Goal: Transaction & Acquisition: Purchase product/service

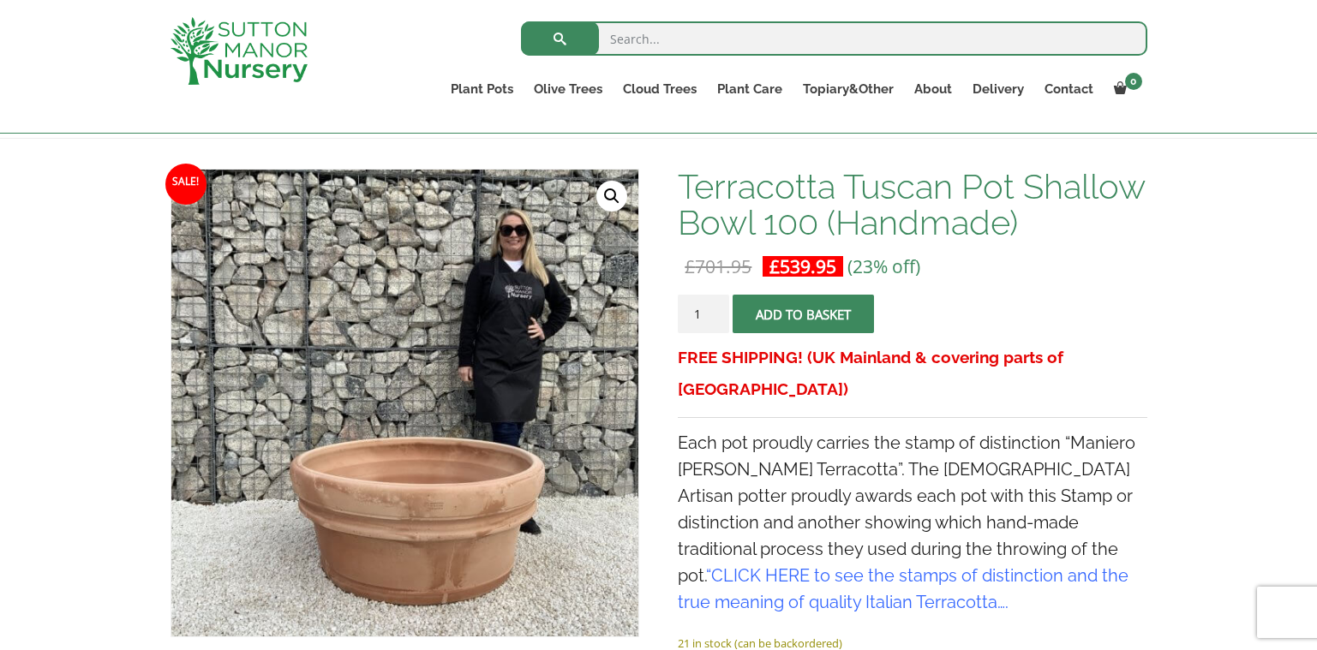
scroll to position [257, 0]
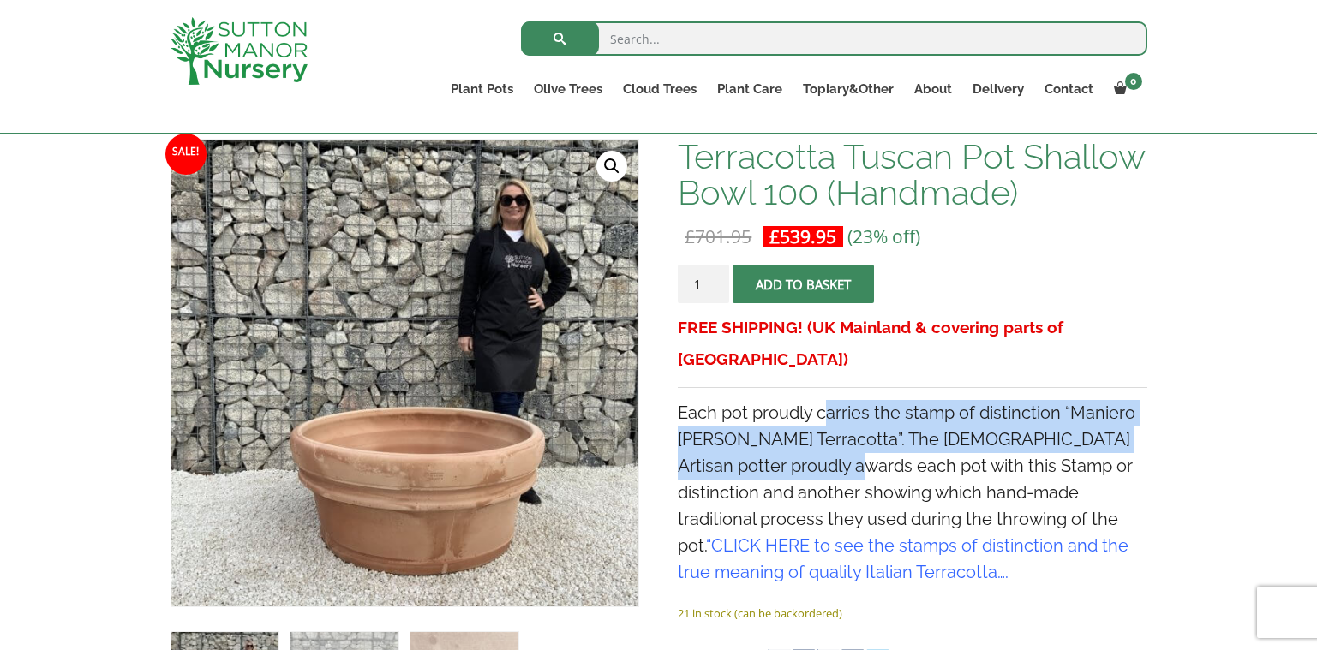
drag, startPoint x: 829, startPoint y: 384, endPoint x: 815, endPoint y: 431, distance: 49.3
click at [815, 431] on span "Each pot proudly carries the stamp of distinction “Maniero Di Sutton Terracotta…" at bounding box center [906, 493] width 457 height 180
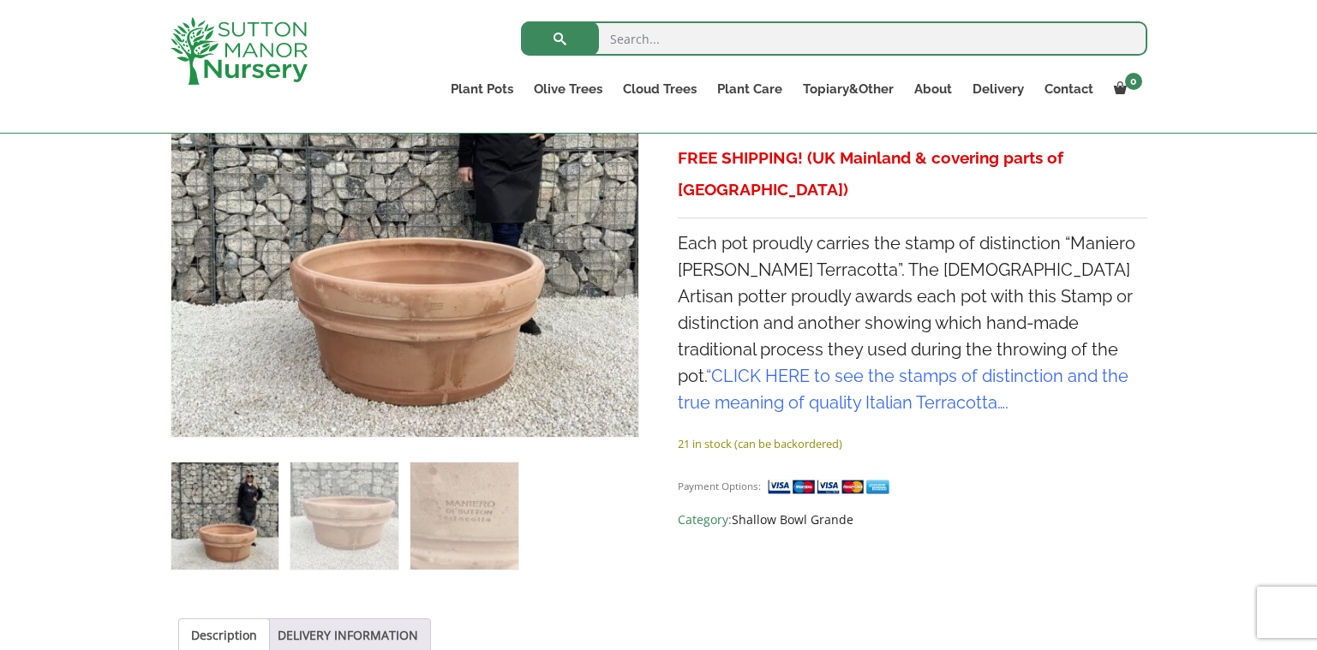
scroll to position [428, 0]
click at [752, 356] on h4 "Each pot proudly carries the stamp of distinction “Maniero Di Sutton Terracotta…" at bounding box center [912, 322] width 469 height 186
click at [759, 364] on link "CLICK HERE to see the stamps of distinction and the true meaning of quality Ita…" at bounding box center [903, 387] width 451 height 47
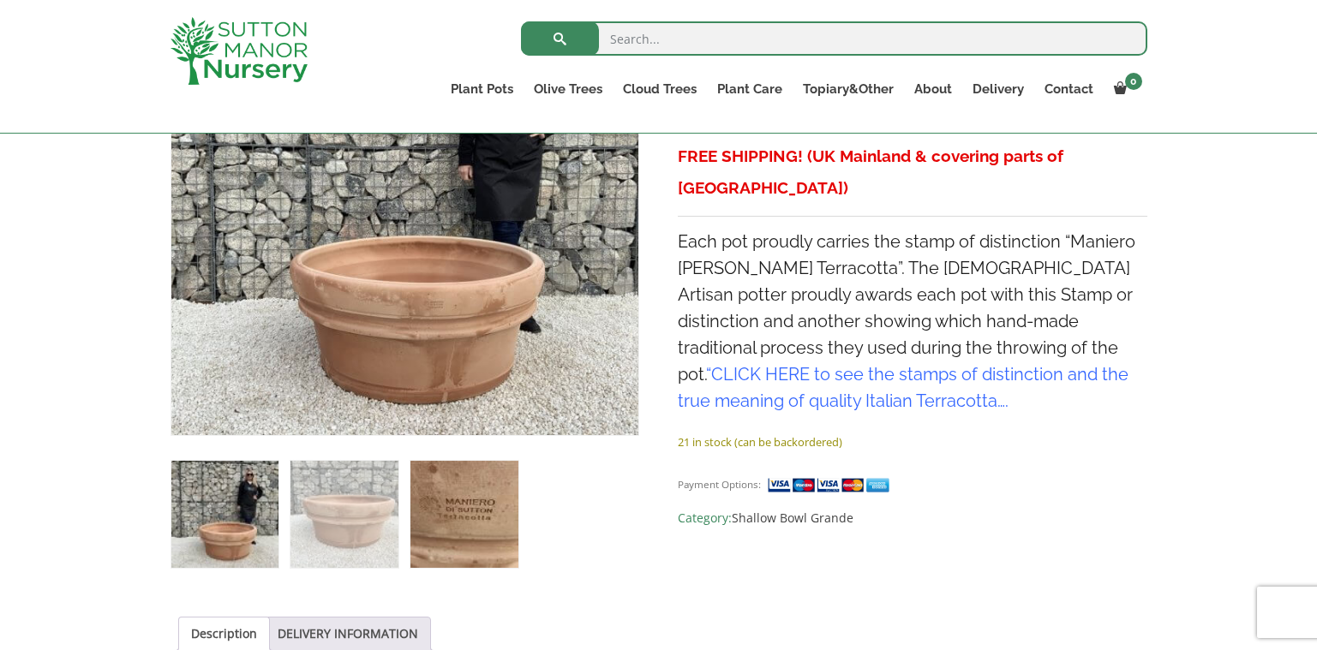
click at [450, 522] on img at bounding box center [463, 514] width 107 height 107
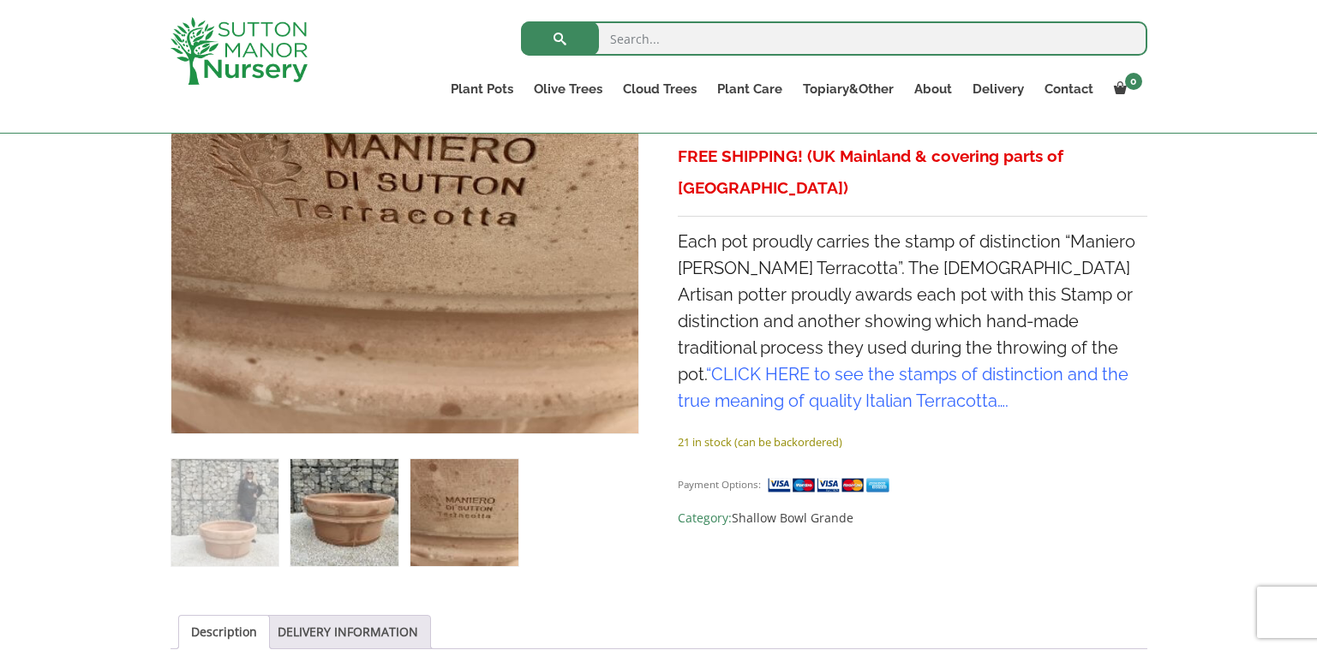
scroll to position [343, 0]
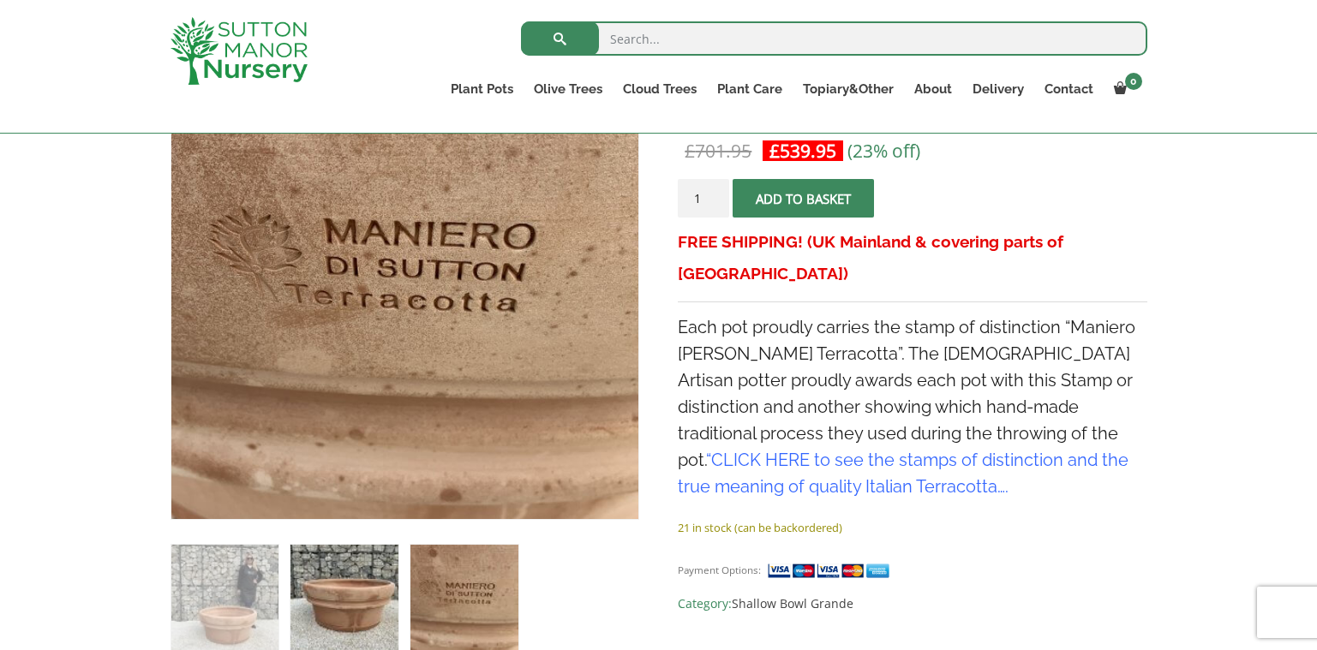
click at [352, 589] on img at bounding box center [343, 598] width 107 height 107
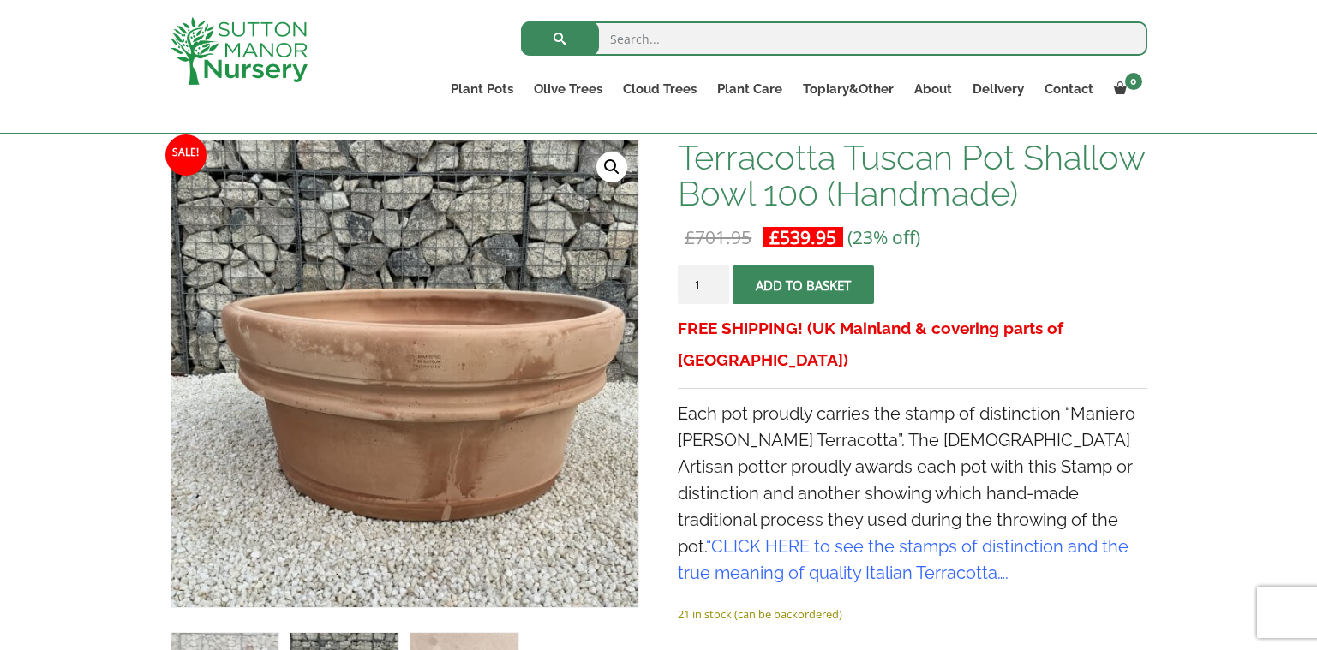
scroll to position [257, 0]
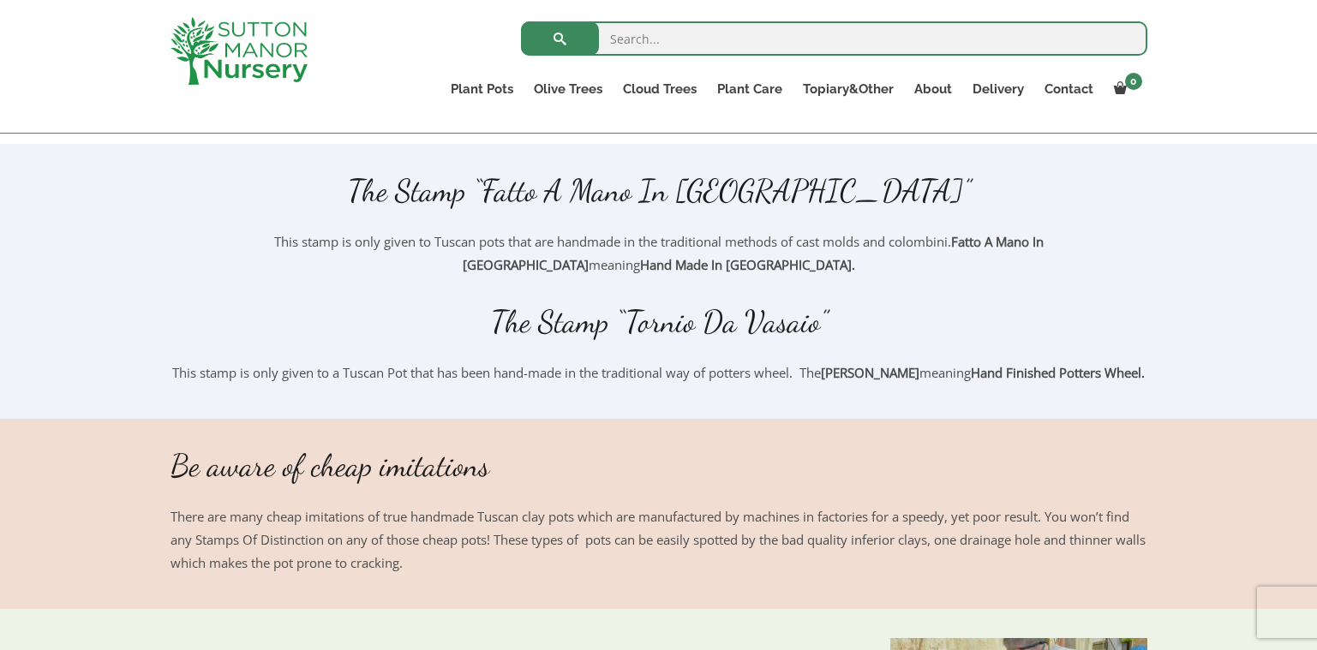
scroll to position [685, 0]
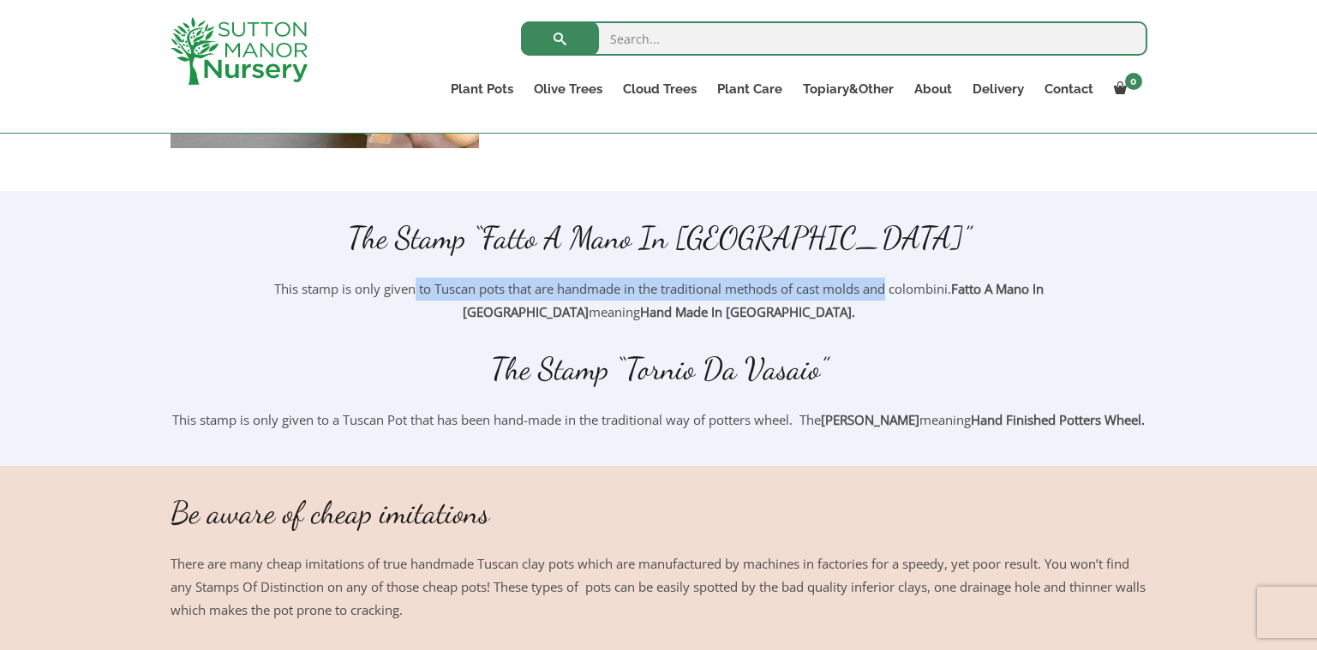
drag, startPoint x: 314, startPoint y: 290, endPoint x: 793, endPoint y: 300, distance: 478.9
click at [793, 300] on p "This stamp is only given to Tuscan pots that are handmade in the traditional me…" at bounding box center [658, 301] width 977 height 46
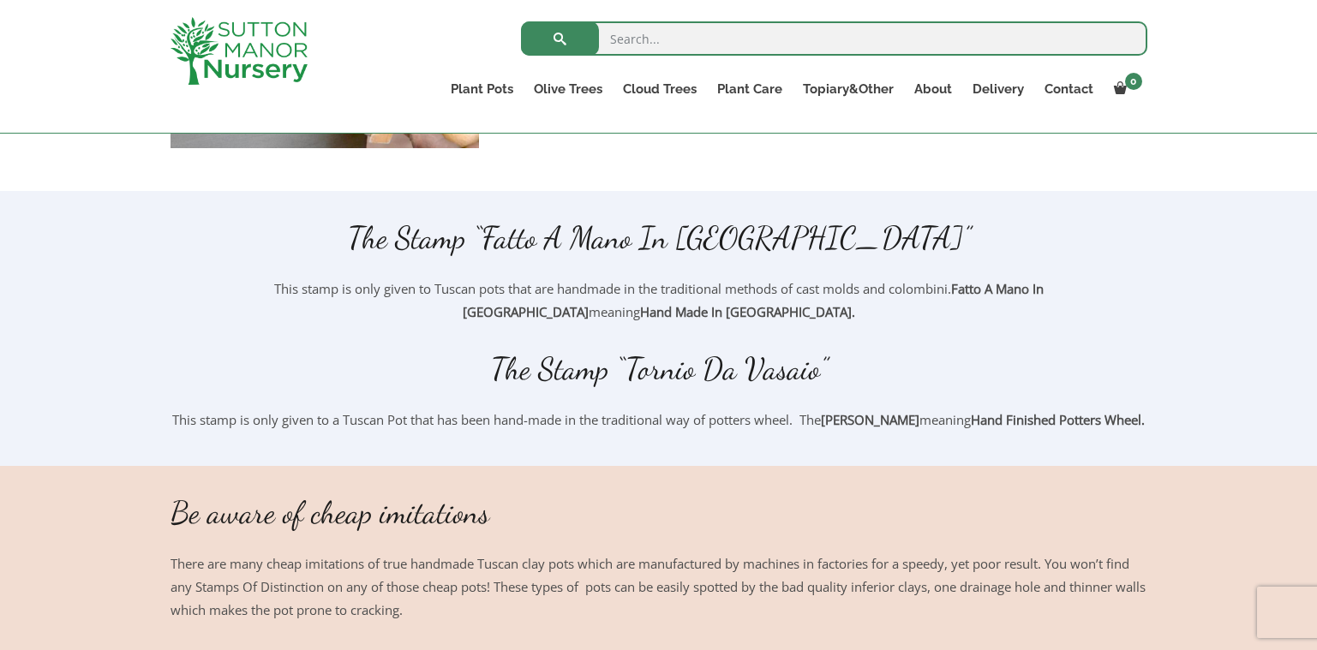
drag, startPoint x: 793, startPoint y: 300, endPoint x: 738, endPoint y: 317, distance: 57.4
click at [738, 317] on p "This stamp is only given to Tuscan pots that are handmade in the traditional me…" at bounding box center [658, 301] width 977 height 46
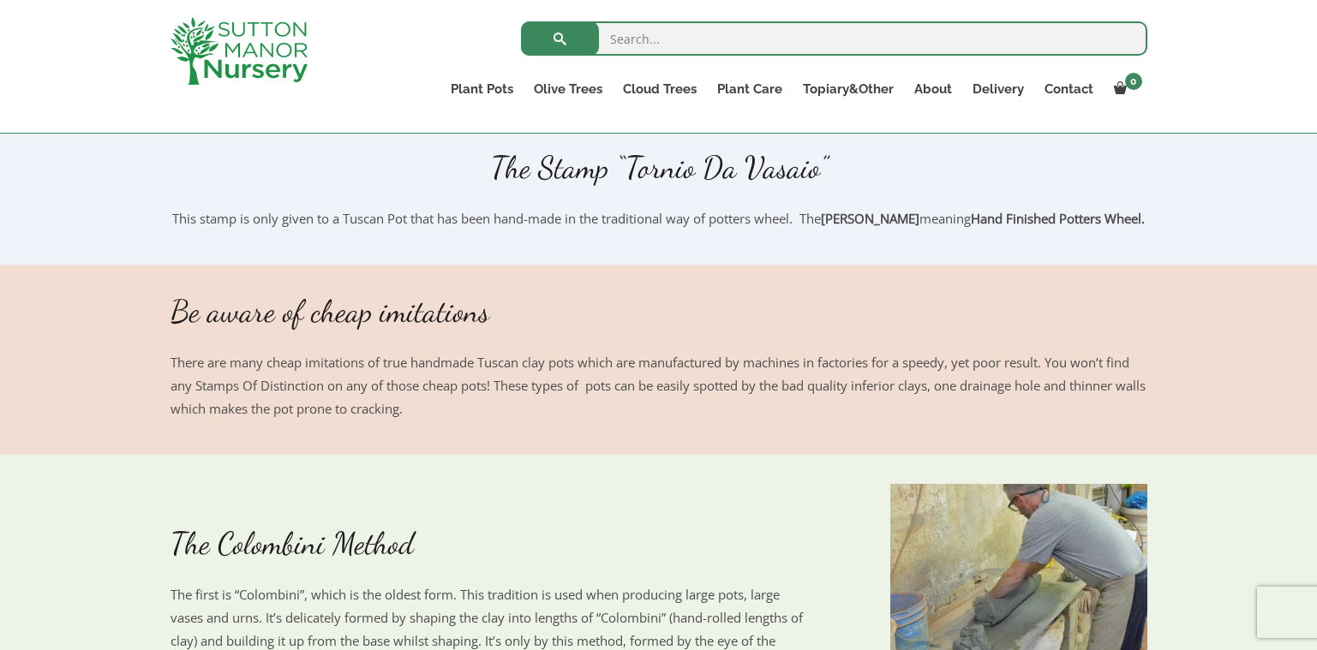
scroll to position [942, 0]
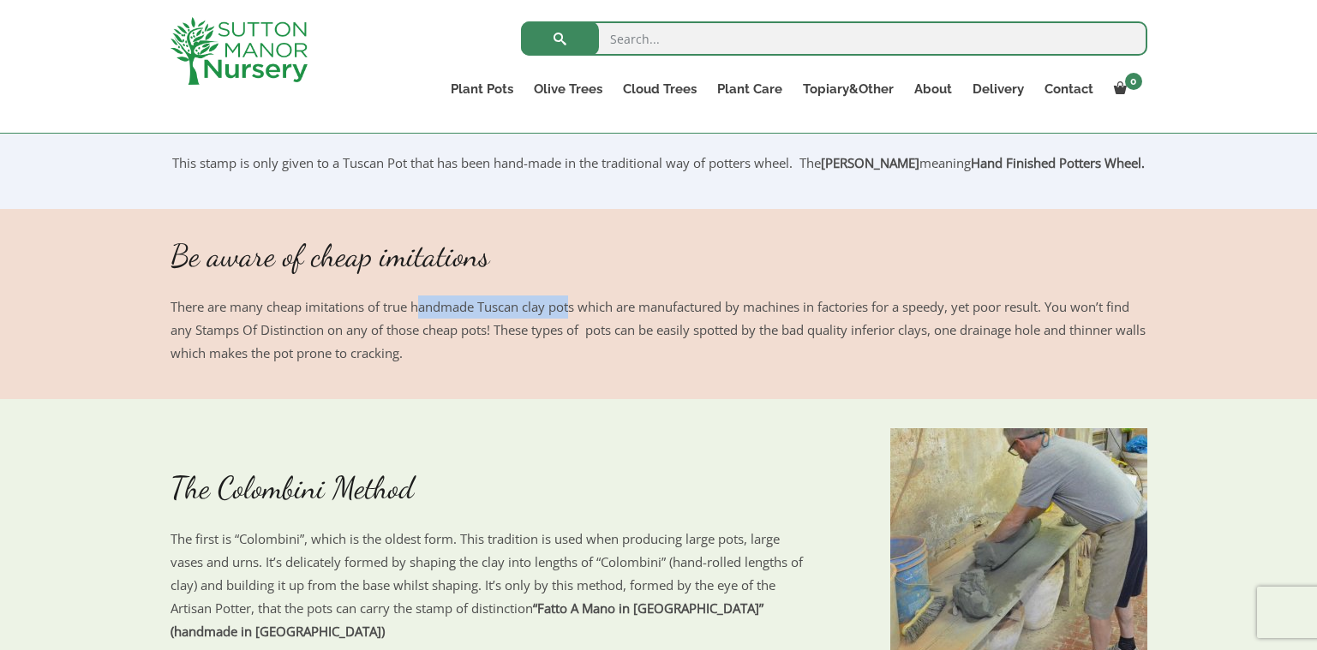
drag, startPoint x: 421, startPoint y: 327, endPoint x: 574, endPoint y: 339, distance: 152.9
click at [574, 339] on p "There are many cheap imitations of true handmade Tuscan clay pots which are man…" at bounding box center [658, 330] width 977 height 69
drag, startPoint x: 574, startPoint y: 339, endPoint x: 586, endPoint y: 384, distance: 46.1
click at [577, 365] on p "There are many cheap imitations of true handmade Tuscan clay pots which are man…" at bounding box center [658, 330] width 977 height 69
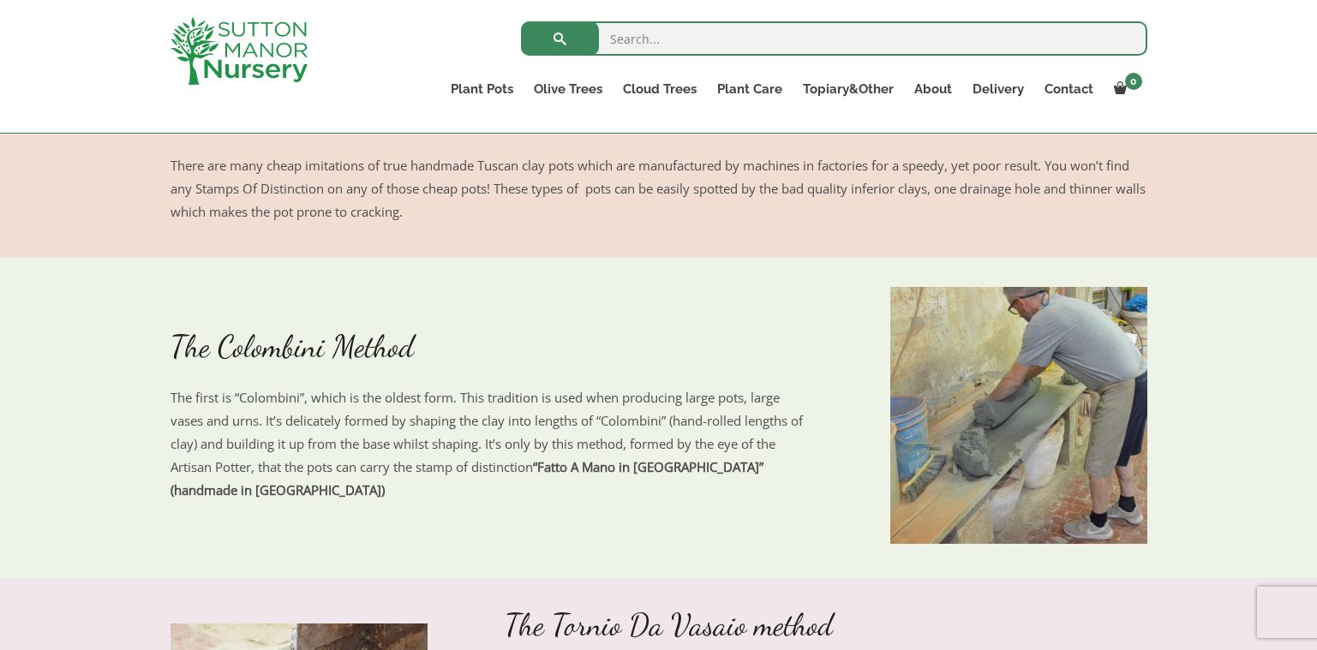
scroll to position [1114, 0]
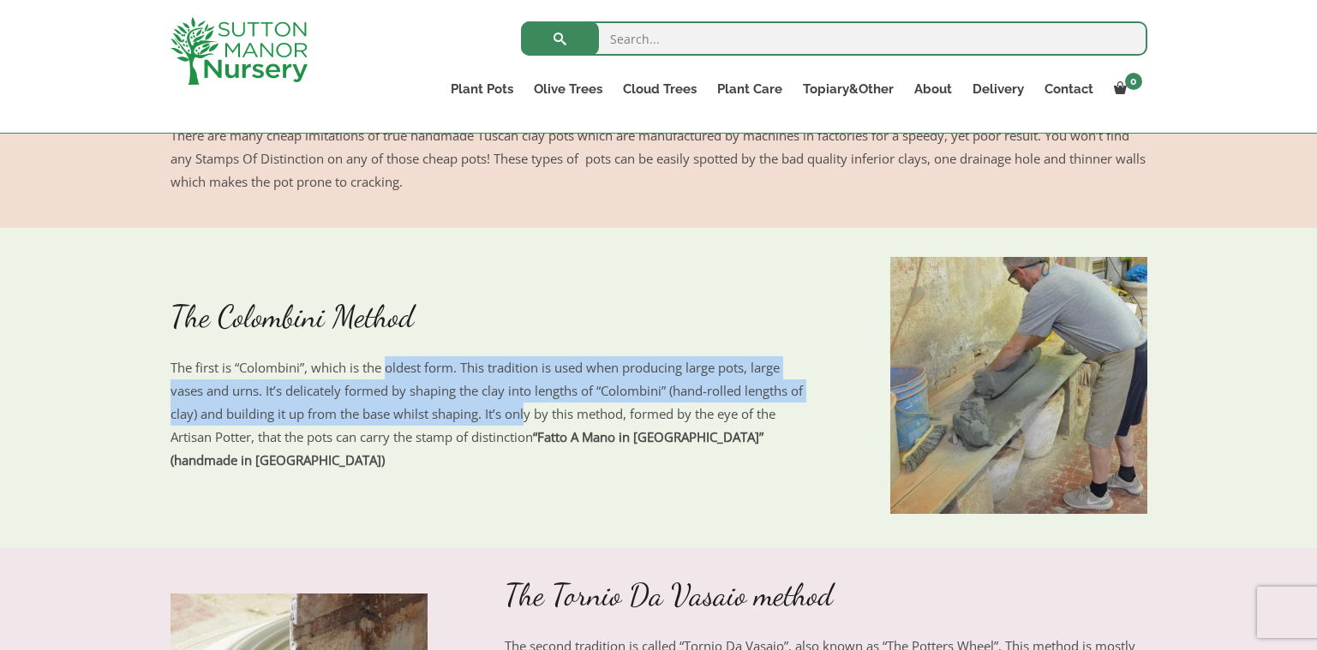
drag, startPoint x: 389, startPoint y: 389, endPoint x: 527, endPoint y: 439, distance: 146.6
click at [527, 439] on p "The first is “Colombini”, which is the oldest form. This tradition is used when…" at bounding box center [491, 414] width 642 height 116
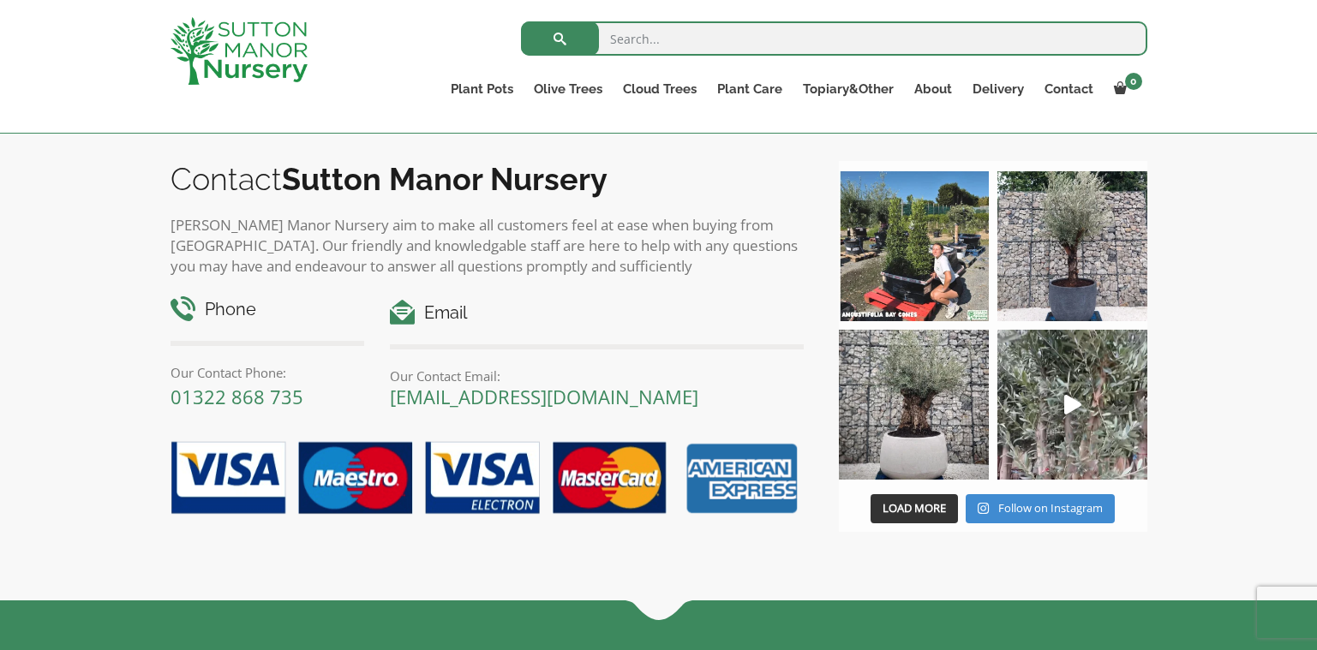
scroll to position [3084, 0]
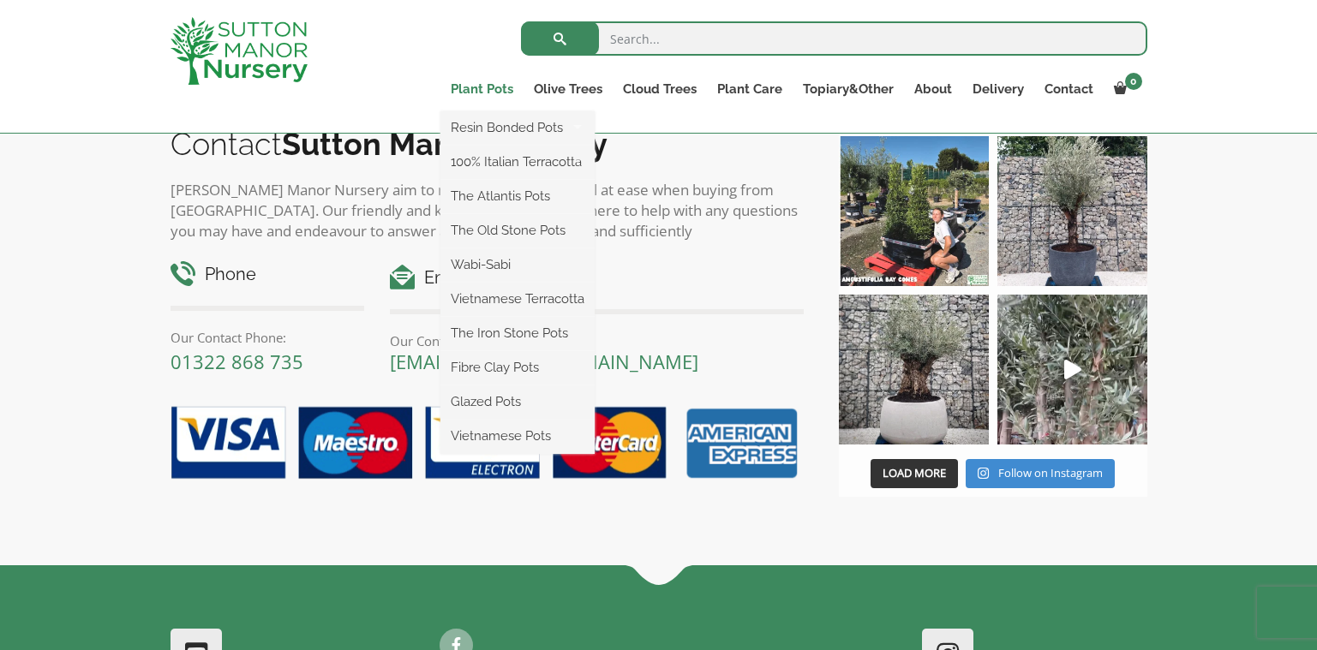
click at [490, 89] on link "Plant Pots" at bounding box center [481, 89] width 83 height 24
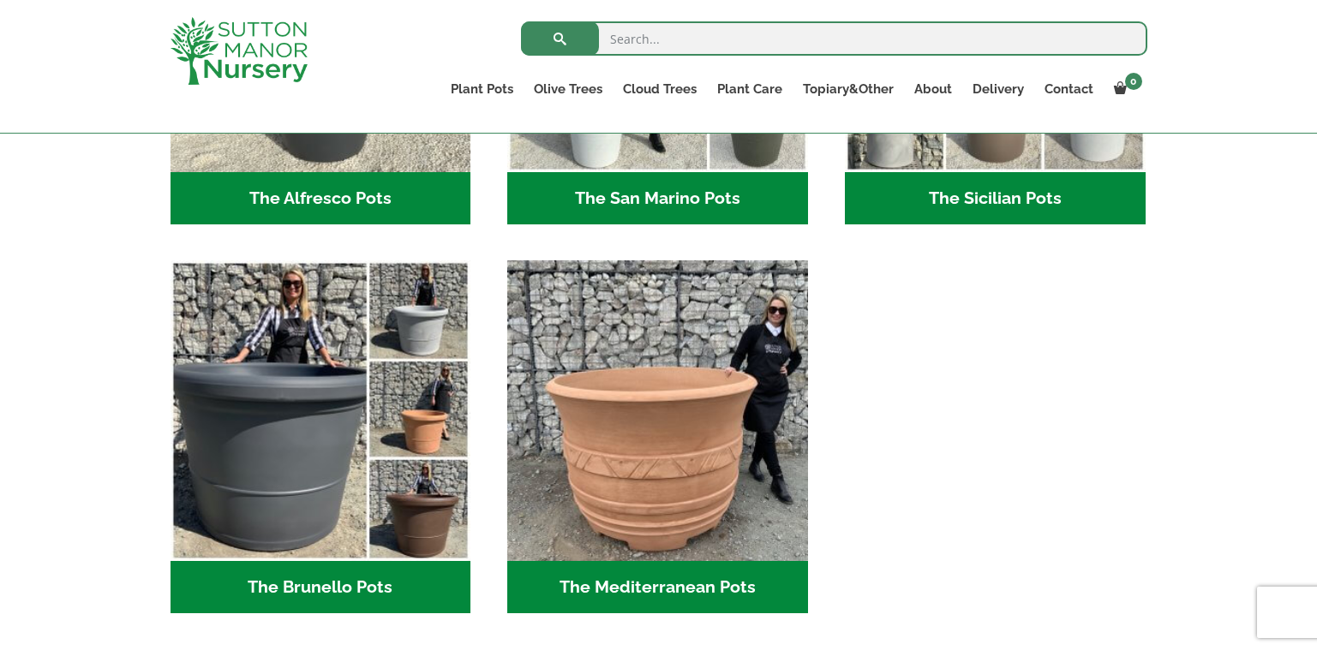
scroll to position [2373, 0]
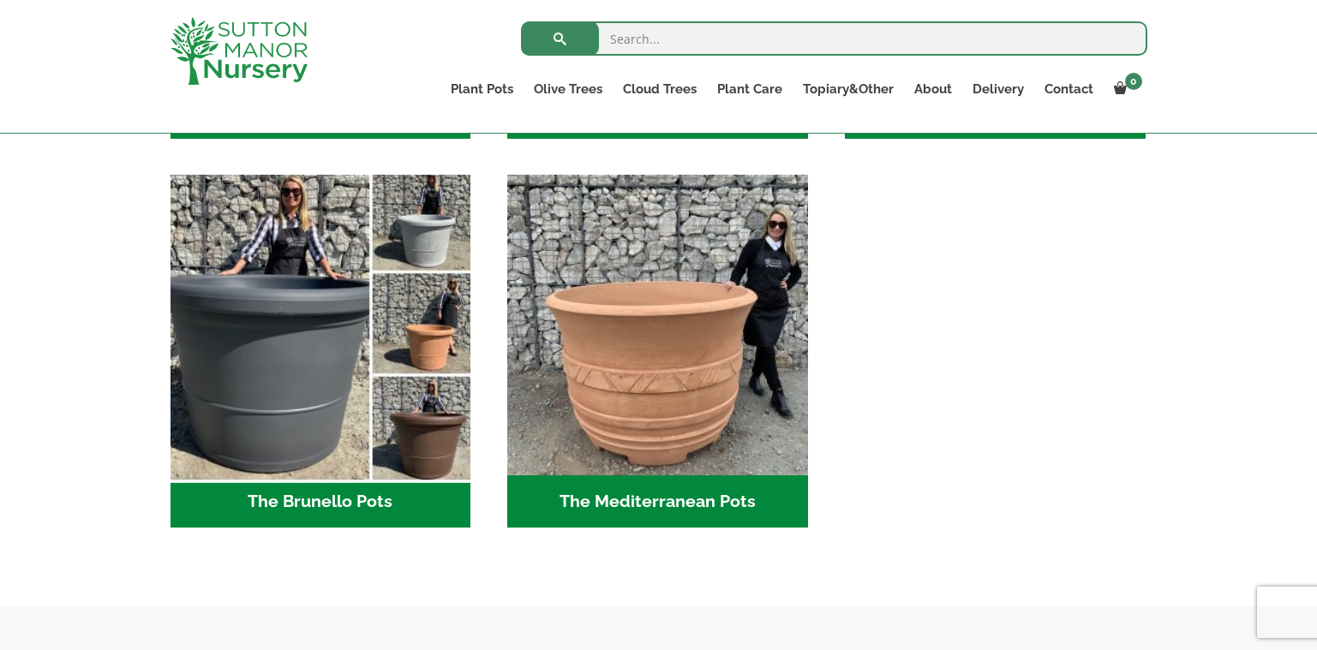
click at [292, 366] on img "Visit product category The Brunello Pots" at bounding box center [320, 325] width 315 height 315
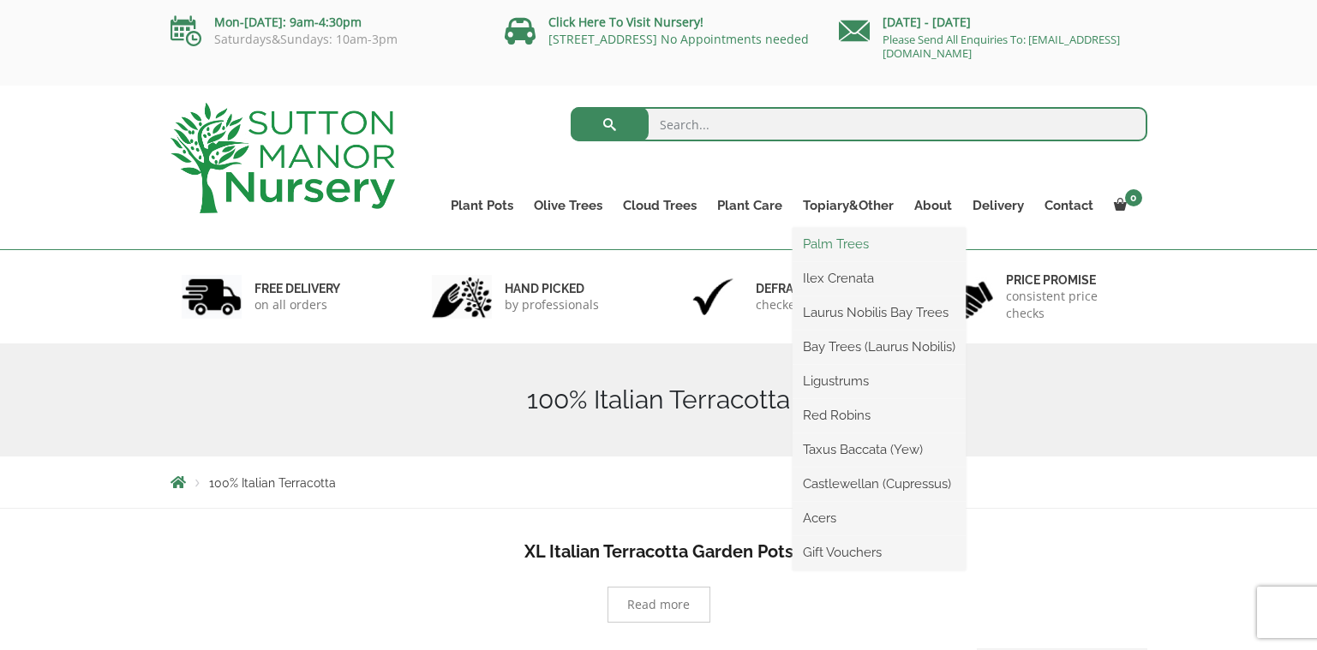
scroll to position [86, 0]
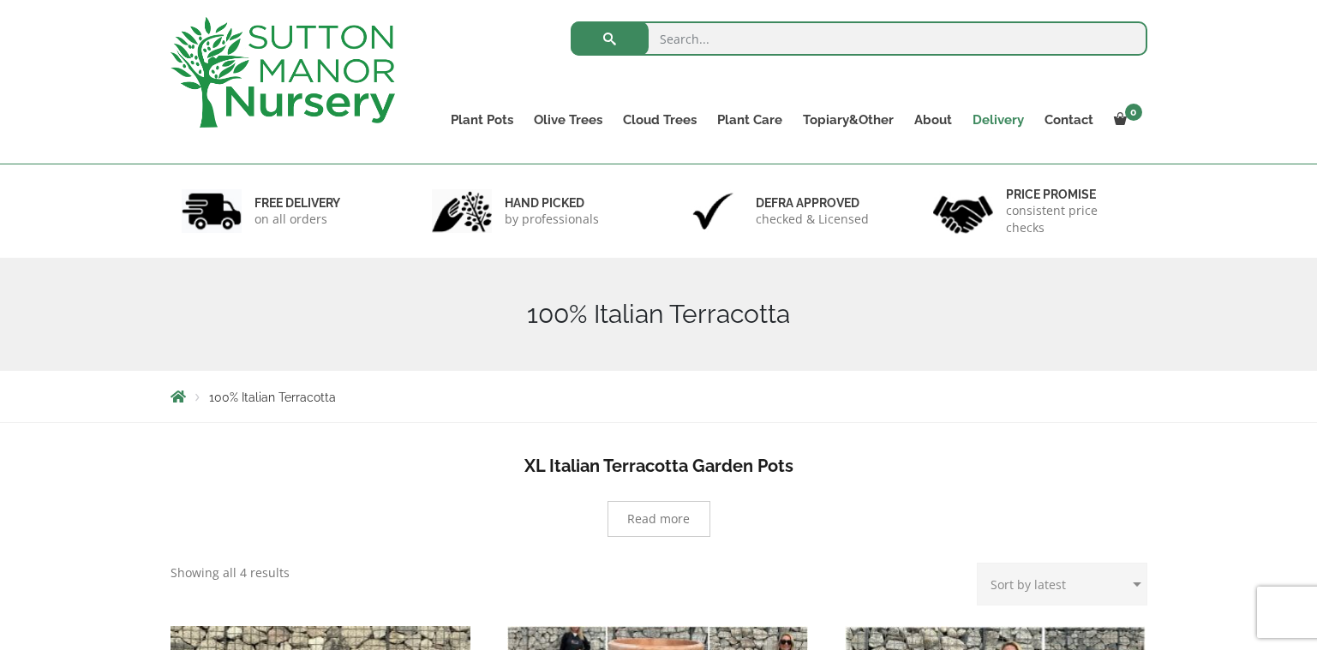
click at [995, 117] on link "Delivery" at bounding box center [998, 120] width 72 height 24
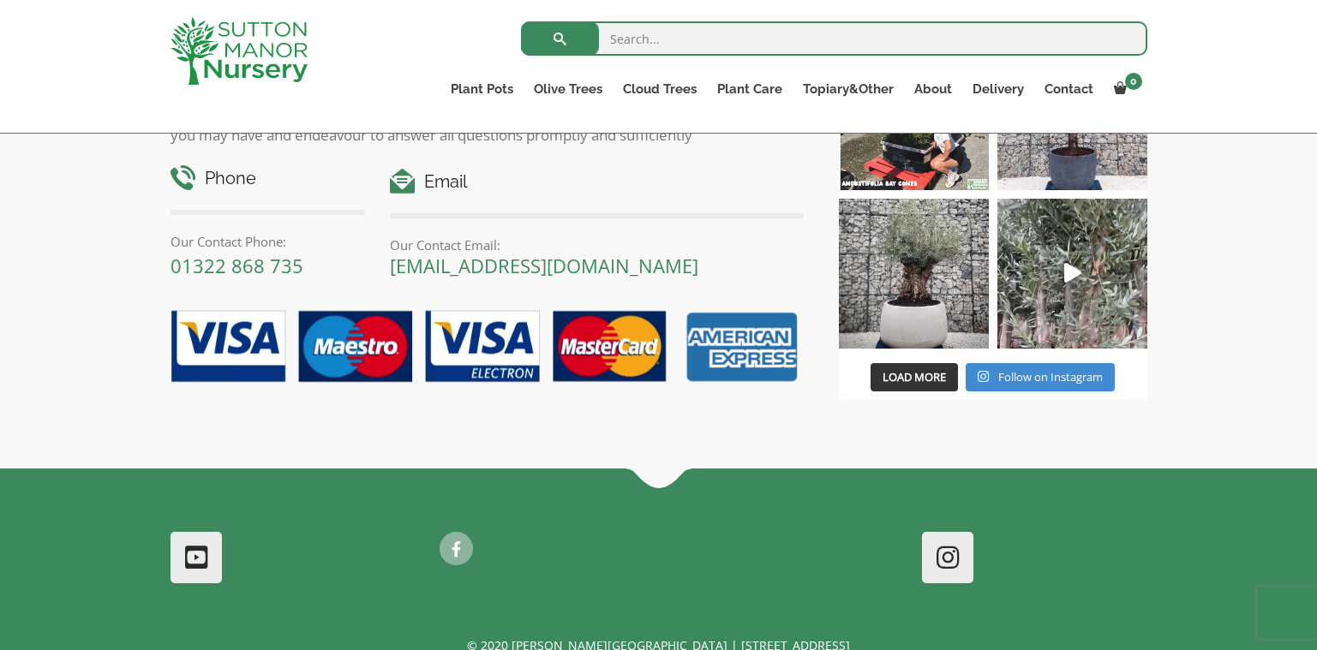
scroll to position [2142, 0]
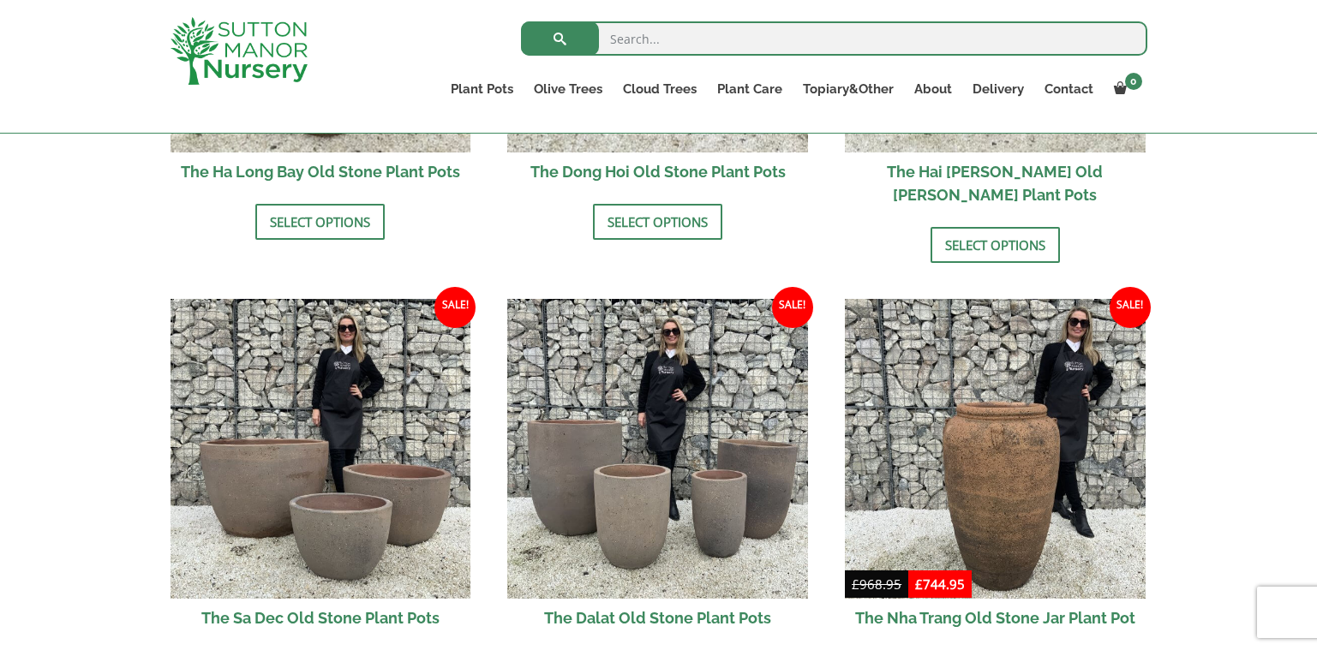
scroll to position [1199, 0]
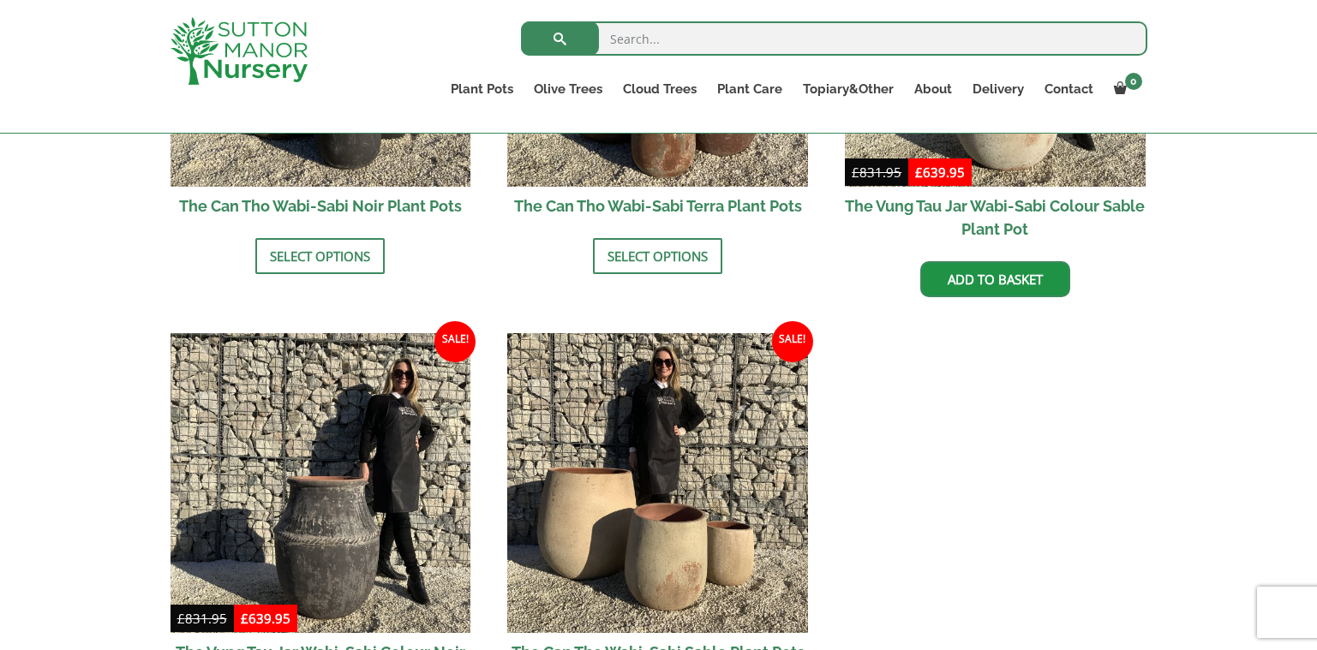
scroll to position [2056, 0]
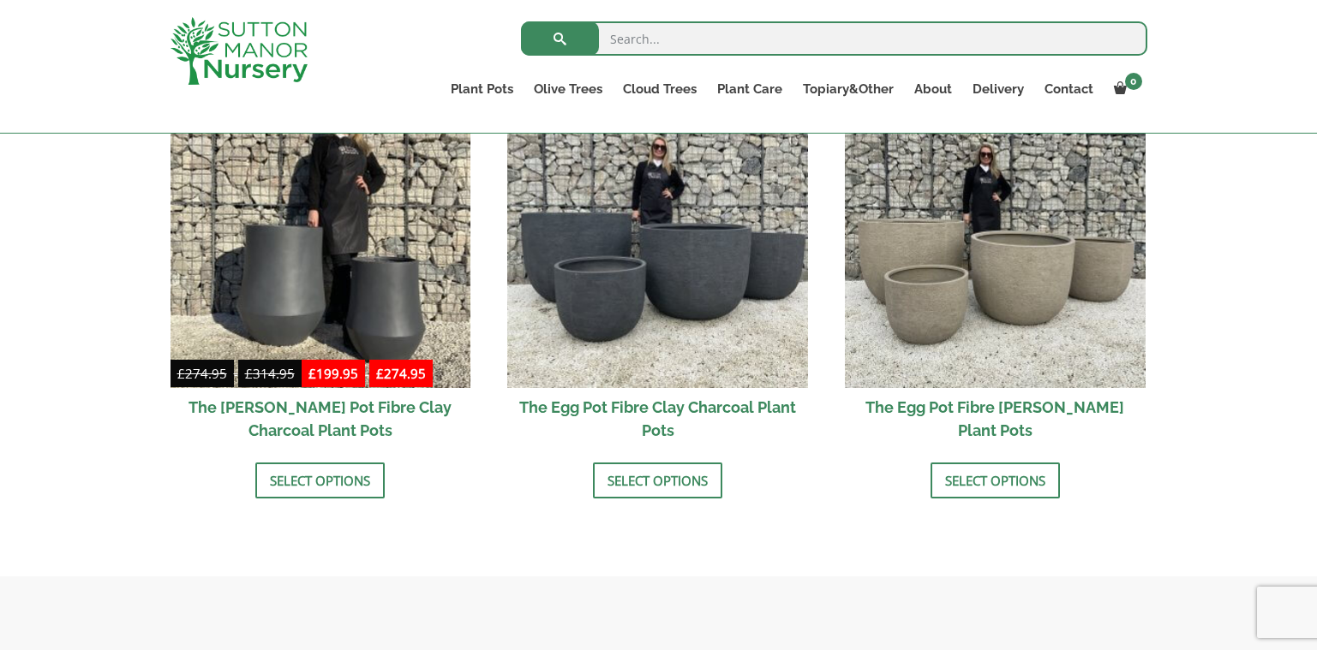
scroll to position [685, 0]
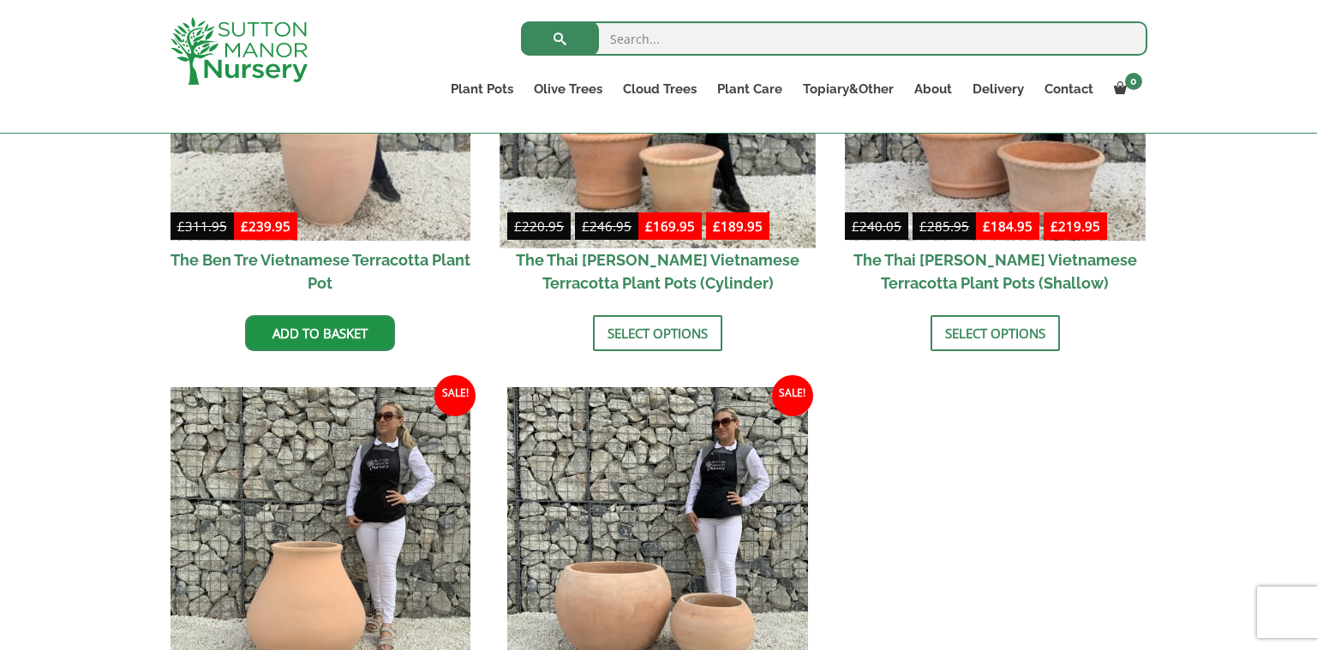
scroll to position [771, 0]
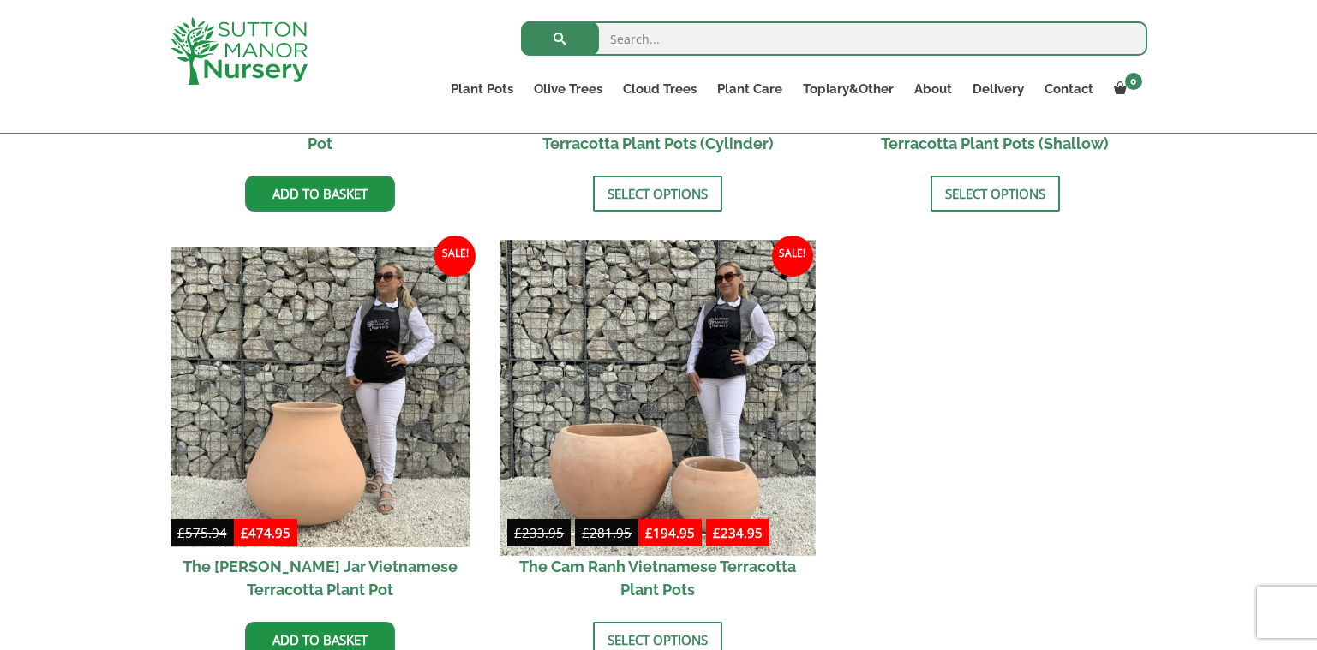
click at [703, 398] on img at bounding box center [657, 397] width 315 height 315
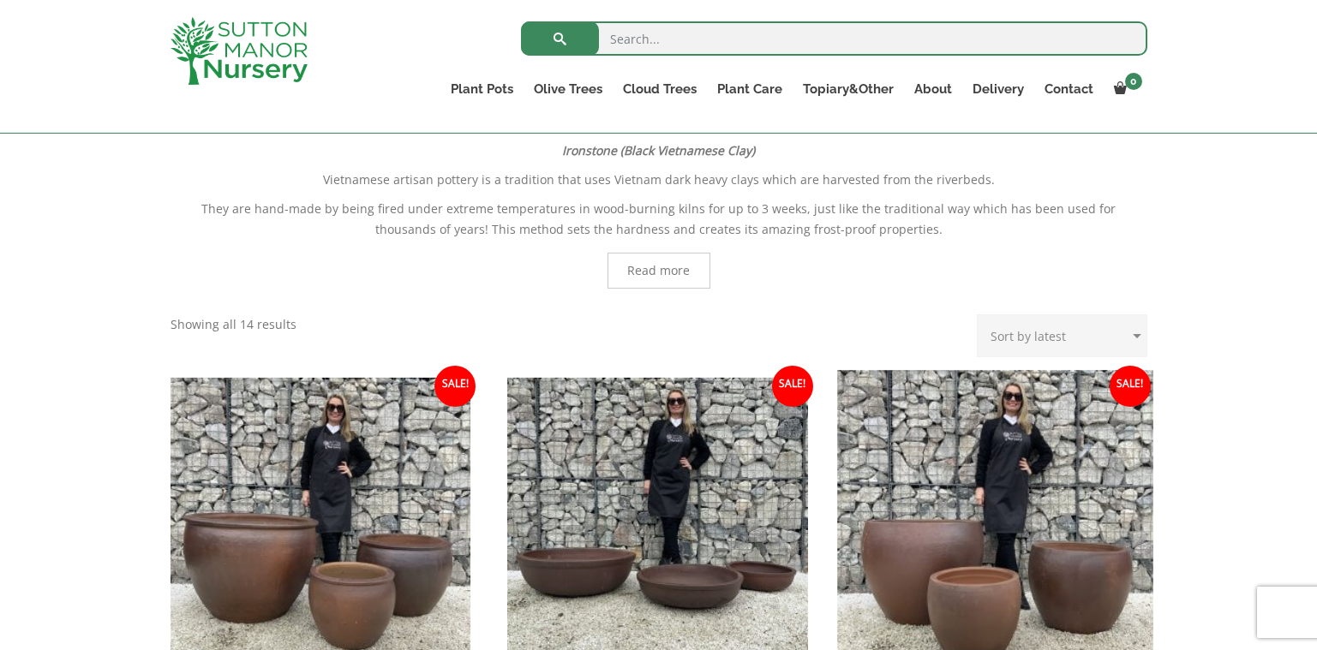
scroll to position [343, 0]
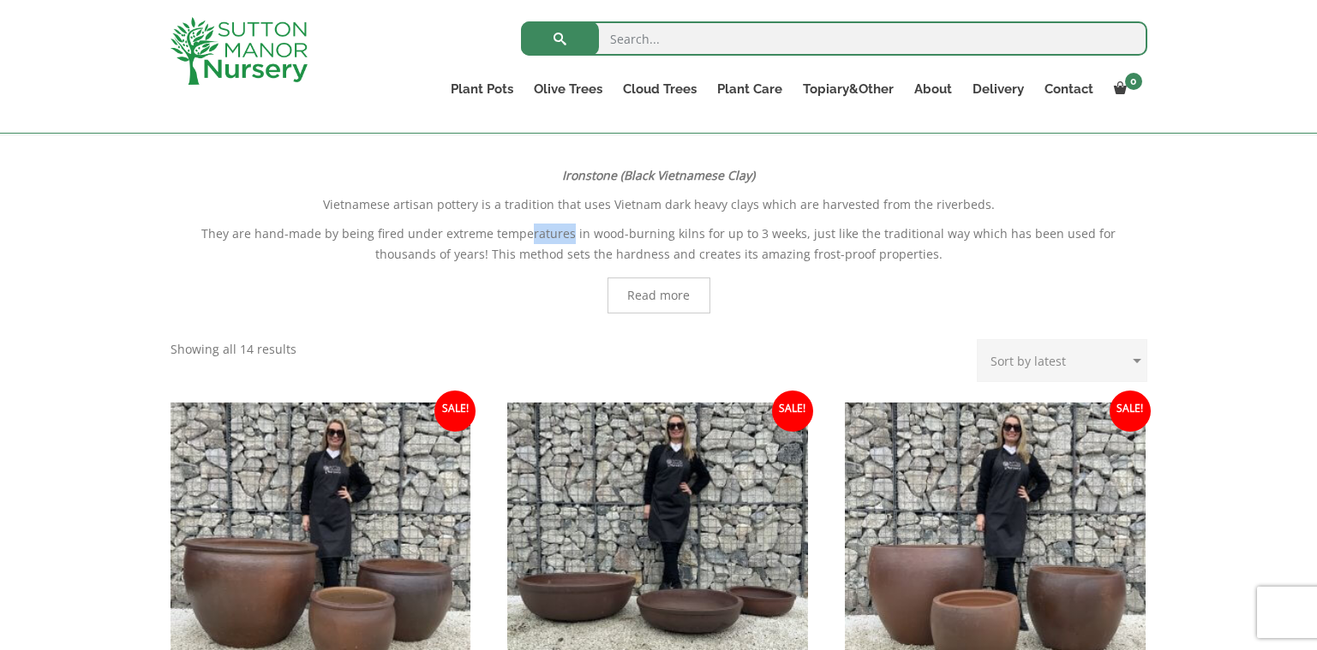
drag, startPoint x: 499, startPoint y: 231, endPoint x: 541, endPoint y: 235, distance: 43.0
click at [541, 235] on p "They are hand-made by being fired under extreme temperatures in wood-burning ki…" at bounding box center [658, 244] width 977 height 41
drag, startPoint x: 541, startPoint y: 235, endPoint x: 601, endPoint y: 300, distance: 88.5
click at [601, 300] on div "Read more" at bounding box center [658, 293] width 977 height 40
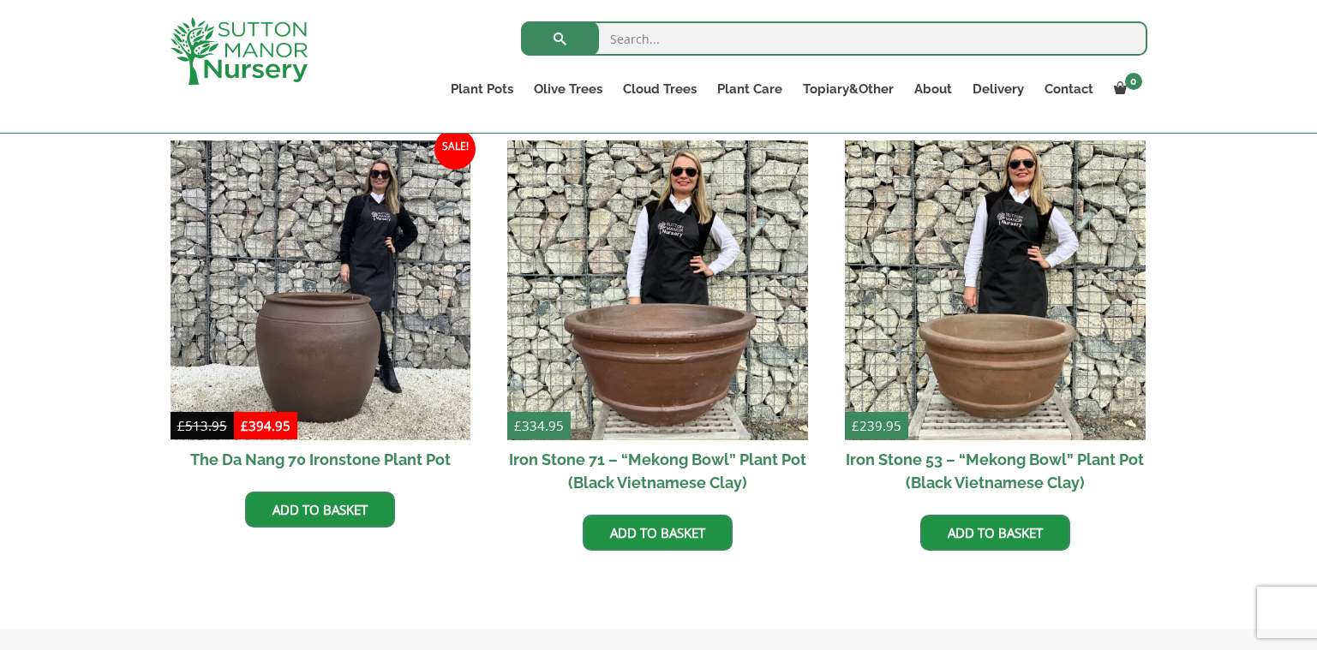
scroll to position [1028, 0]
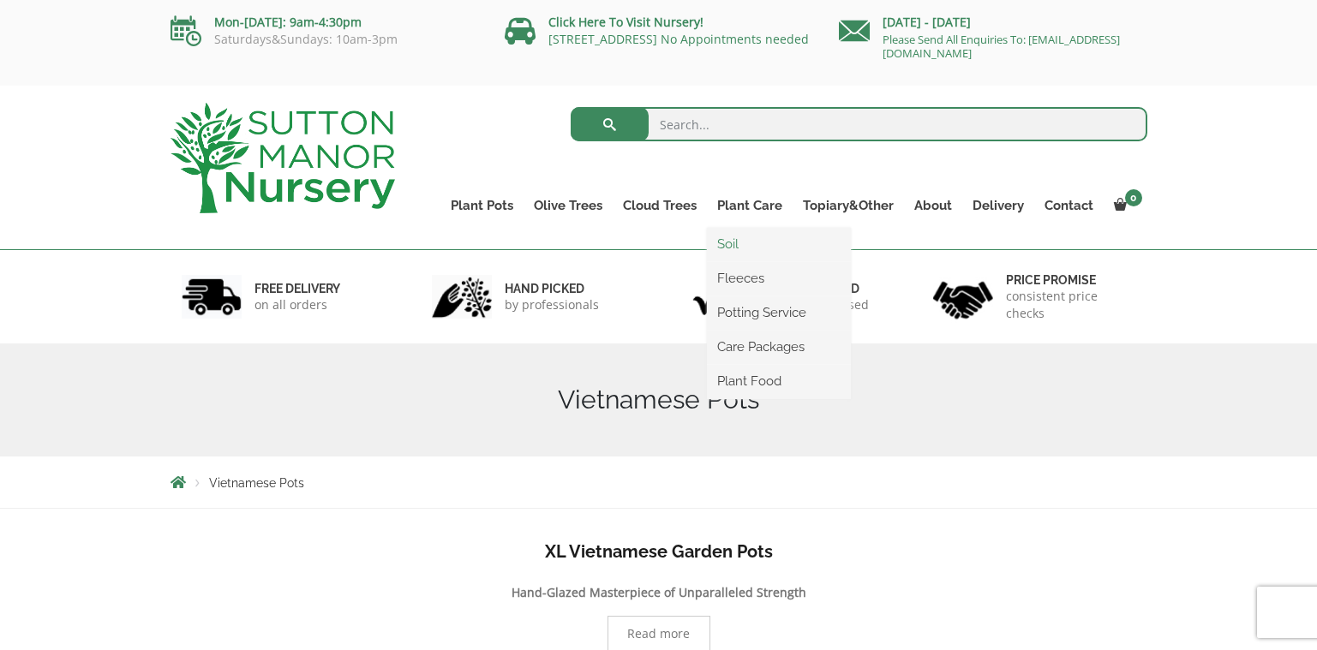
click at [750, 241] on link "Soil" at bounding box center [779, 244] width 144 height 26
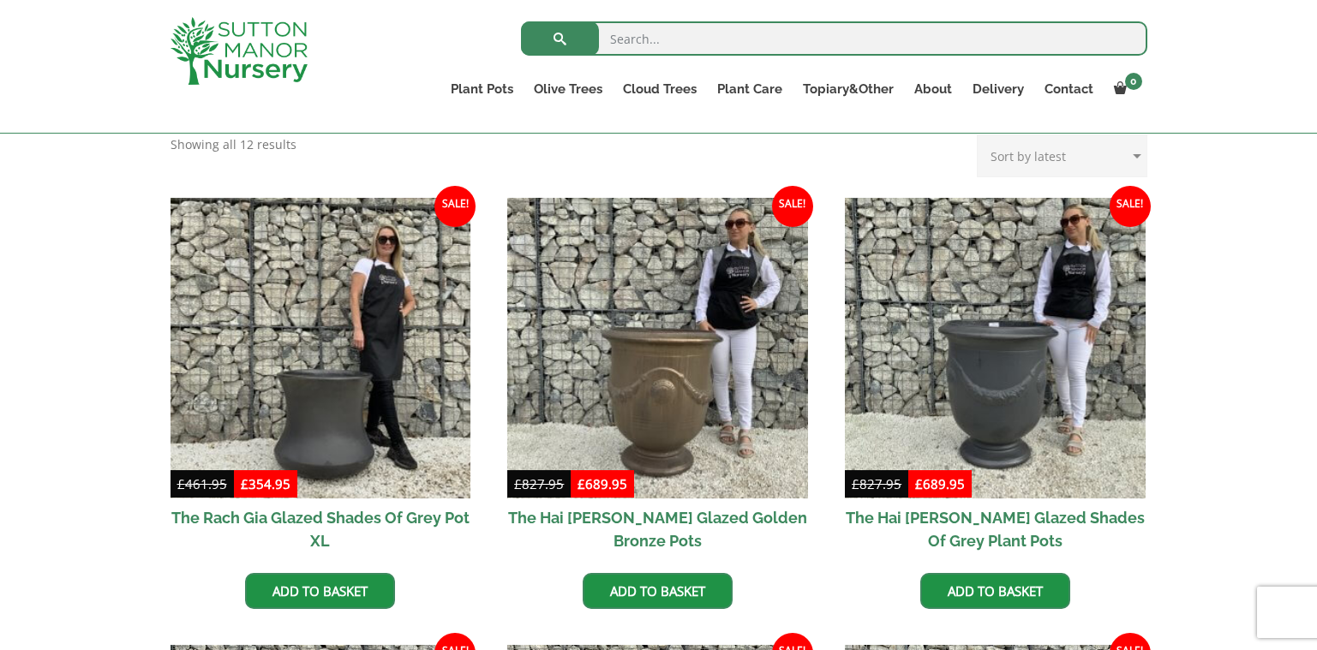
scroll to position [343, 0]
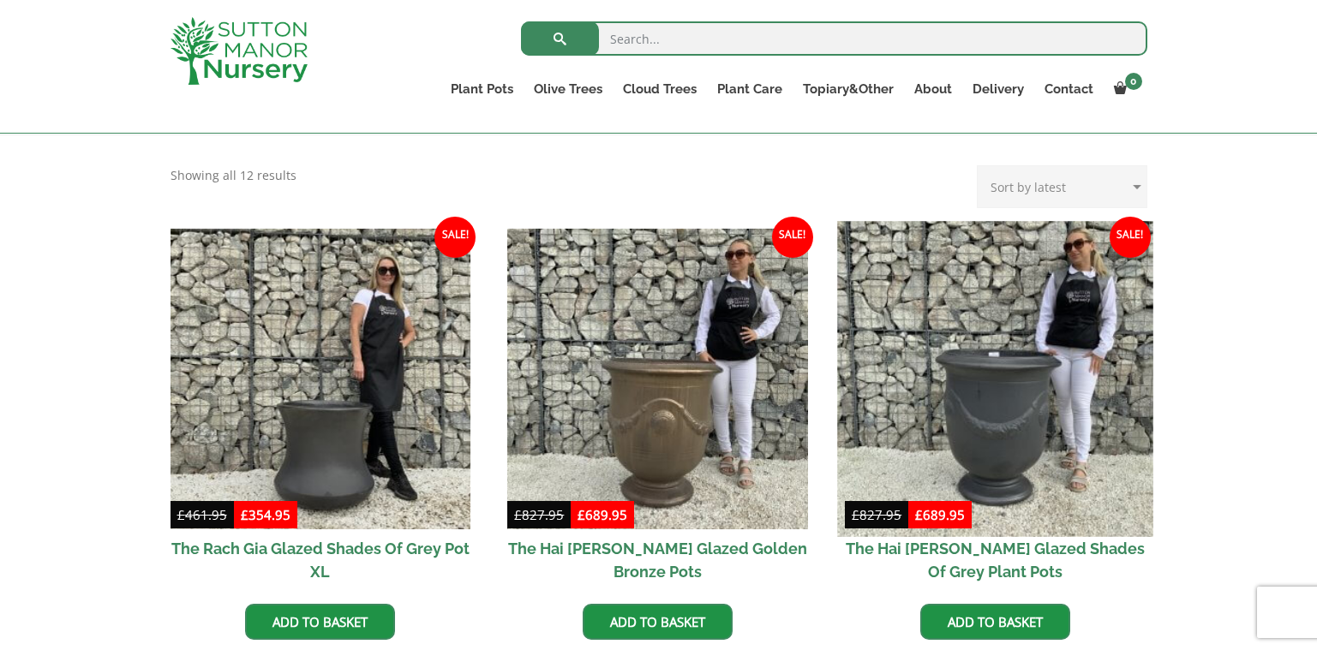
click at [930, 367] on img at bounding box center [994, 378] width 315 height 315
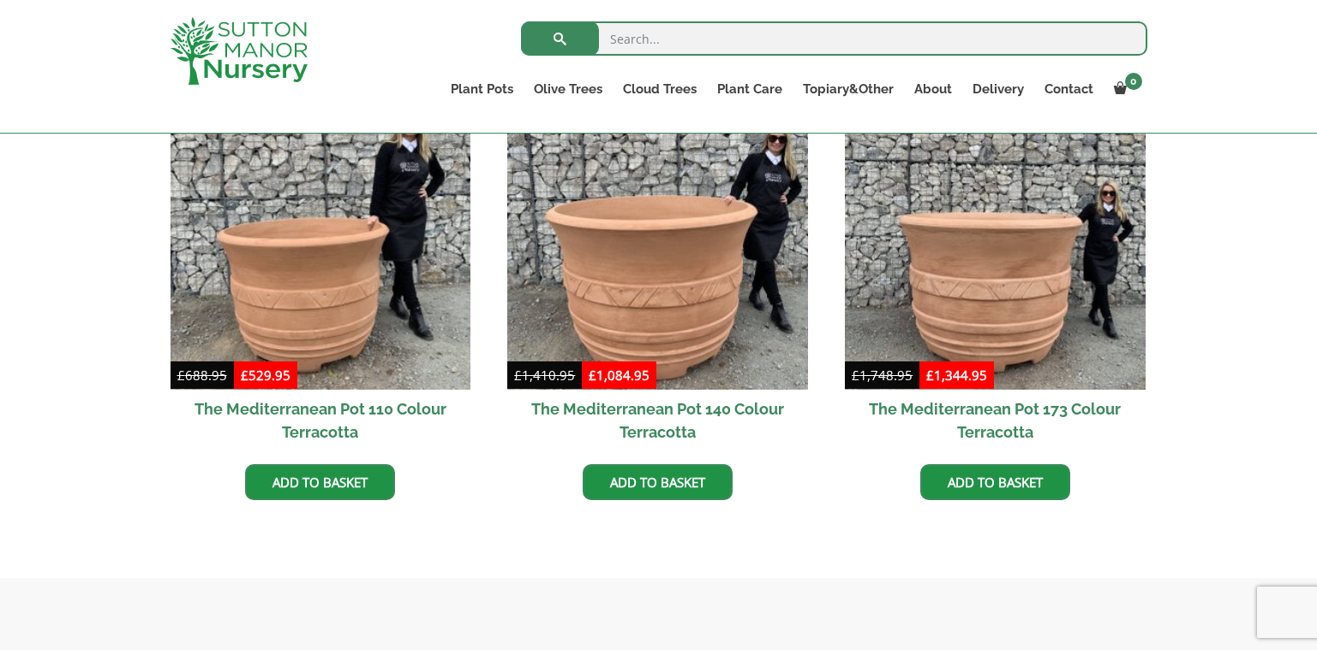
scroll to position [514, 0]
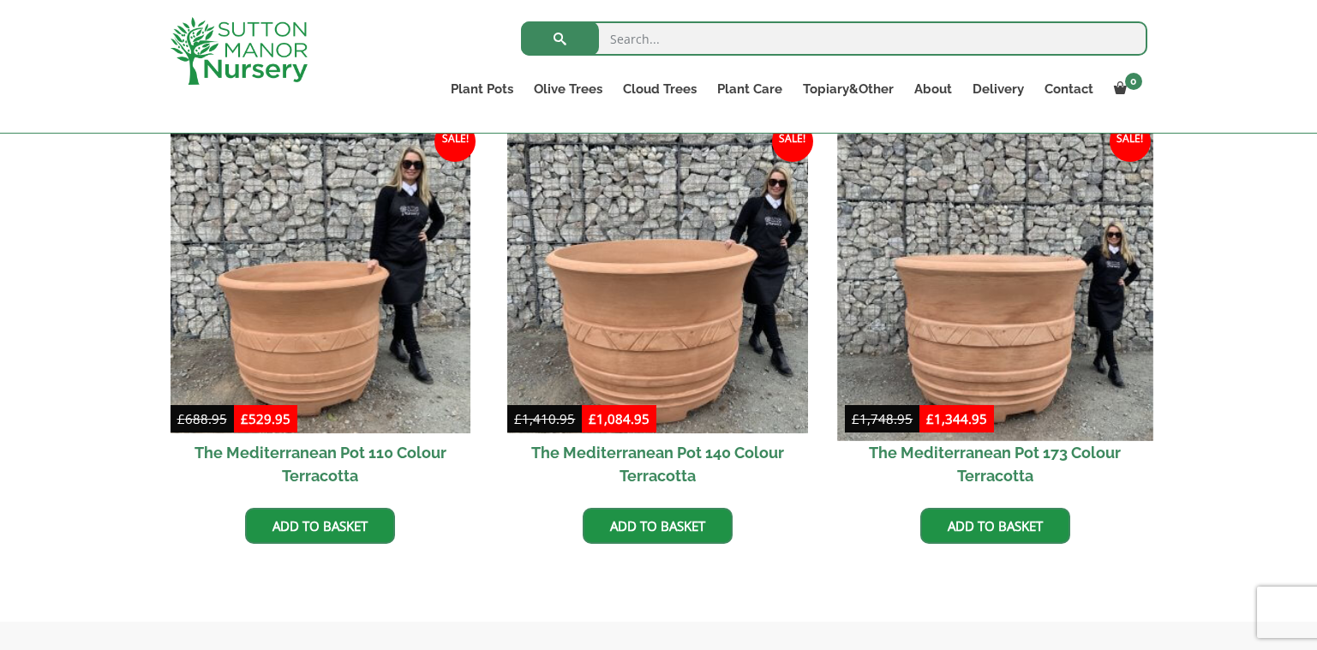
click at [998, 282] on img at bounding box center [994, 282] width 315 height 315
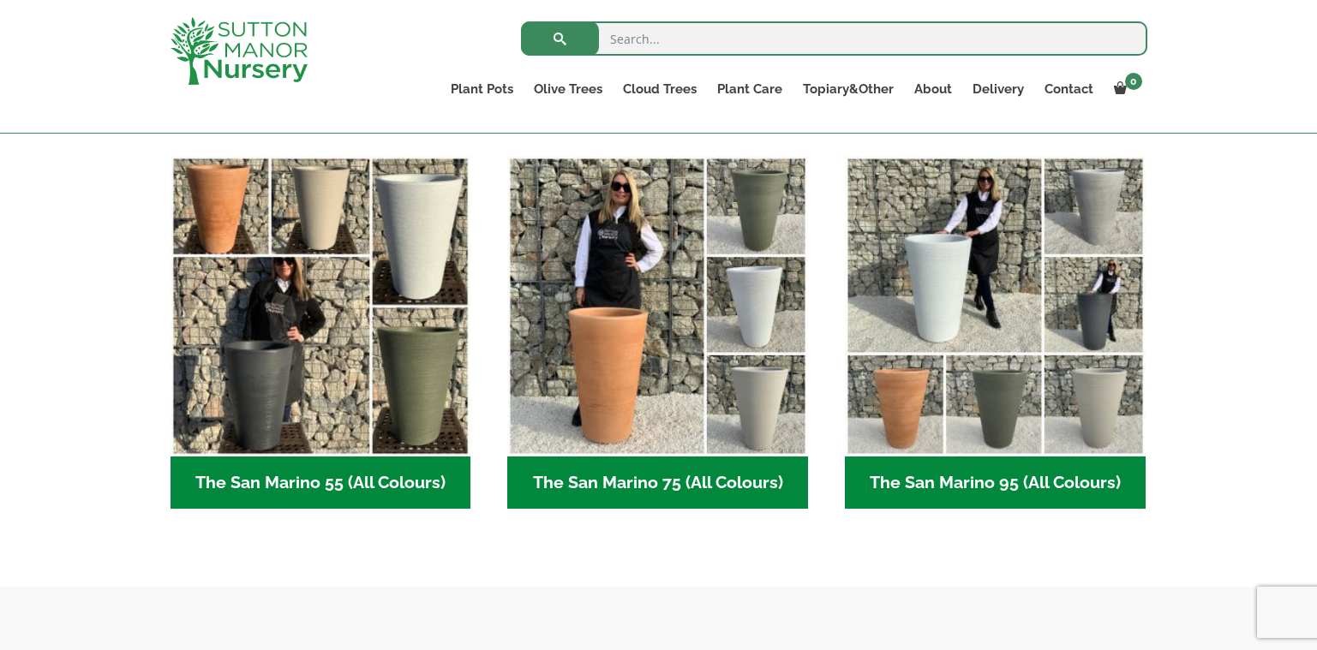
scroll to position [428, 0]
click at [925, 487] on h2 "The San Marino 95 (All Colours) (6)" at bounding box center [995, 482] width 301 height 53
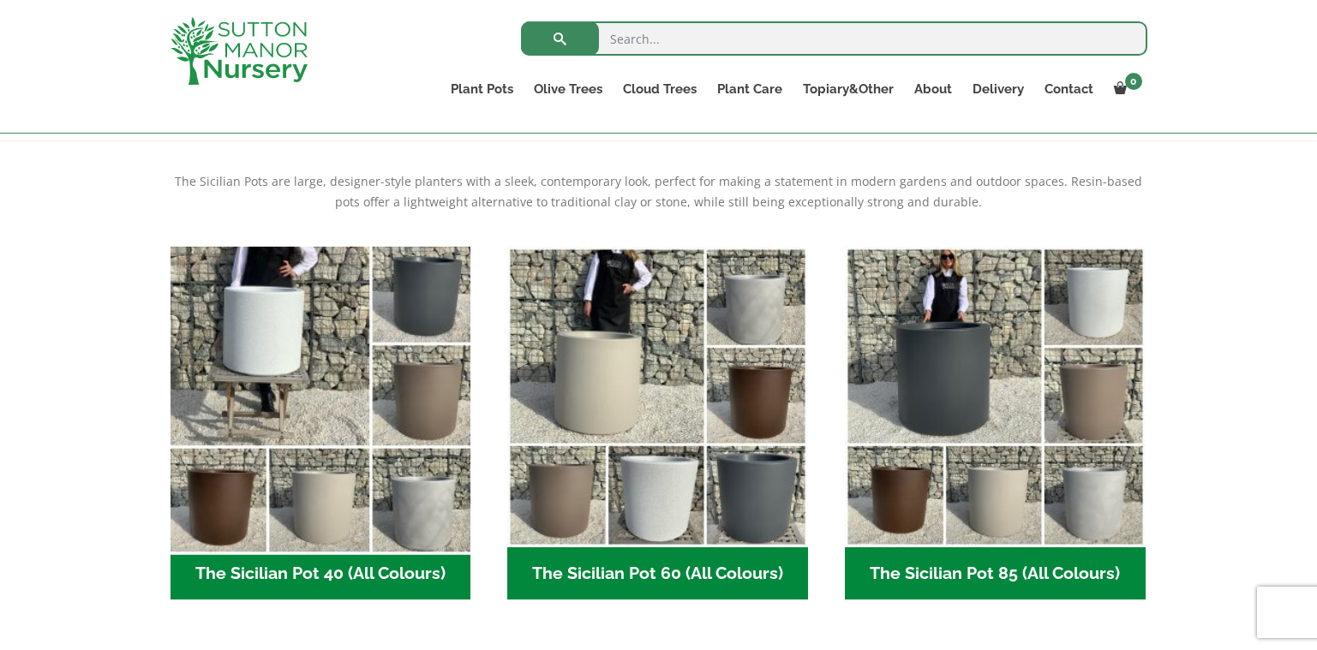
scroll to position [343, 0]
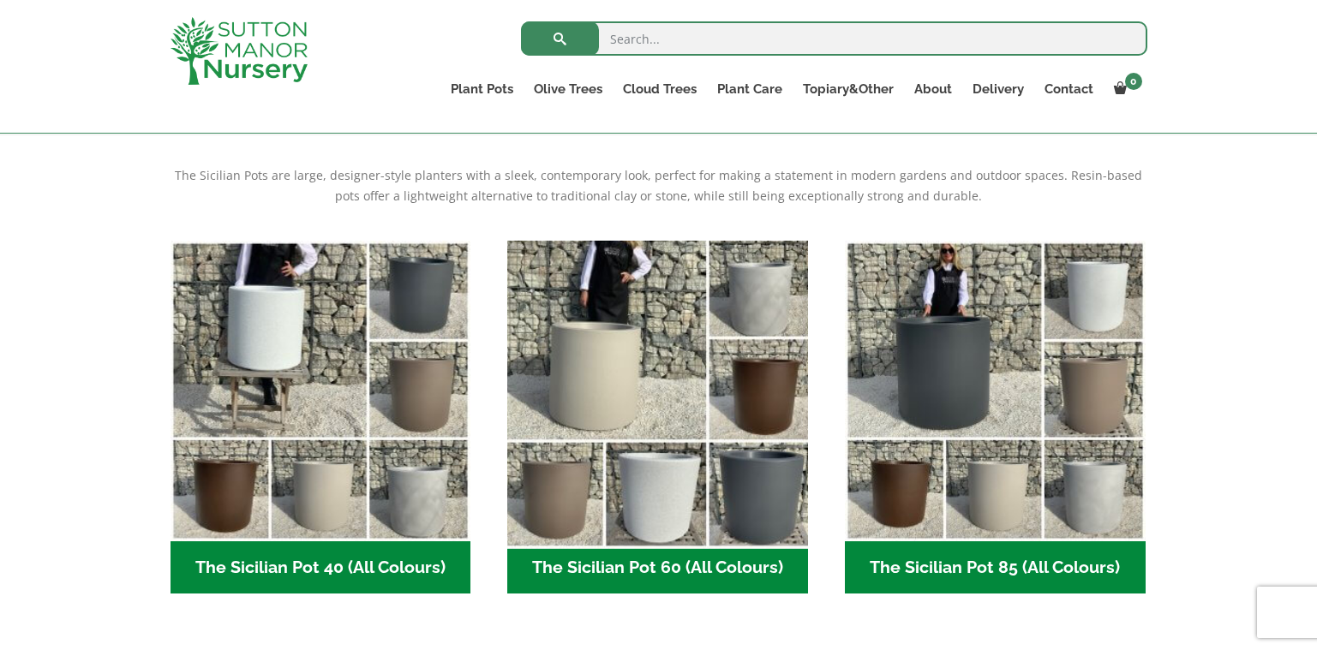
click at [618, 376] on img "Visit product category The Sicilian Pot 60 (All Colours)" at bounding box center [657, 390] width 315 height 315
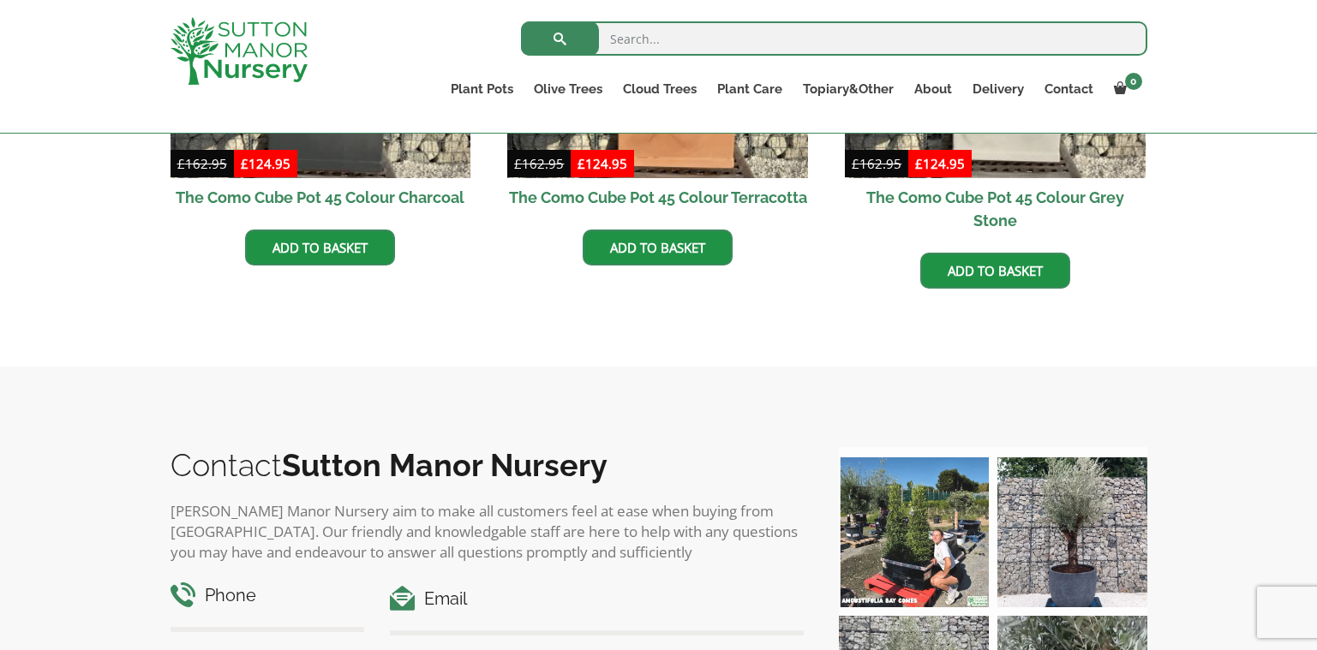
scroll to position [857, 0]
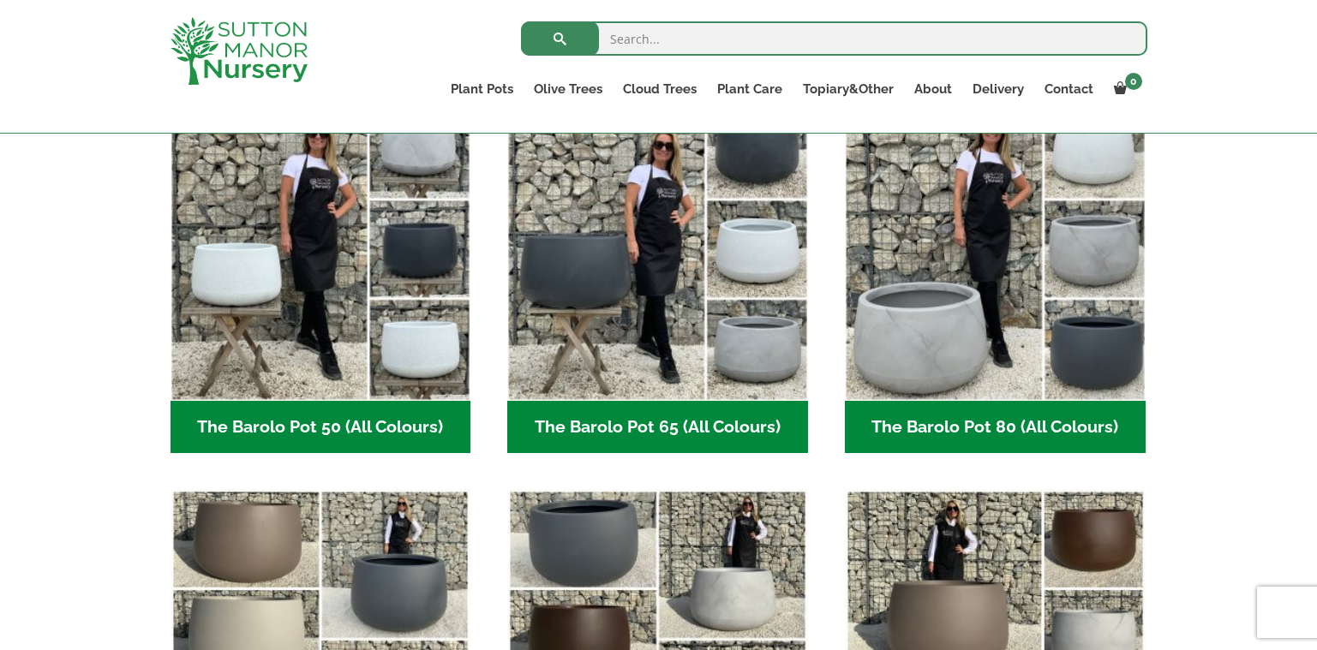
scroll to position [514, 0]
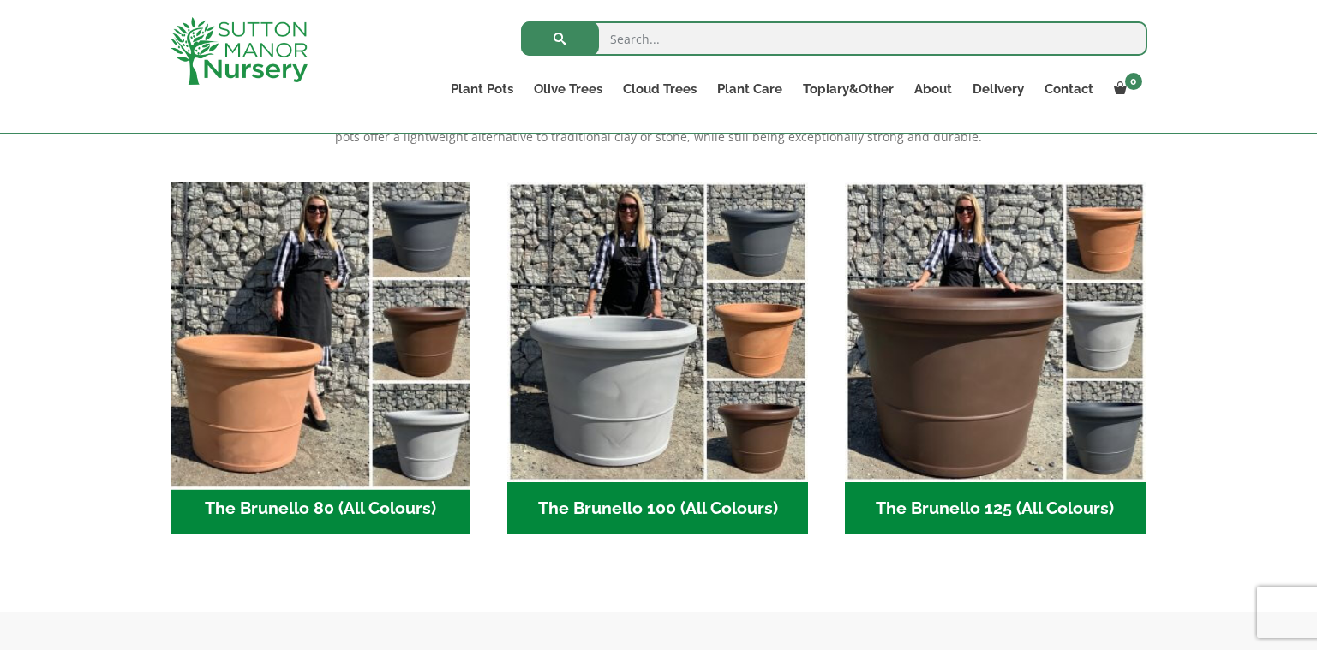
scroll to position [397, 0]
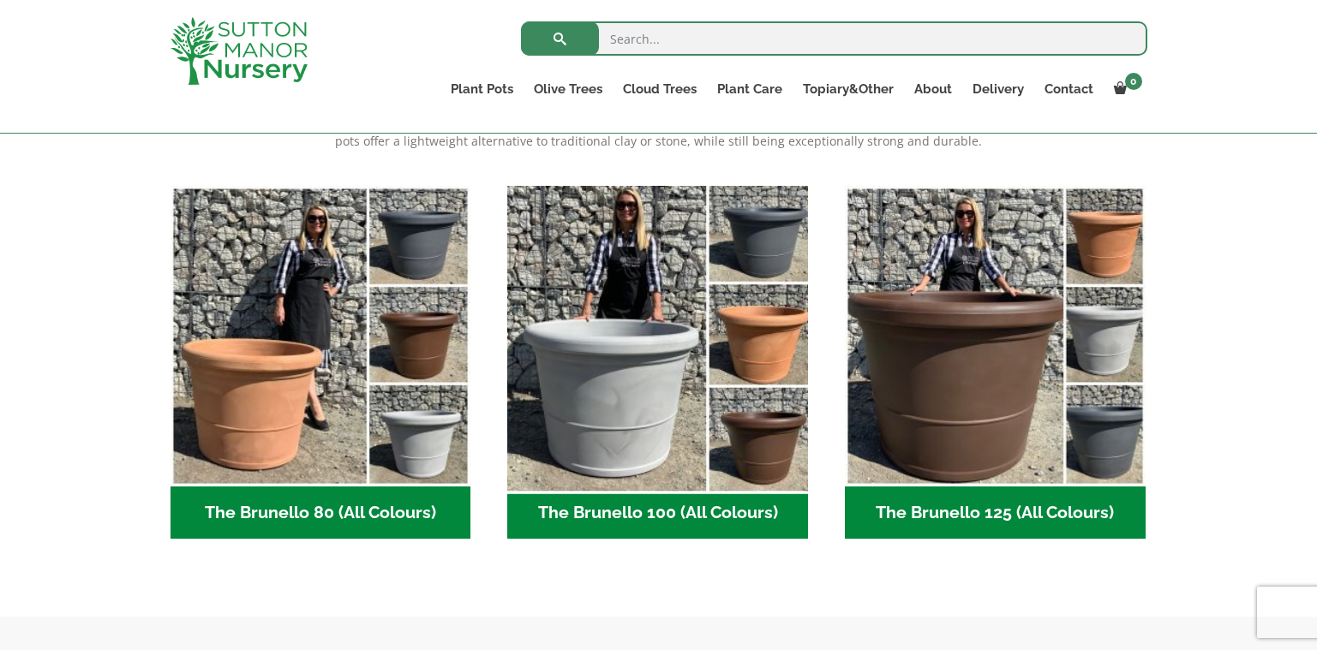
click at [606, 405] on img "Visit product category The Brunello 100 (All Colours)" at bounding box center [657, 335] width 315 height 315
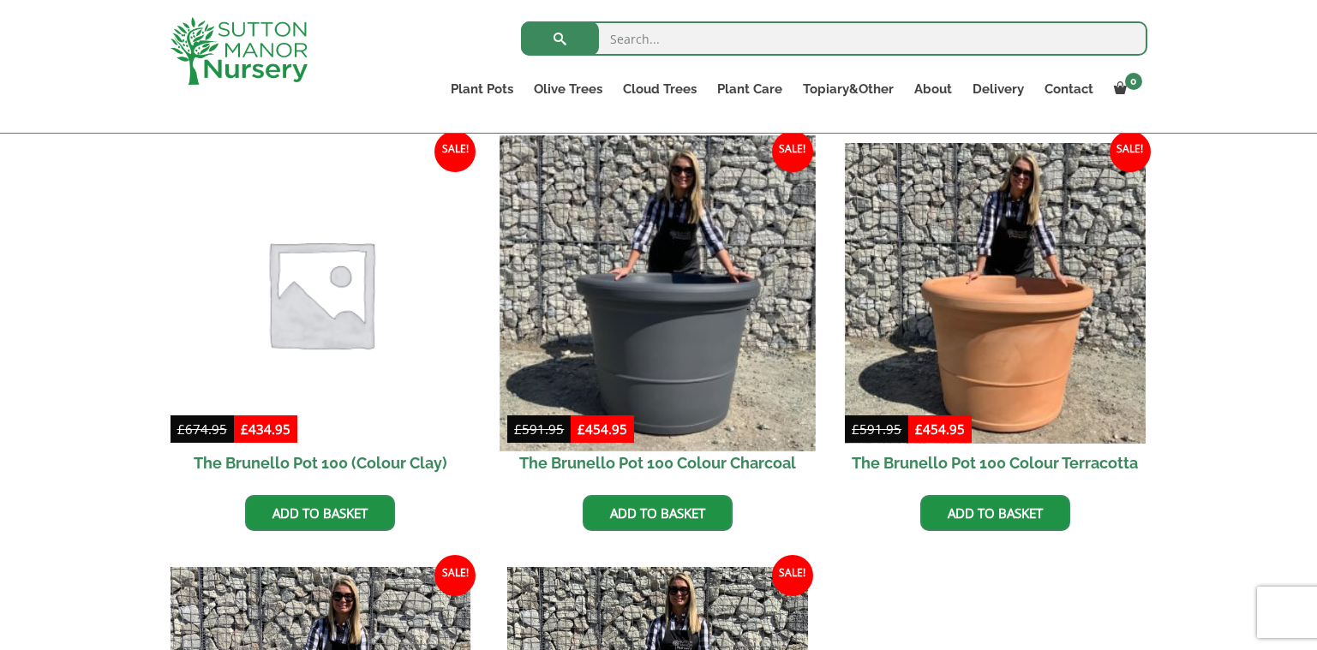
click at [641, 320] on img at bounding box center [657, 292] width 315 height 315
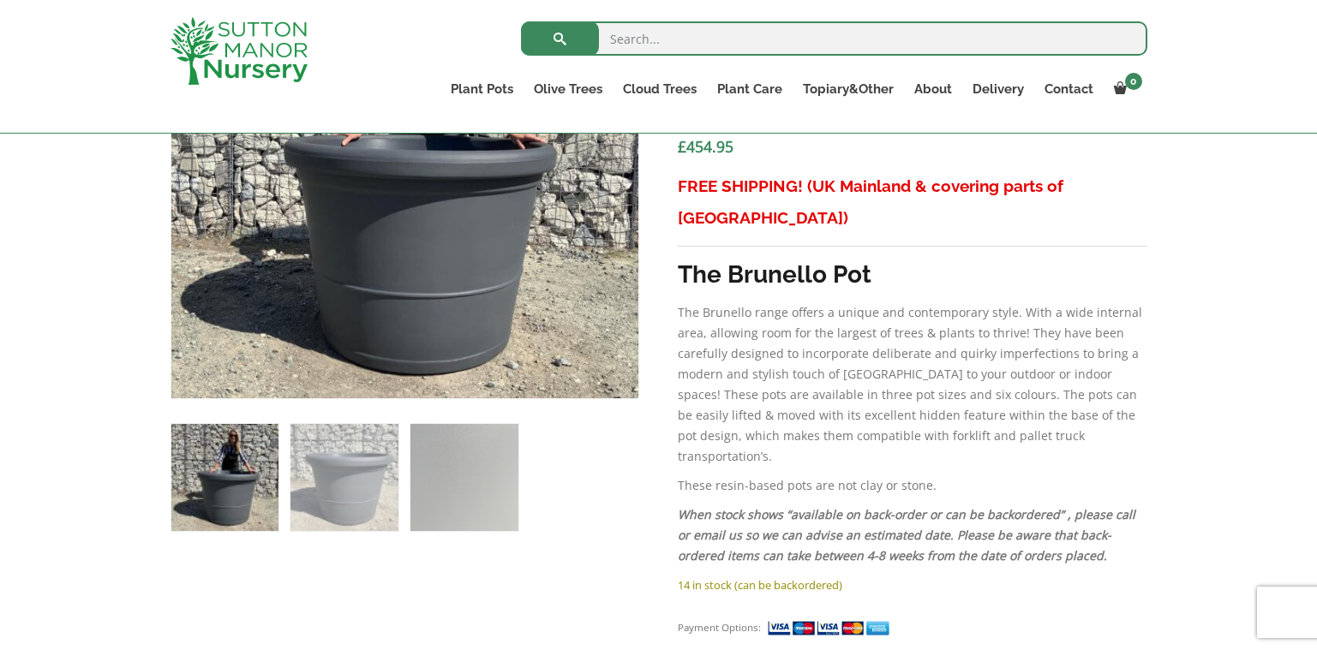
scroll to position [841, 0]
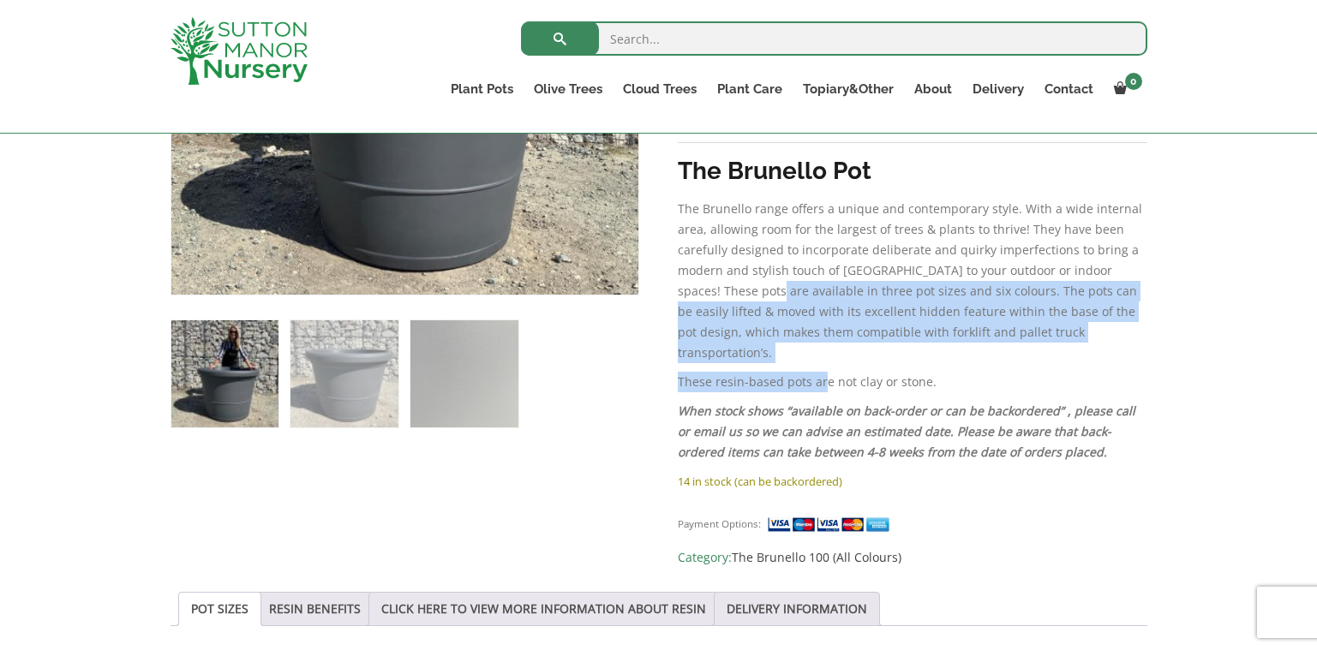
drag, startPoint x: 719, startPoint y: 254, endPoint x: 822, endPoint y: 336, distance: 132.3
click at [822, 336] on div "FREE SHIPPING! (UK Mainland & covering parts of [GEOGRAPHIC_DATA]) The Brunello…" at bounding box center [912, 269] width 469 height 404
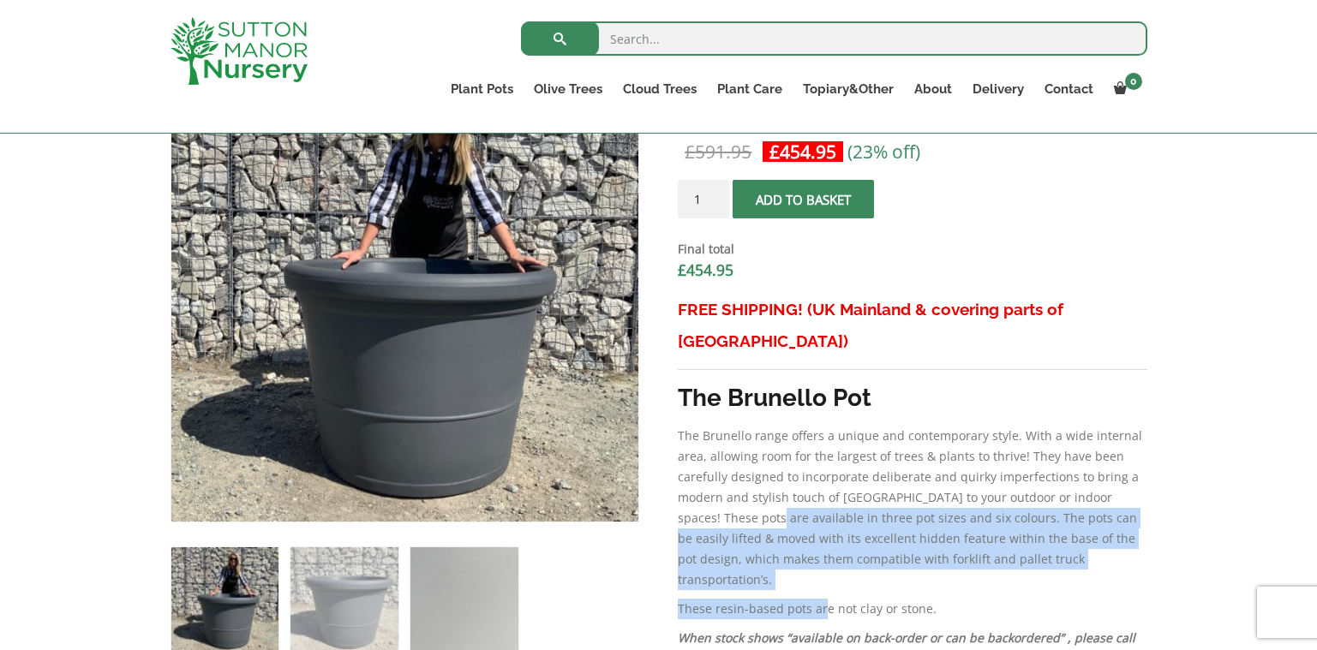
scroll to position [584, 0]
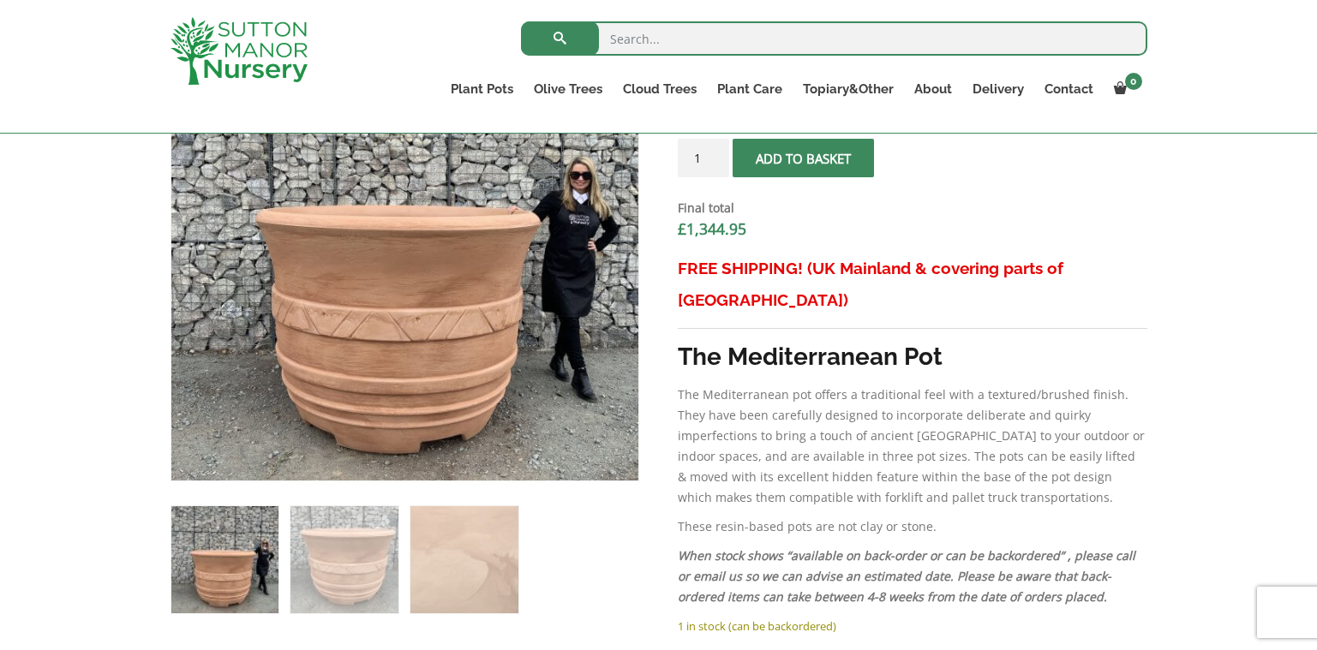
scroll to position [685, 0]
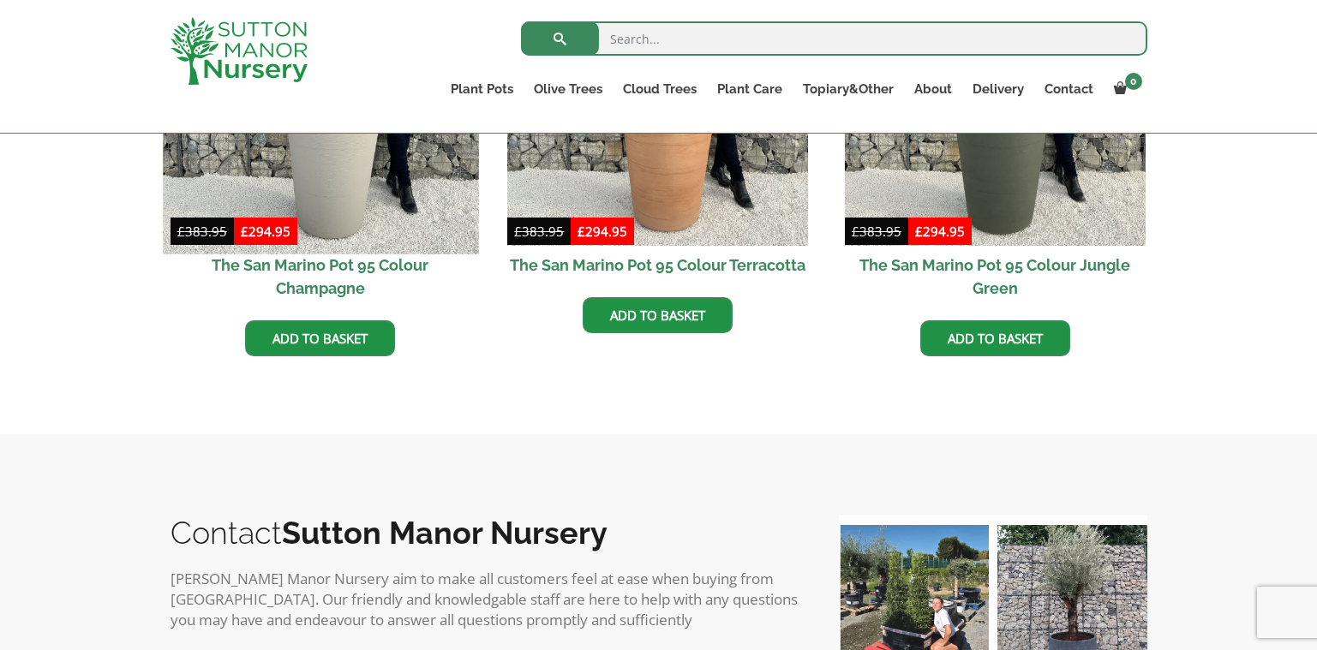
scroll to position [1114, 0]
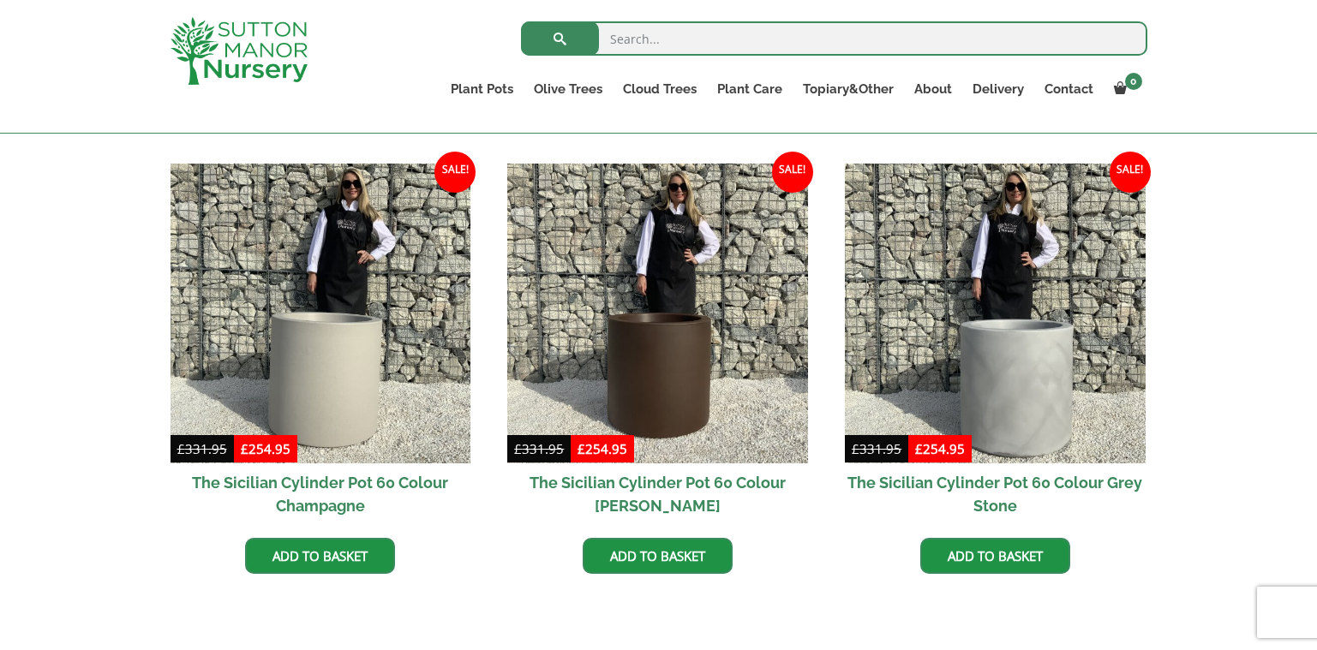
scroll to position [857, 0]
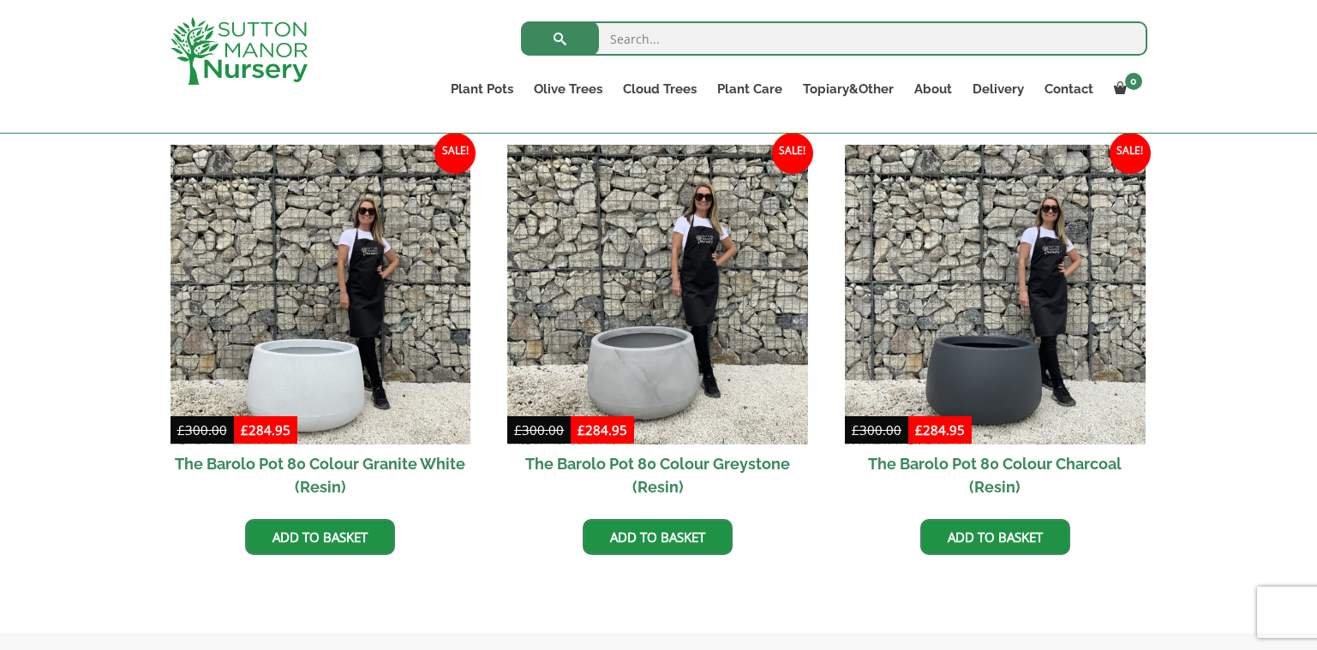
scroll to position [1028, 0]
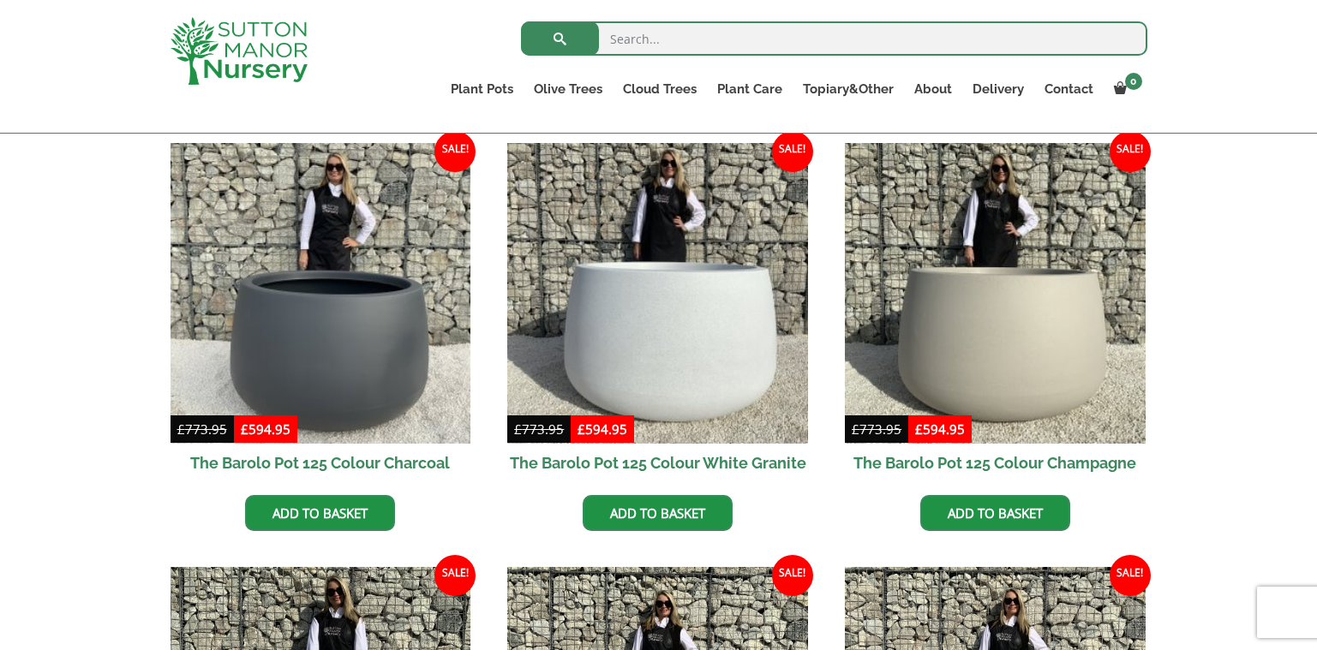
scroll to position [1028, 0]
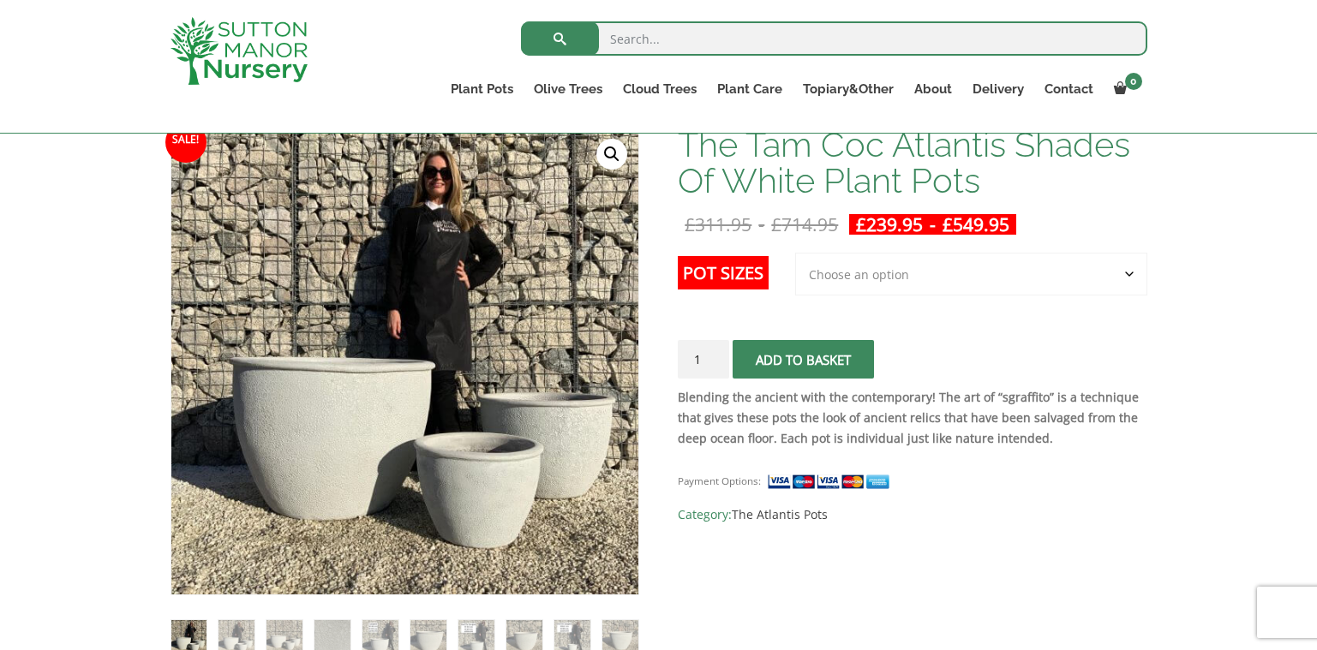
scroll to position [257, 0]
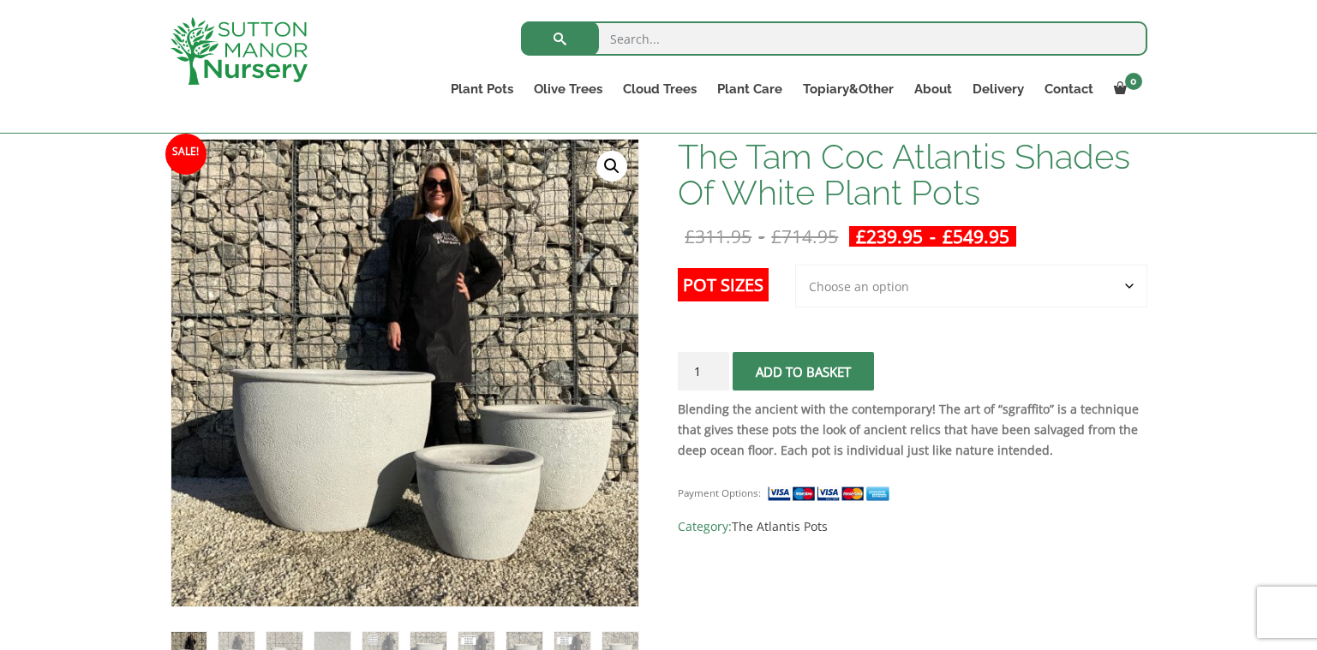
click at [948, 290] on select "Choose an option 3rd to Largest Pot In The Picture 2nd to Largest Pot In The Pi…" at bounding box center [971, 286] width 352 height 43
click at [796, 265] on select "Choose an option 3rd to Largest Pot In The Picture 2nd to Largest Pot In The Pi…" at bounding box center [971, 286] width 352 height 43
select select "3rd to Largest Pot In The Picture"
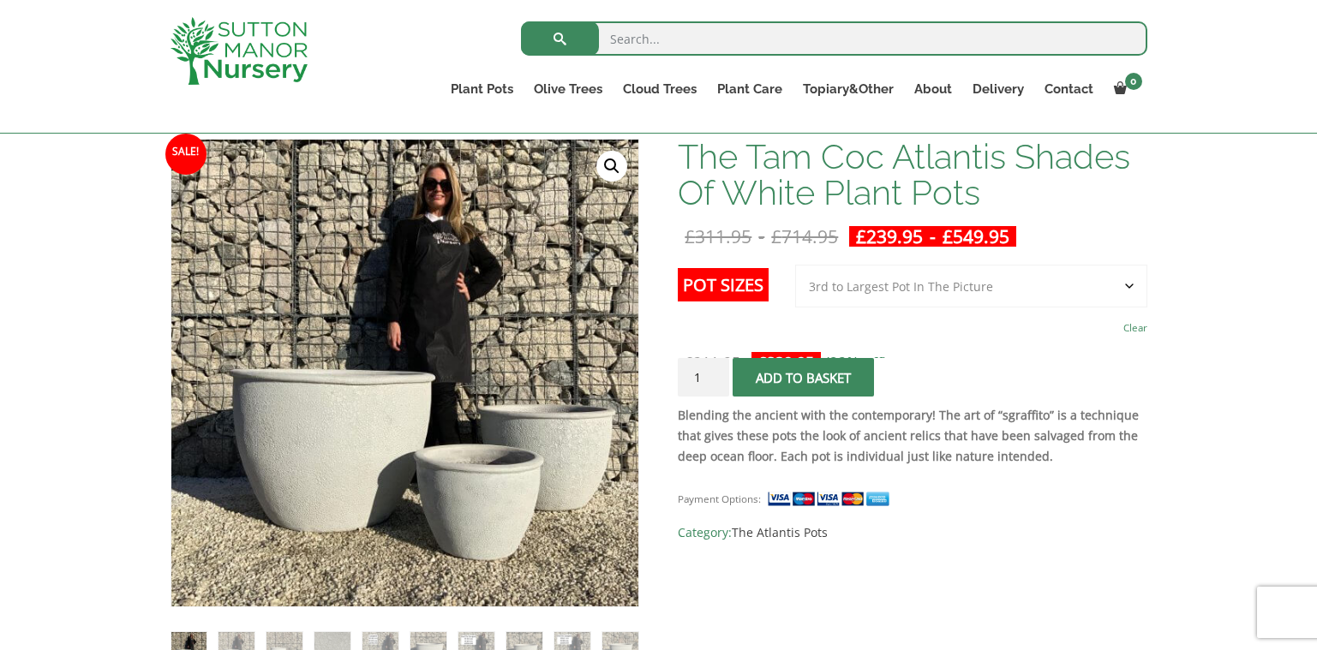
click at [1120, 374] on p "11 in stock" at bounding box center [912, 384] width 469 height 21
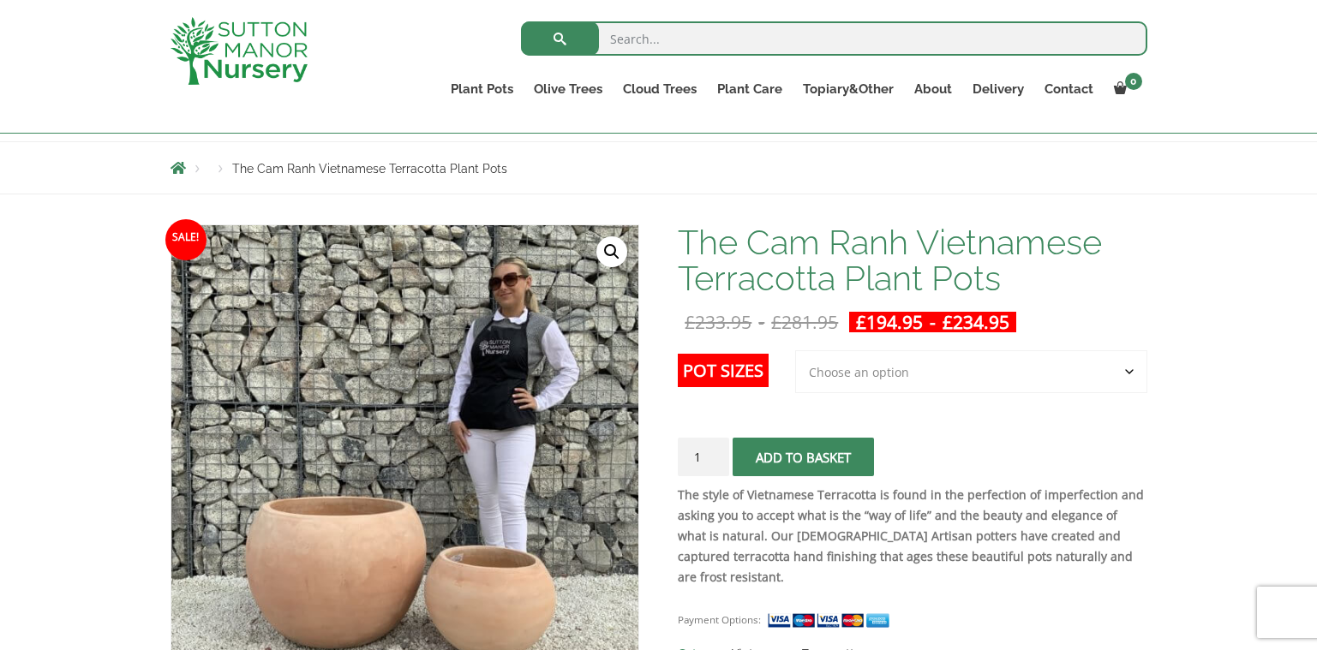
click at [869, 383] on select "Choose an option 2nd to Largest Pot In The Picture Largest pot In The Picture" at bounding box center [971, 371] width 352 height 43
select select "Largest pot In The Picture"
click at [796, 350] on select "Choose an option 2nd to Largest Pot In The Picture Largest pot In The Picture" at bounding box center [971, 371] width 352 height 43
click at [1031, 427] on form "Pot Sizes Choose an option 2nd to Largest Pot In The Picture Largest pot In The…" at bounding box center [912, 417] width 469 height 134
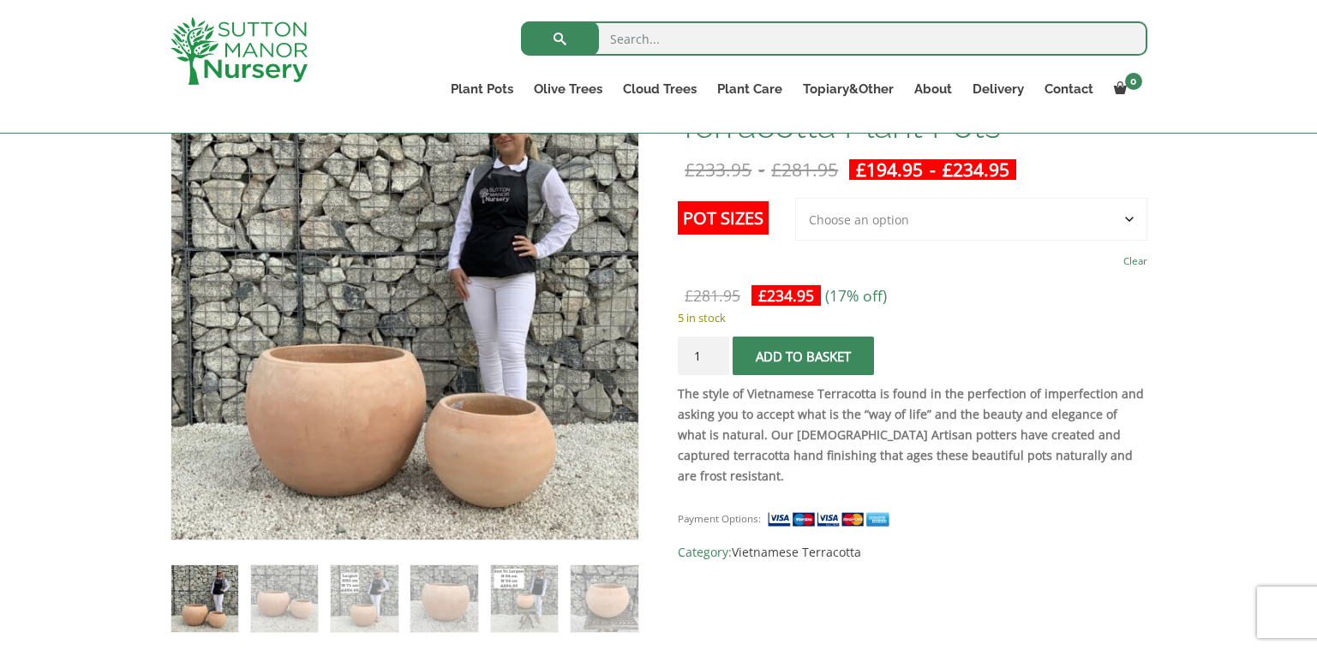
scroll to position [343, 0]
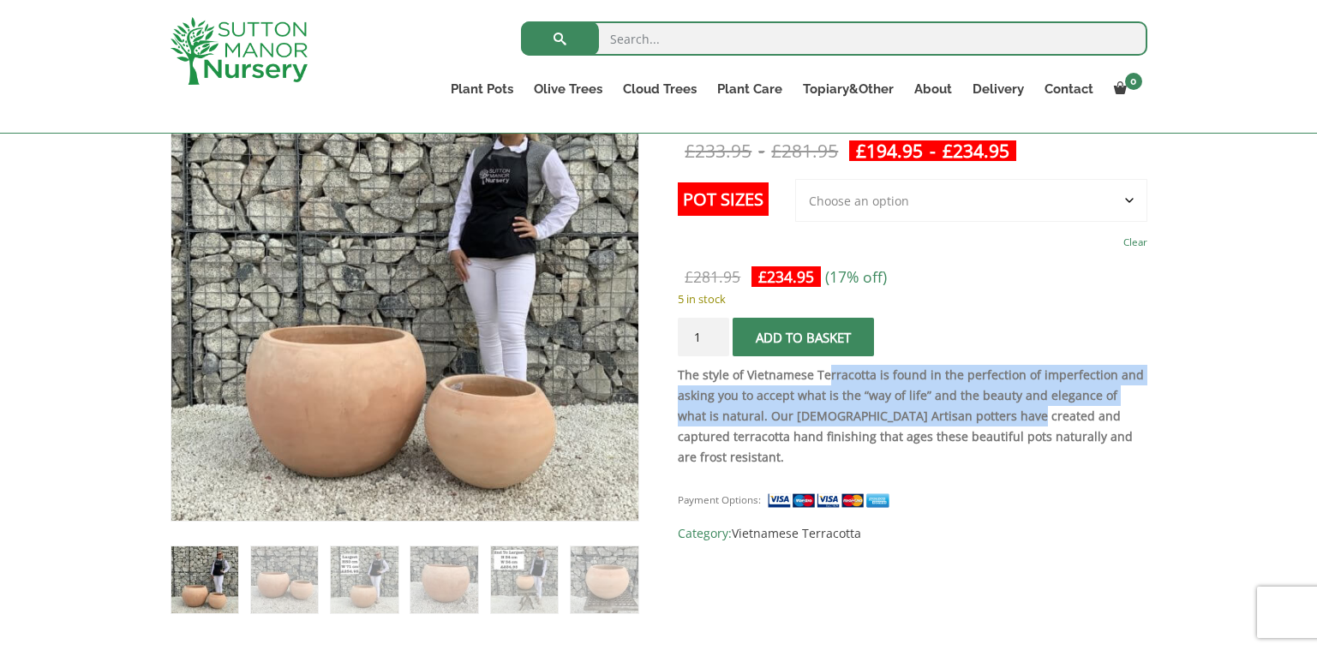
drag, startPoint x: 829, startPoint y: 381, endPoint x: 977, endPoint y: 407, distance: 150.4
click at [977, 407] on p "The style of Vietnamese Terracotta is found in the perfection of imperfection a…" at bounding box center [912, 416] width 469 height 103
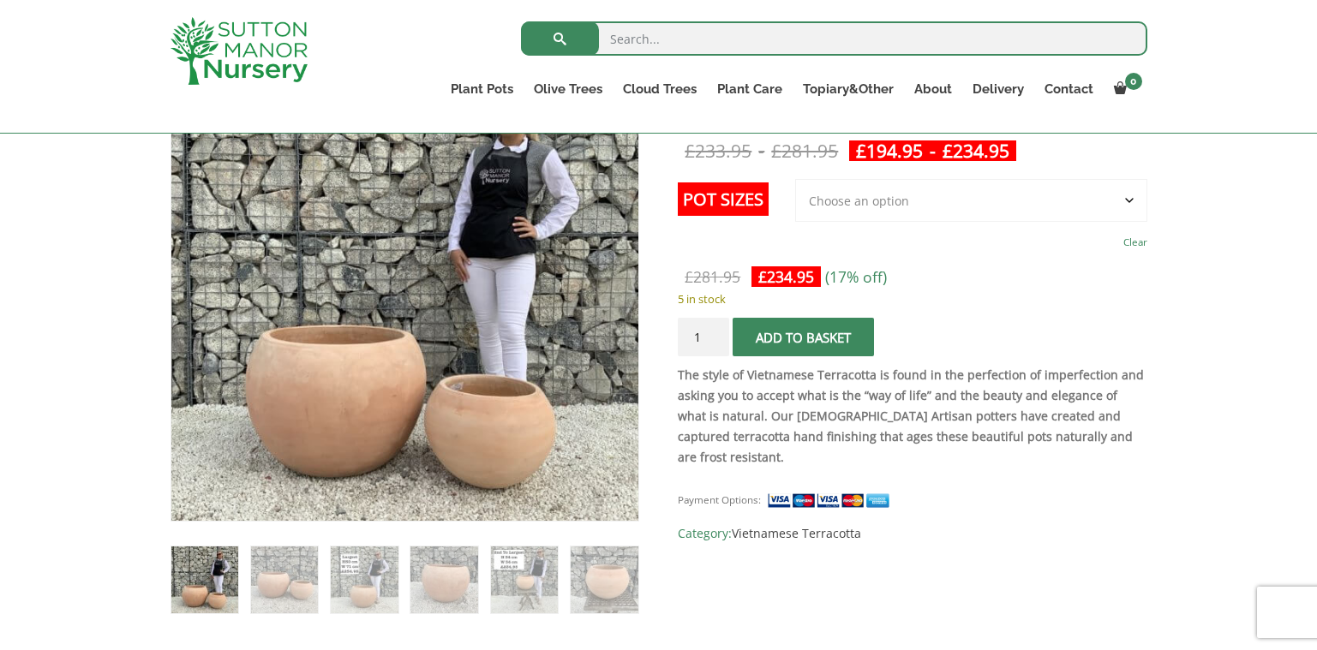
drag, startPoint x: 977, startPoint y: 407, endPoint x: 1201, endPoint y: 475, distance: 233.6
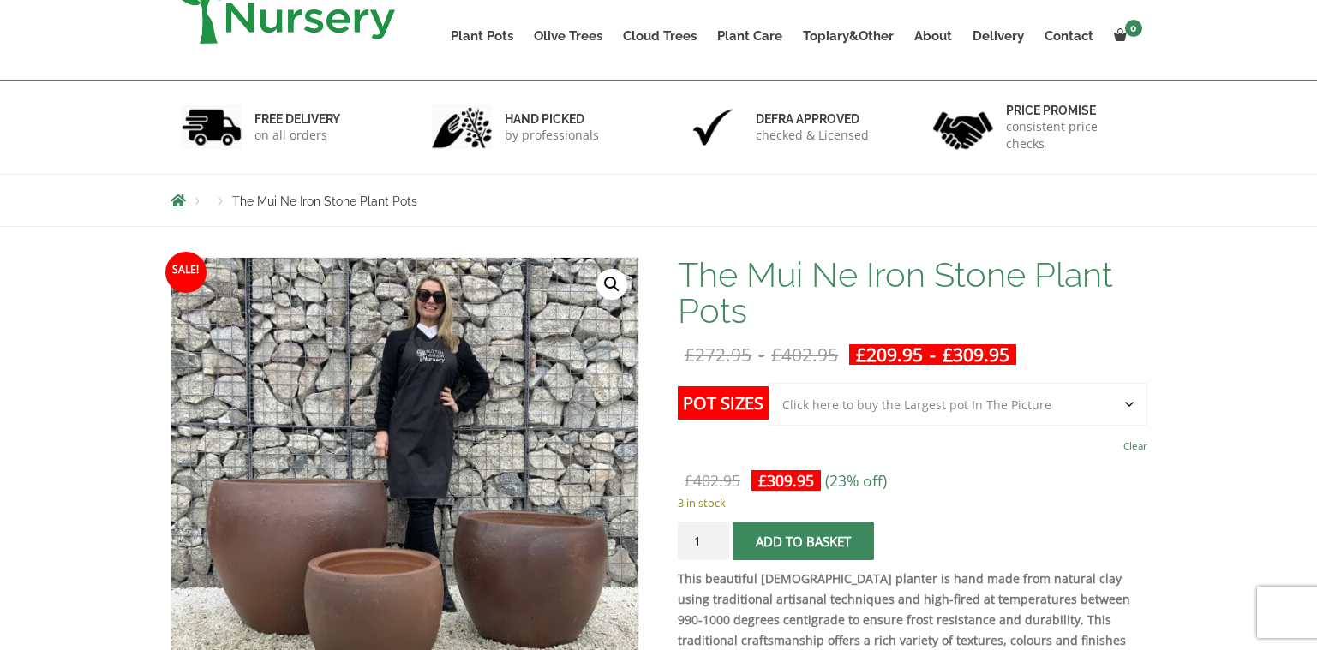
scroll to position [428, 0]
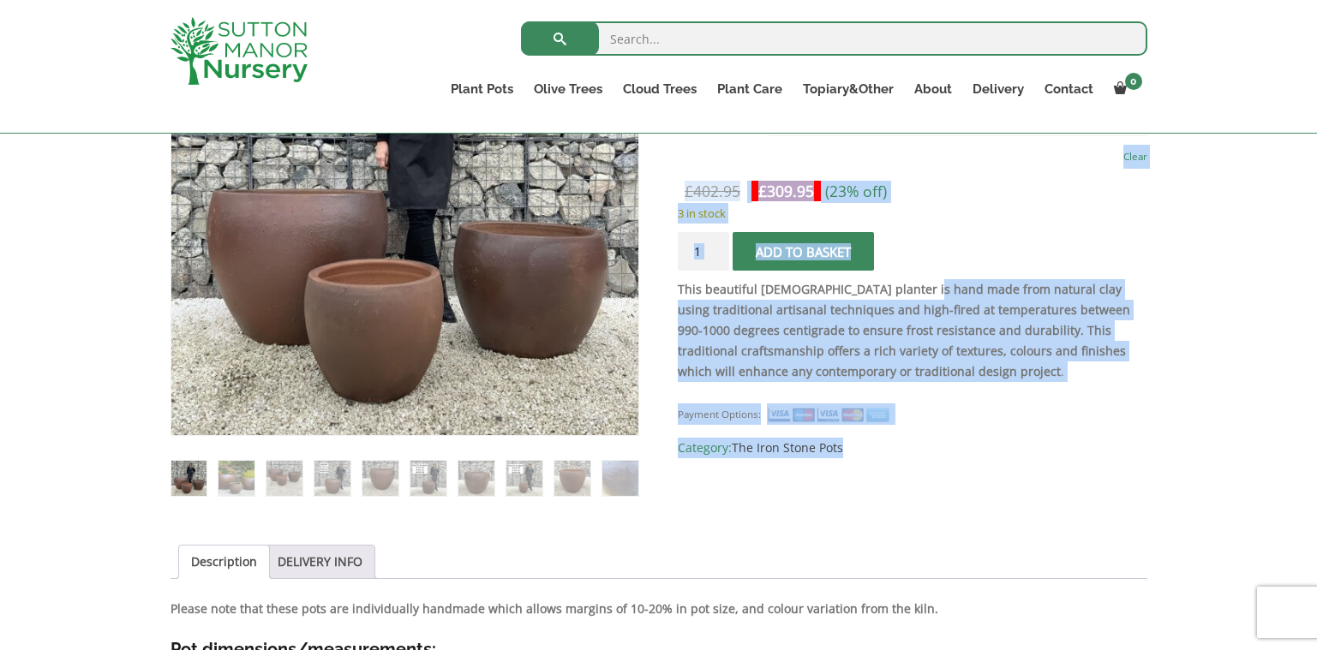
drag, startPoint x: 953, startPoint y: 324, endPoint x: 1039, endPoint y: 409, distance: 121.8
click at [1039, 409] on div "The Mui Ne Iron Stone Plant Pots £ 272.95 - £ 402.95 £ 209.95 - £ 309.95 This b…" at bounding box center [912, 212] width 469 height 491
drag, startPoint x: 1039, startPoint y: 409, endPoint x: 1081, endPoint y: 401, distance: 42.8
click at [1081, 401] on div "Payment Options: SKU: N/A Category: The Iron Stone Pots" at bounding box center [912, 425] width 469 height 68
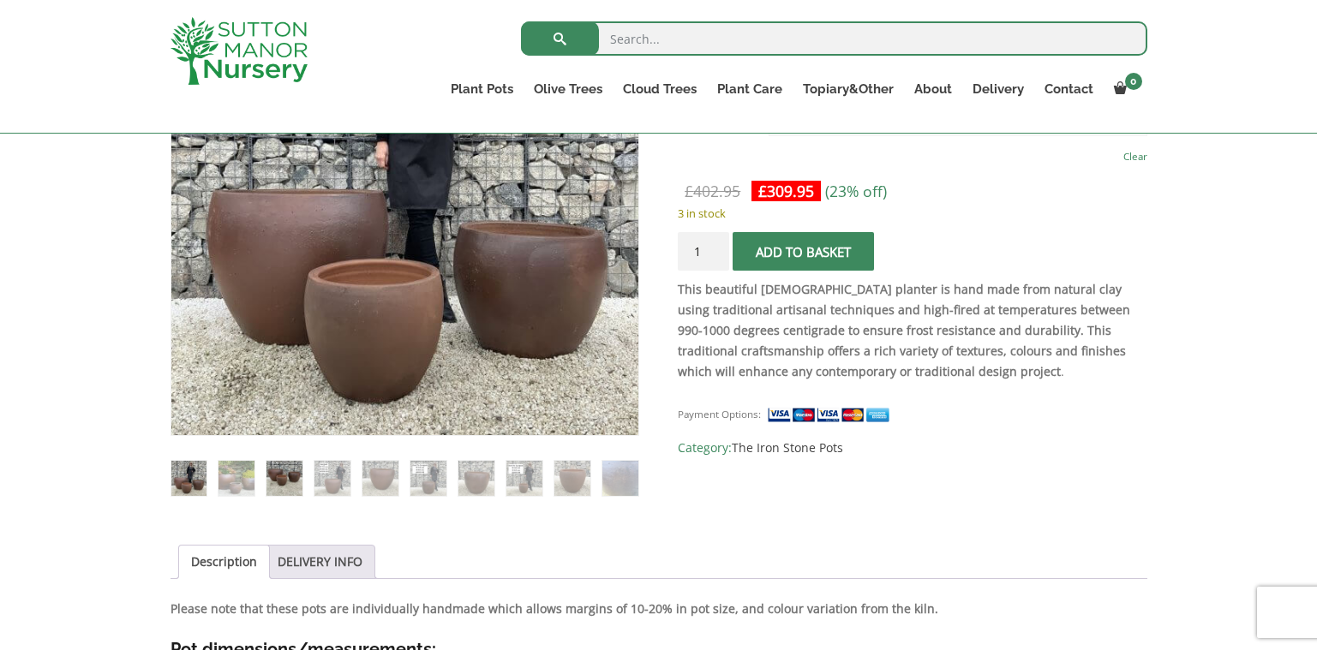
click at [284, 488] on img at bounding box center [283, 478] width 35 height 35
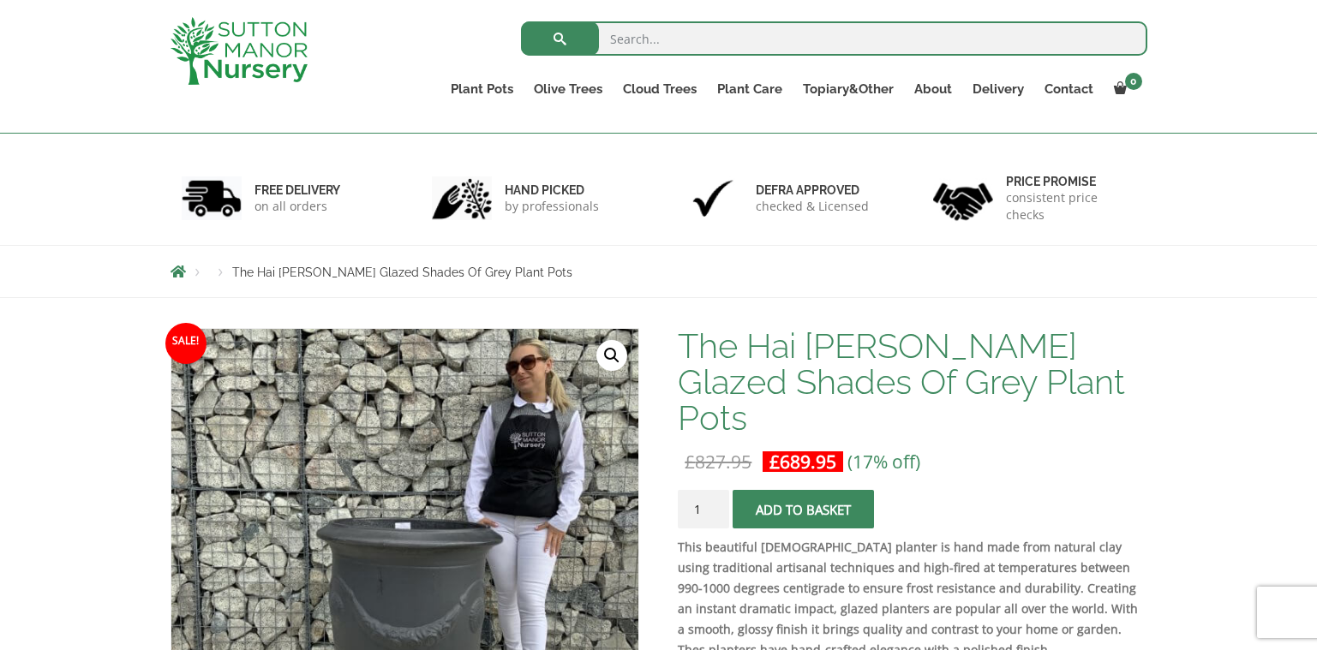
scroll to position [171, 0]
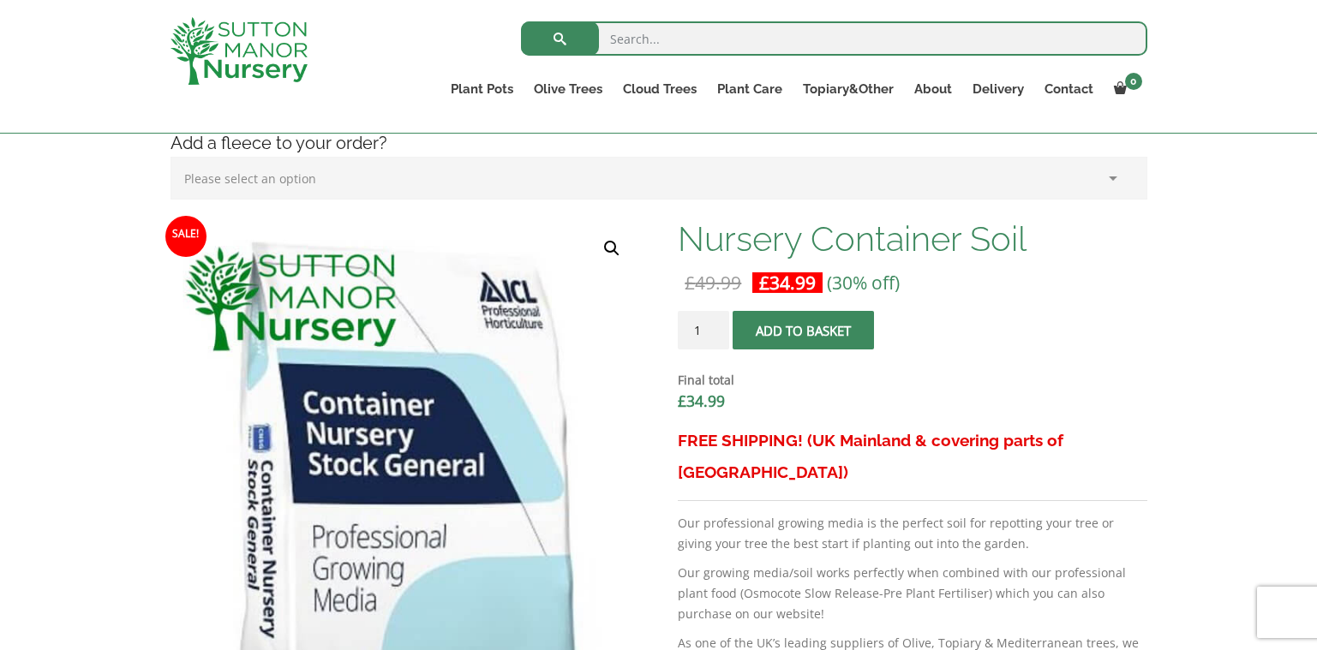
scroll to position [428, 0]
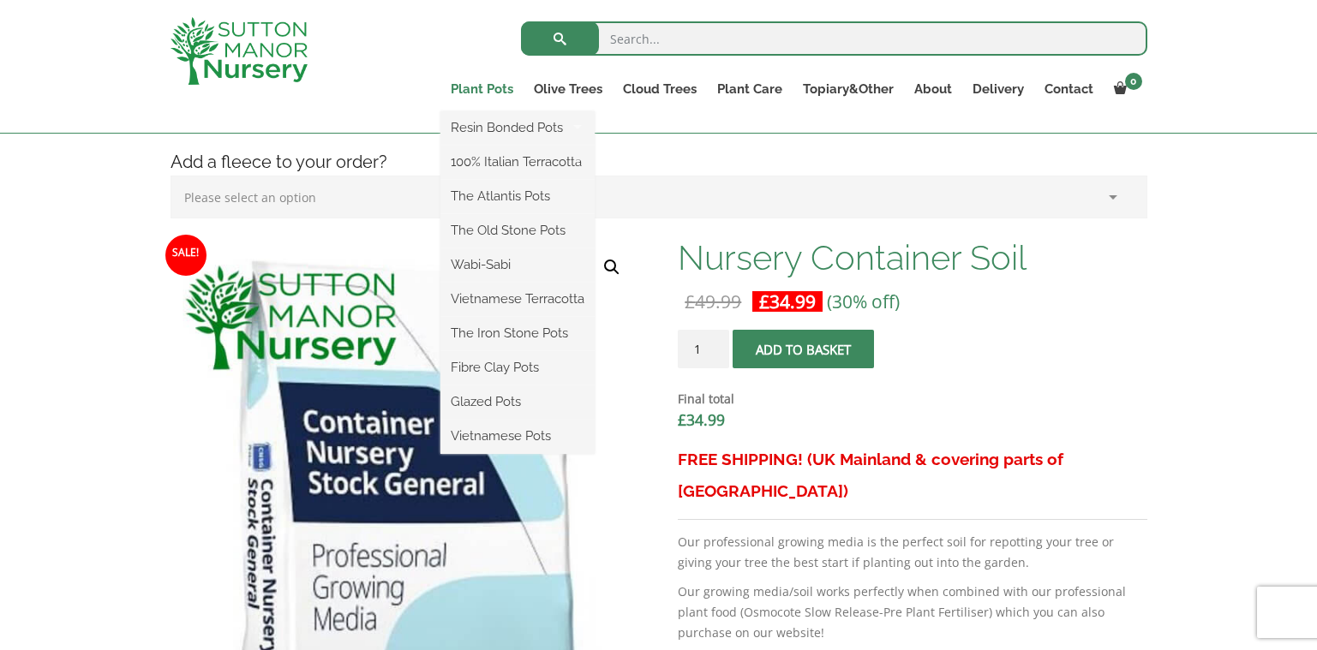
click at [493, 90] on link "Plant Pots" at bounding box center [481, 89] width 83 height 24
click at [496, 164] on link "100% Italian Terracotta" at bounding box center [517, 162] width 154 height 26
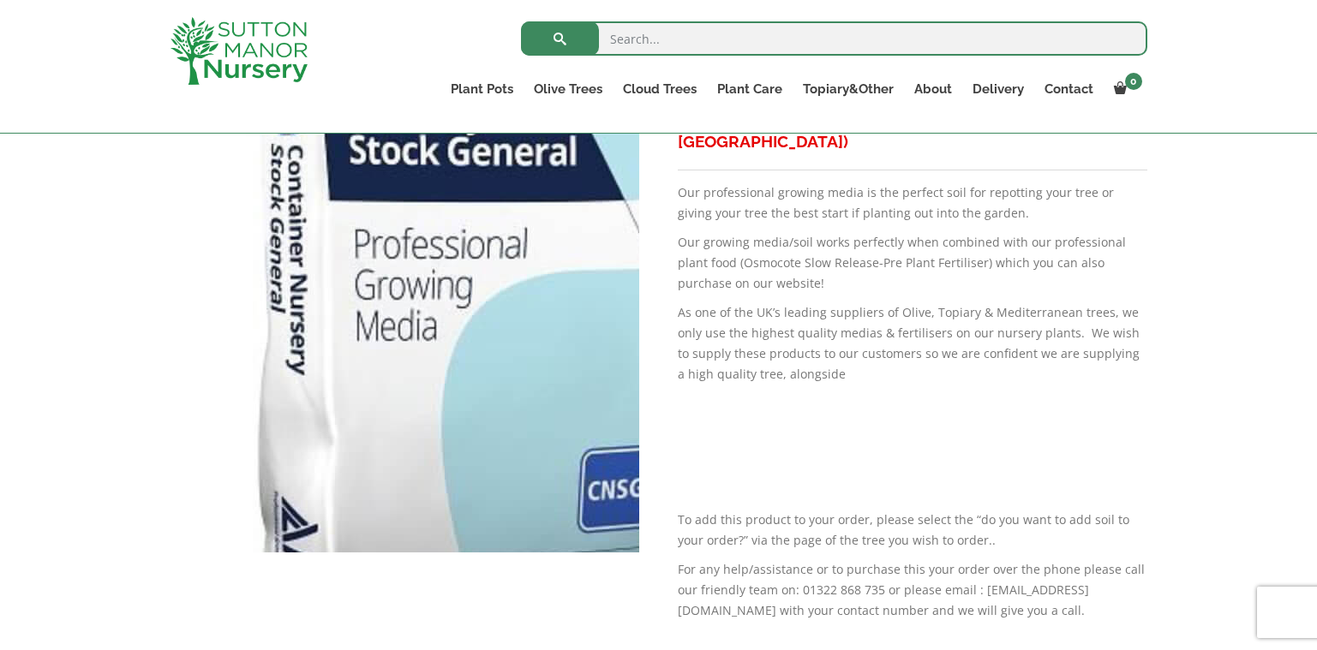
scroll to position [857, 0]
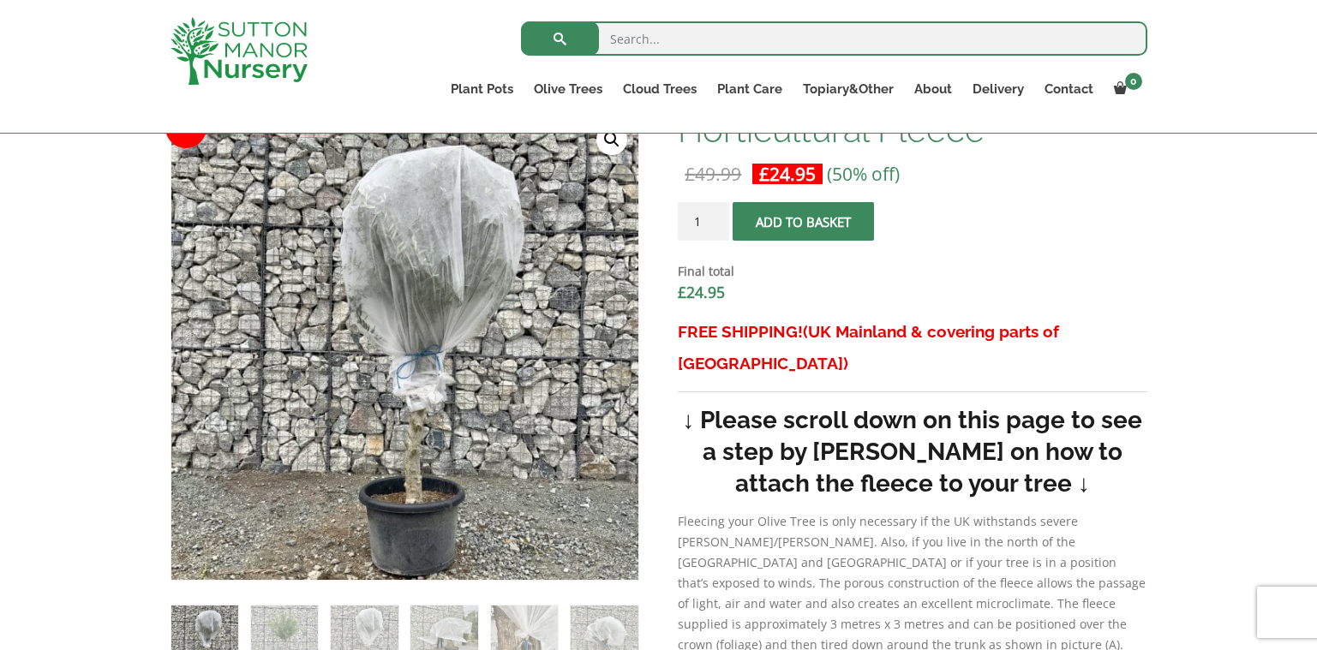
scroll to position [514, 0]
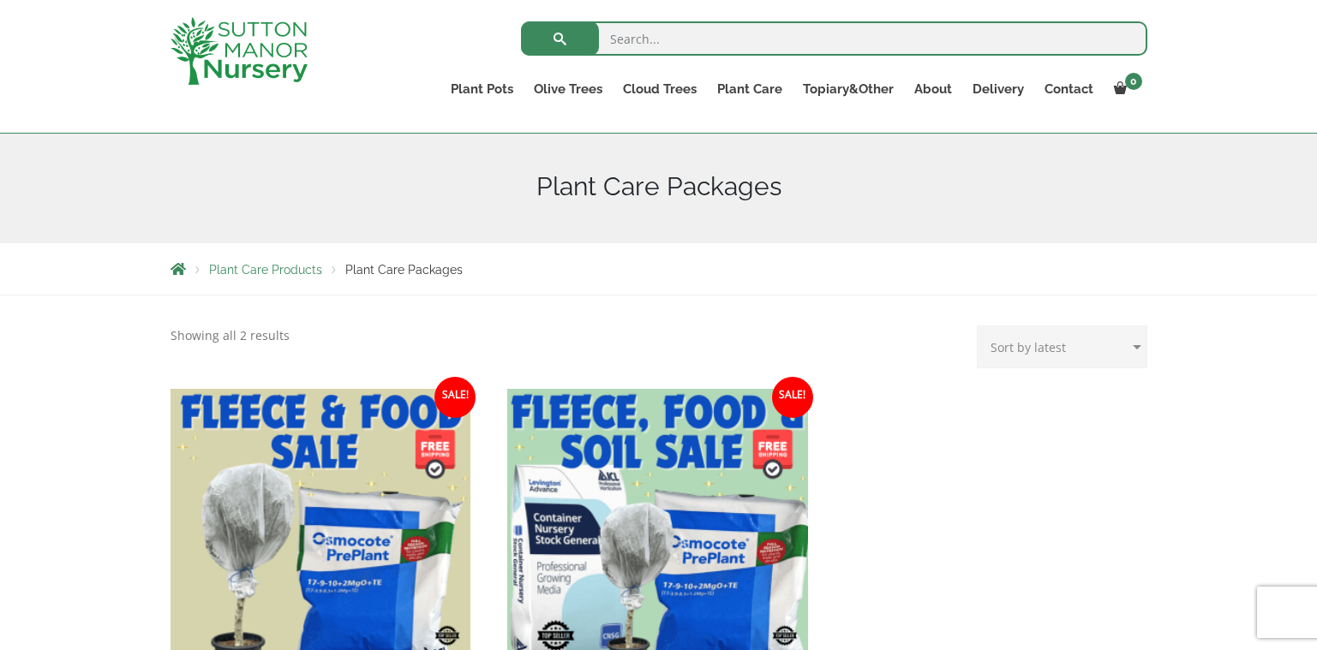
scroll to position [428, 0]
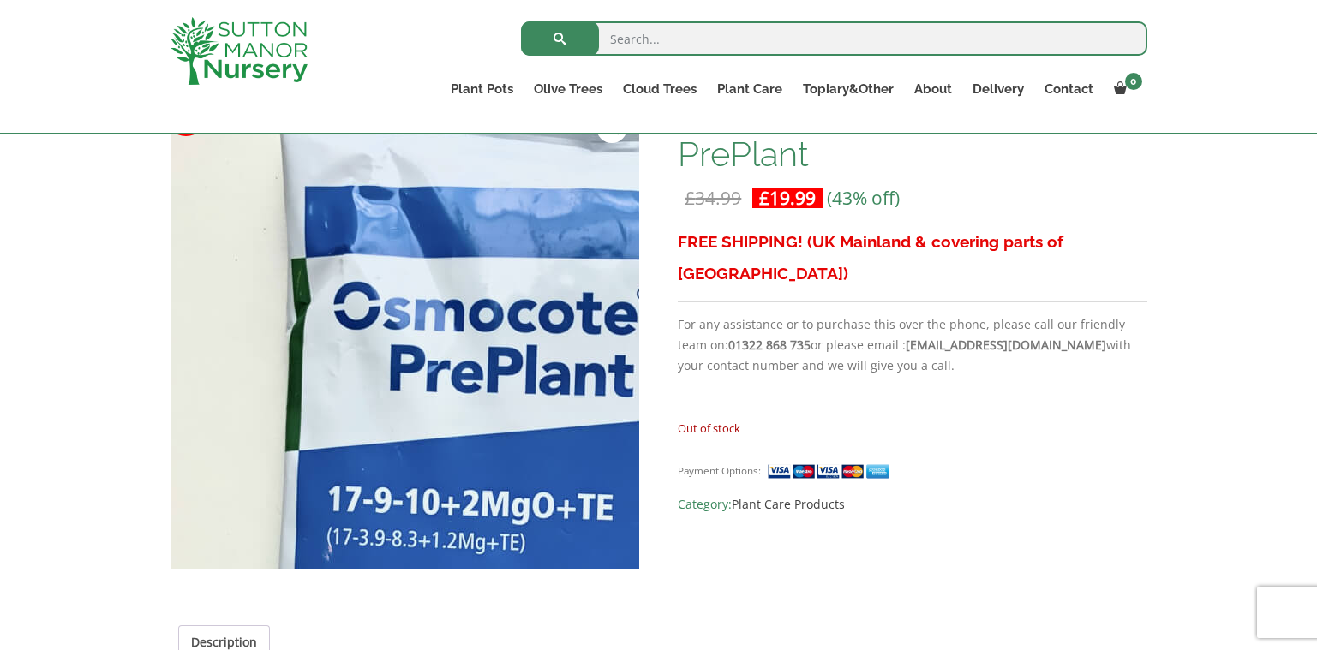
scroll to position [343, 0]
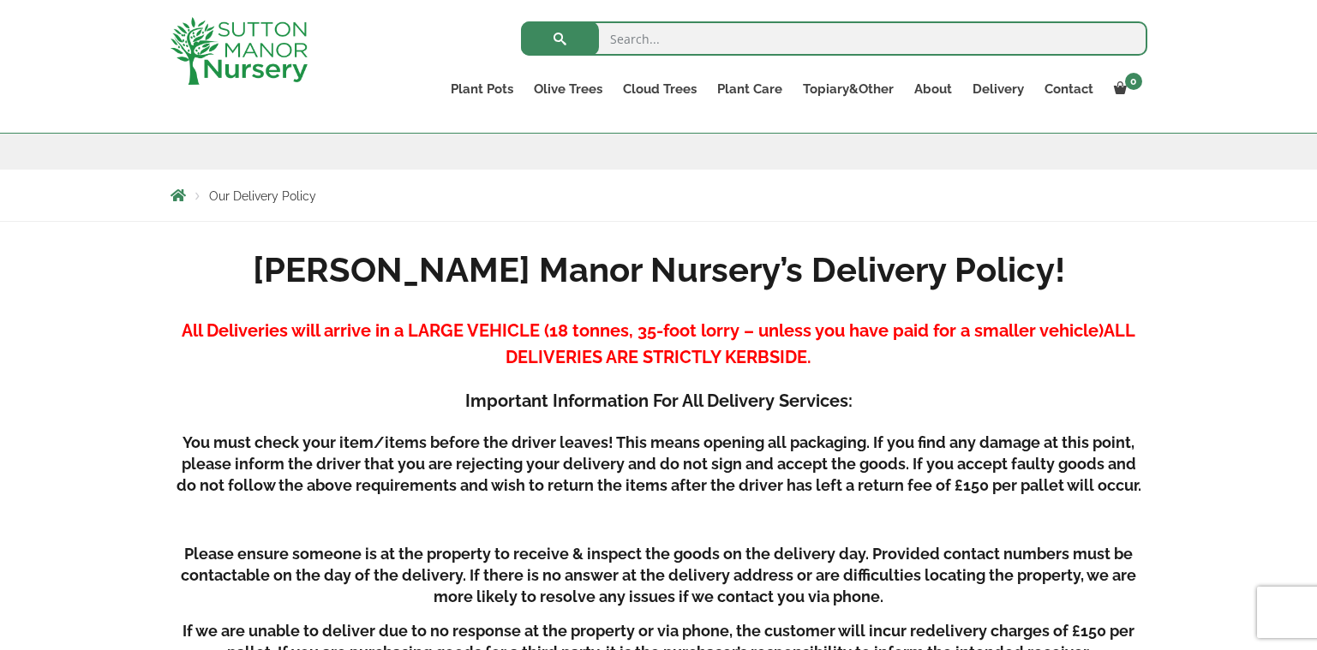
scroll to position [257, 0]
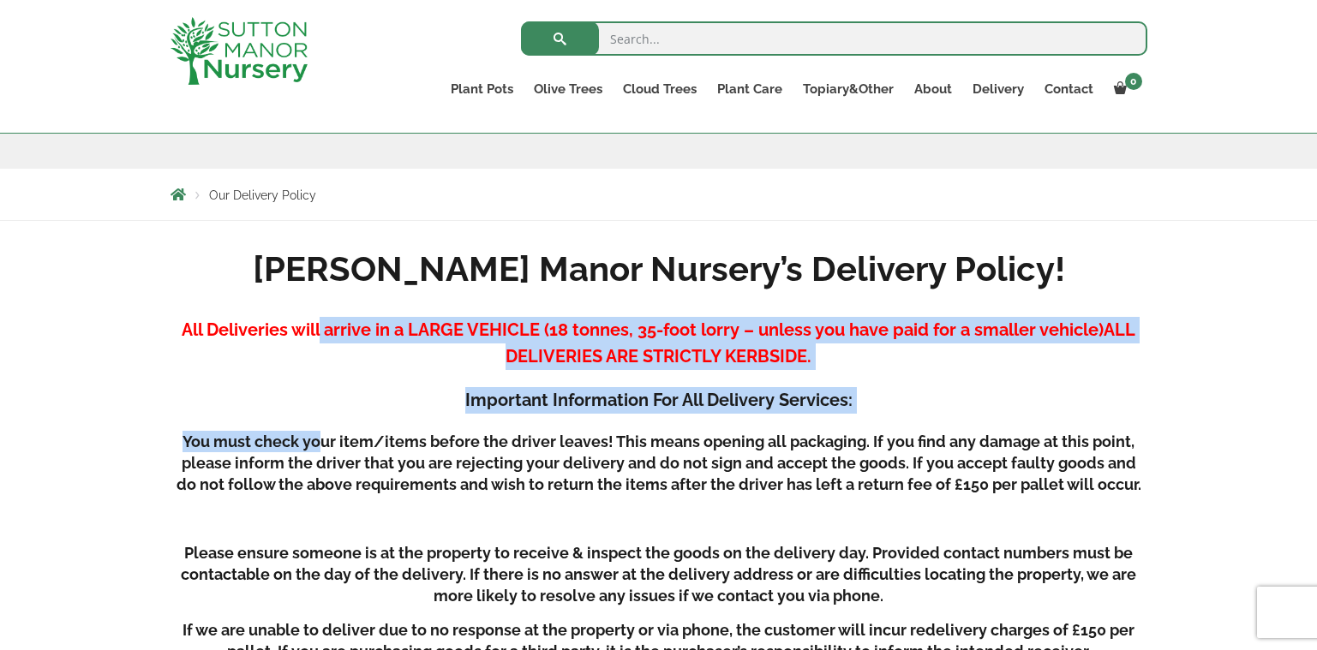
drag, startPoint x: 318, startPoint y: 322, endPoint x: 324, endPoint y: 417, distance: 95.3
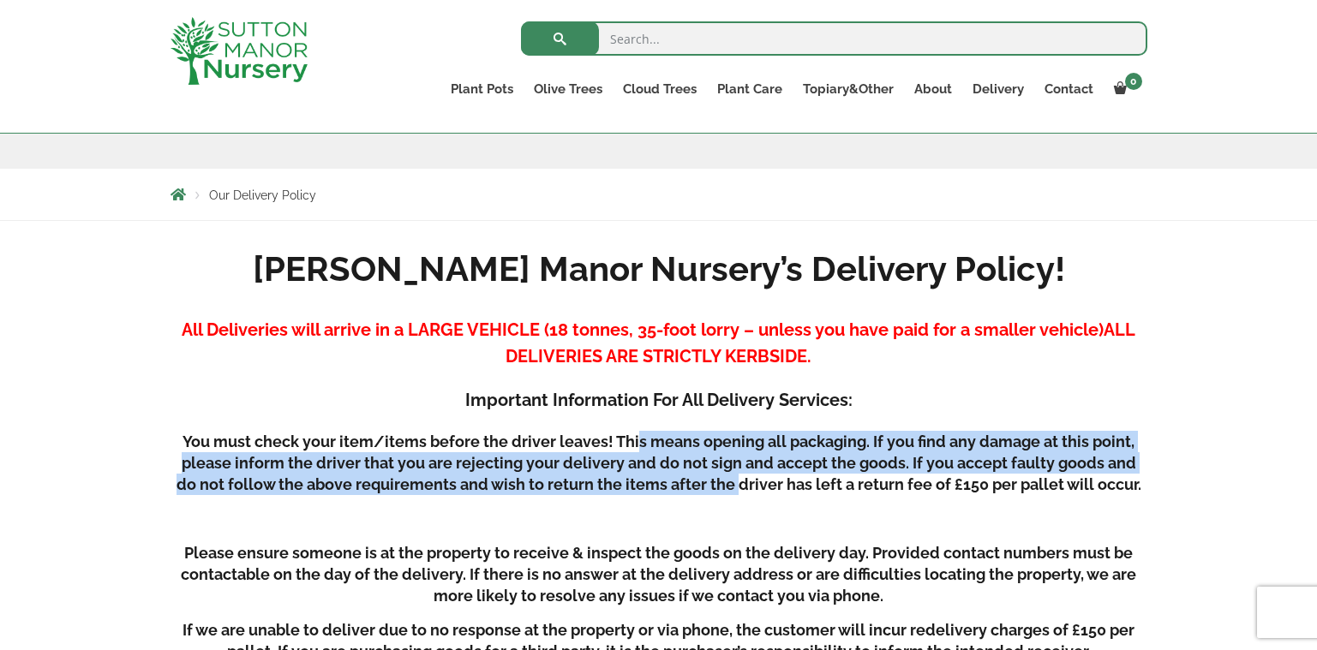
drag, startPoint x: 635, startPoint y: 433, endPoint x: 726, endPoint y: 490, distance: 107.4
click at [726, 490] on h5 "You must check your item/items before the driver leaves! This means opening all…" at bounding box center [658, 463] width 977 height 64
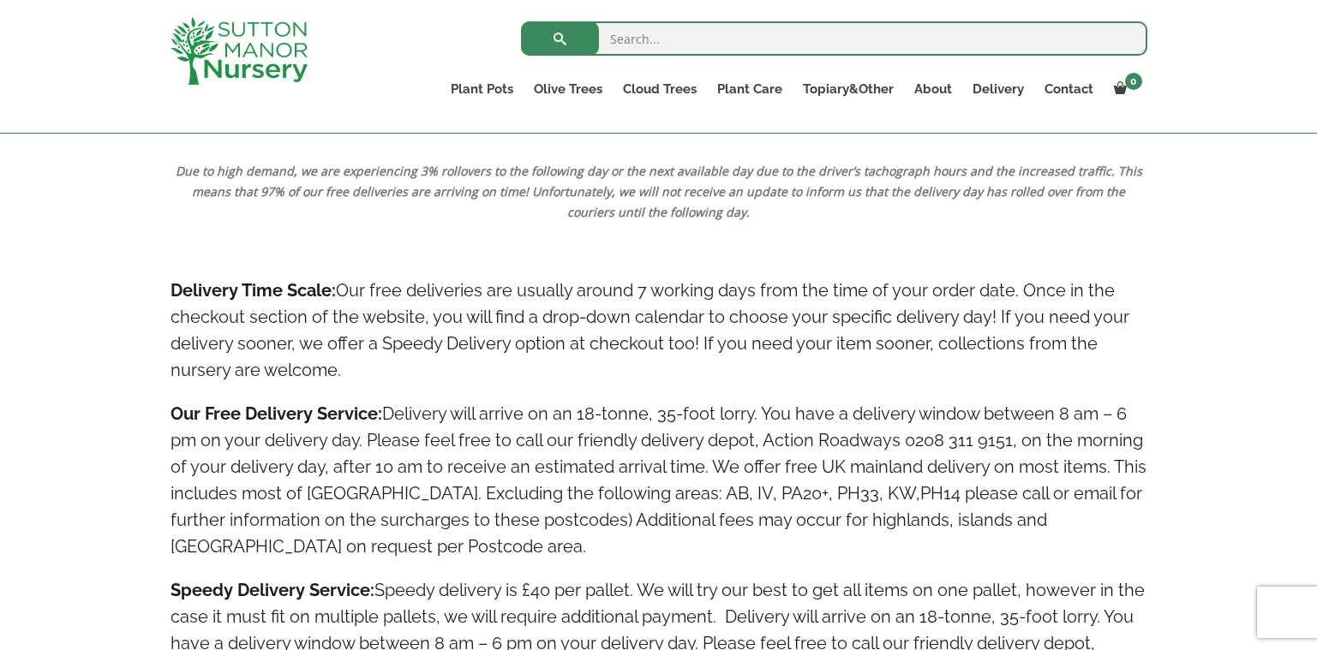
scroll to position [857, 0]
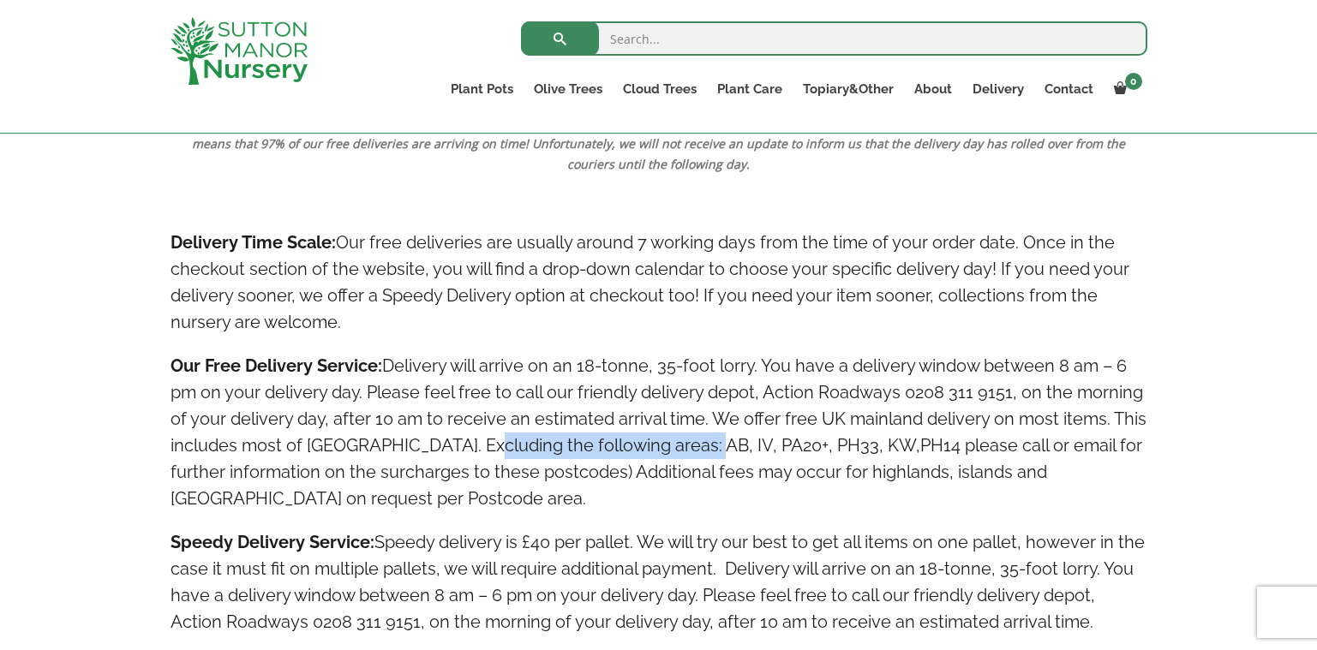
drag, startPoint x: 466, startPoint y: 444, endPoint x: 678, endPoint y: 445, distance: 211.6
click at [678, 445] on h4 "Our Free Delivery Service: Delivery will arrive on an 18-tonne, 35-foot lorry. …" at bounding box center [658, 432] width 977 height 159
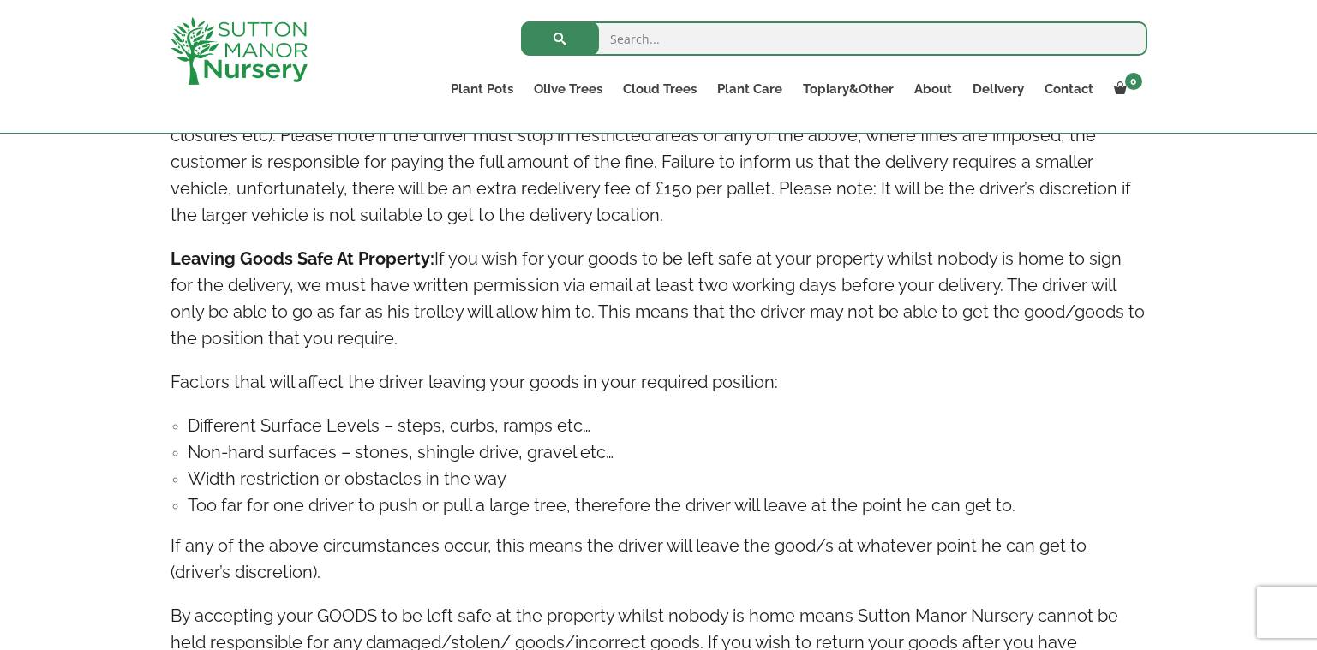
scroll to position [1628, 0]
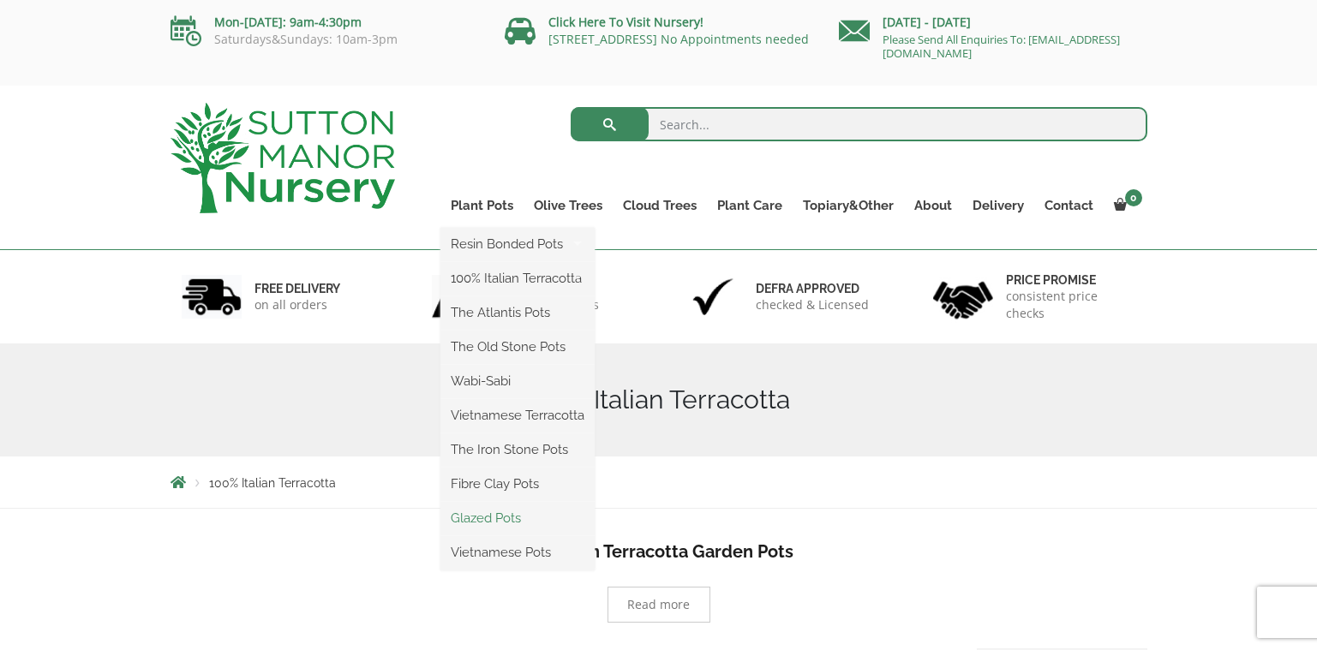
click at [499, 529] on link "Glazed Pots" at bounding box center [517, 518] width 154 height 26
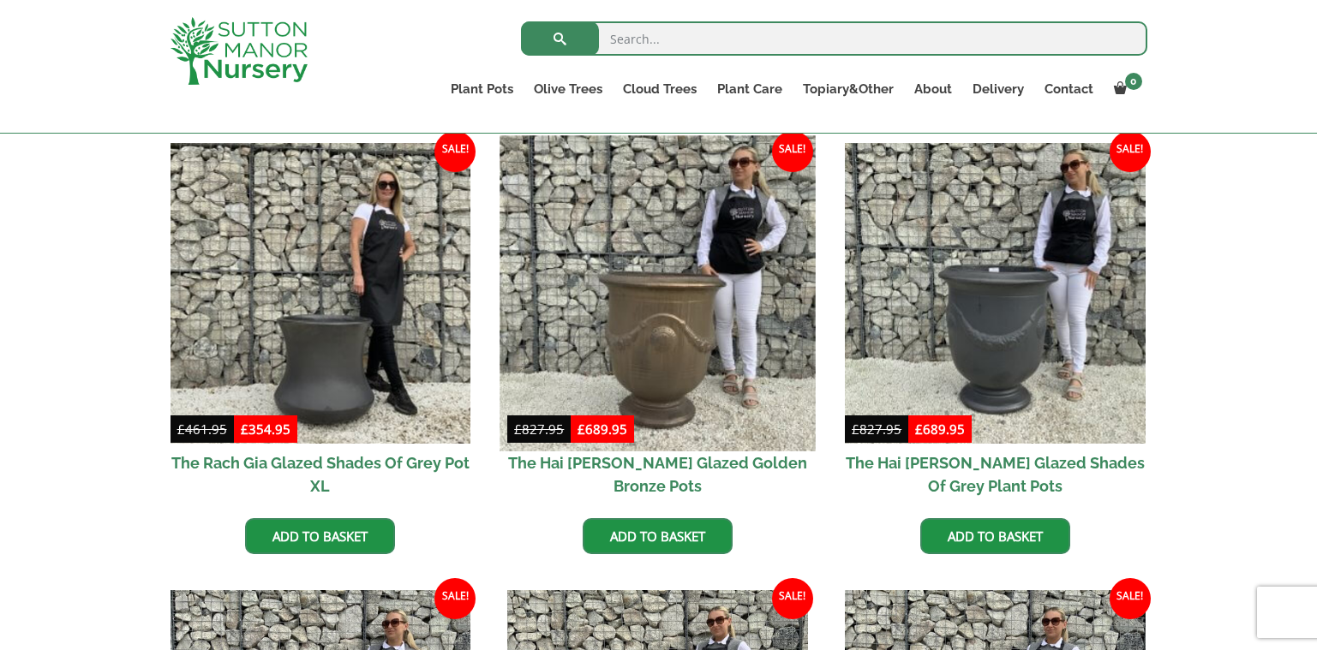
click at [635, 355] on img at bounding box center [657, 292] width 315 height 315
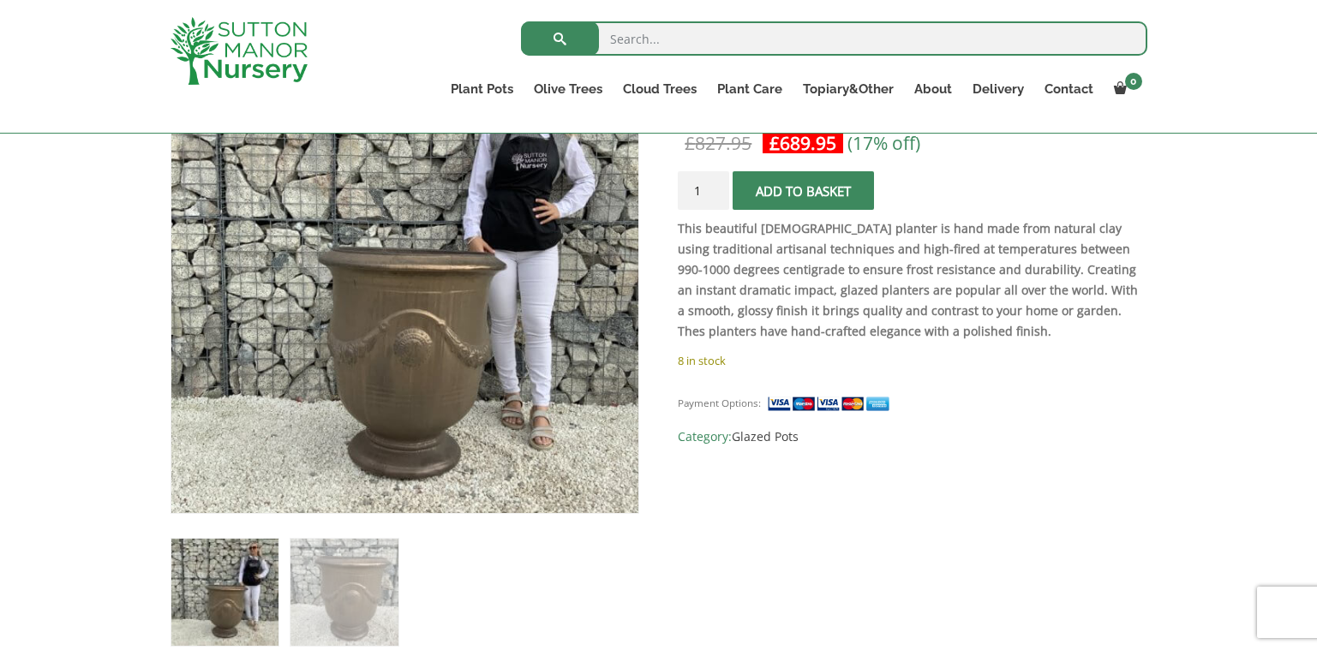
scroll to position [343, 0]
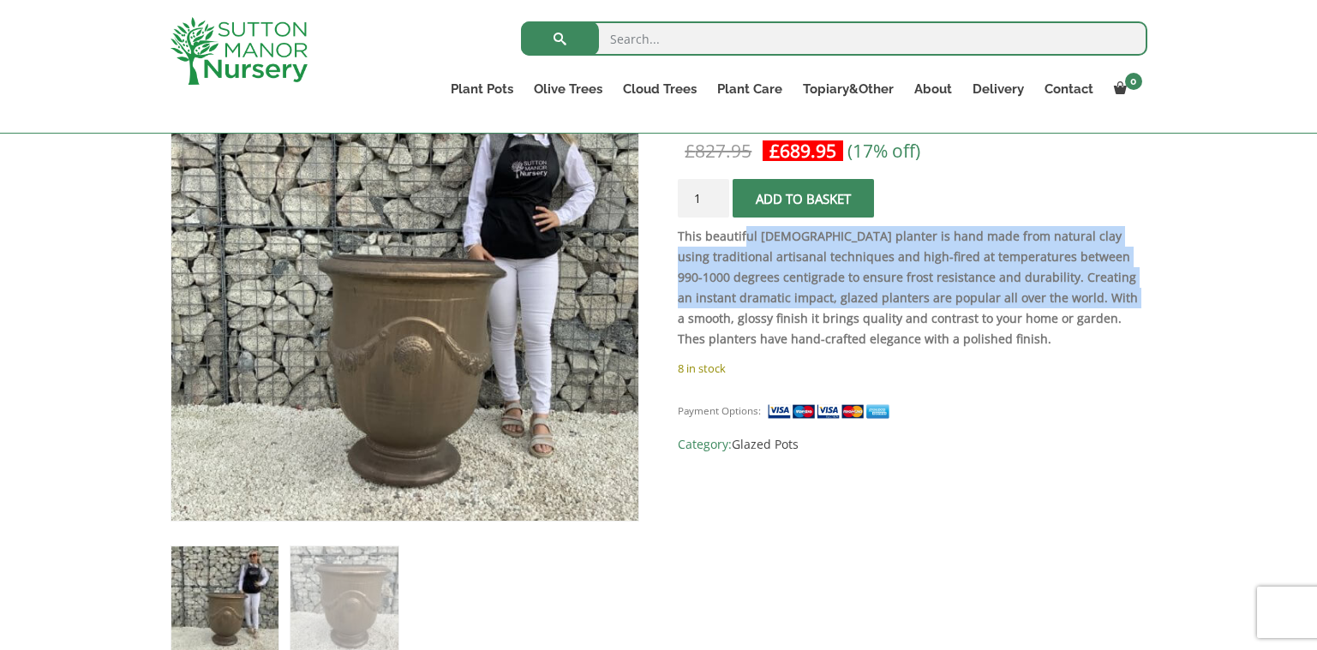
drag, startPoint x: 745, startPoint y: 239, endPoint x: 1061, endPoint y: 302, distance: 322.4
click at [1061, 302] on strong "This beautiful [DEMOGRAPHIC_DATA] planter is hand made from natural clay using …" at bounding box center [908, 287] width 460 height 119
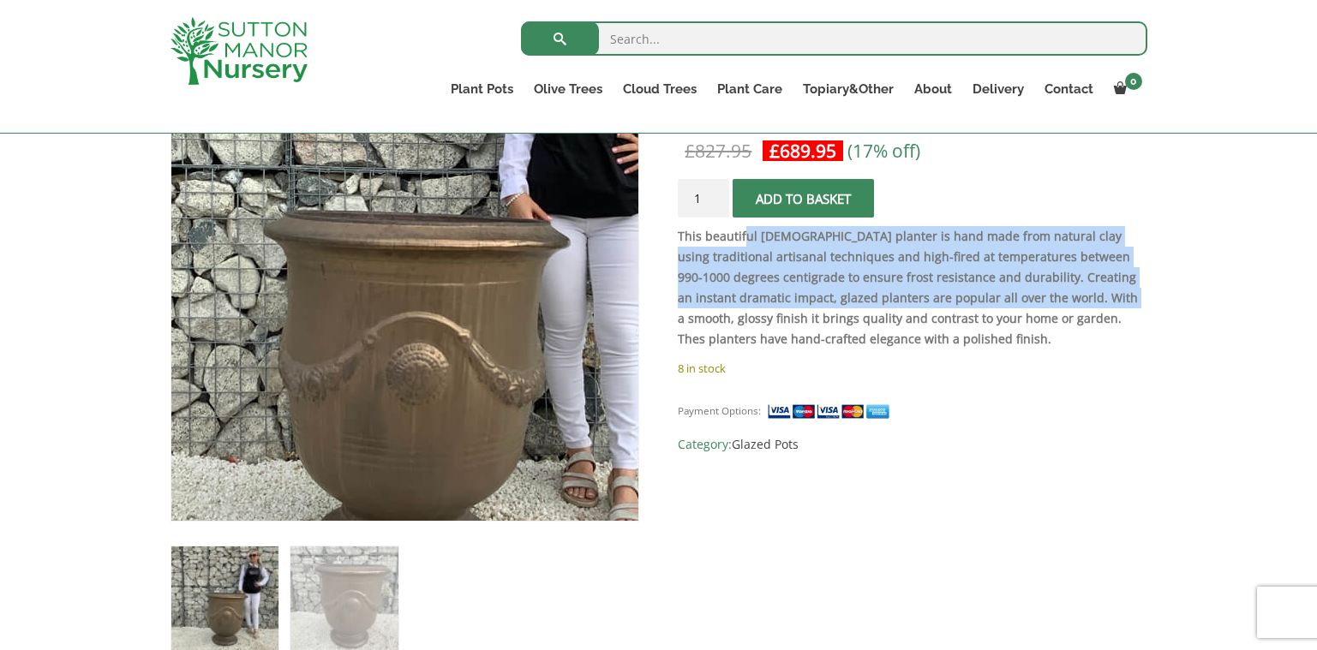
click at [398, 326] on img at bounding box center [404, 263] width 759 height 759
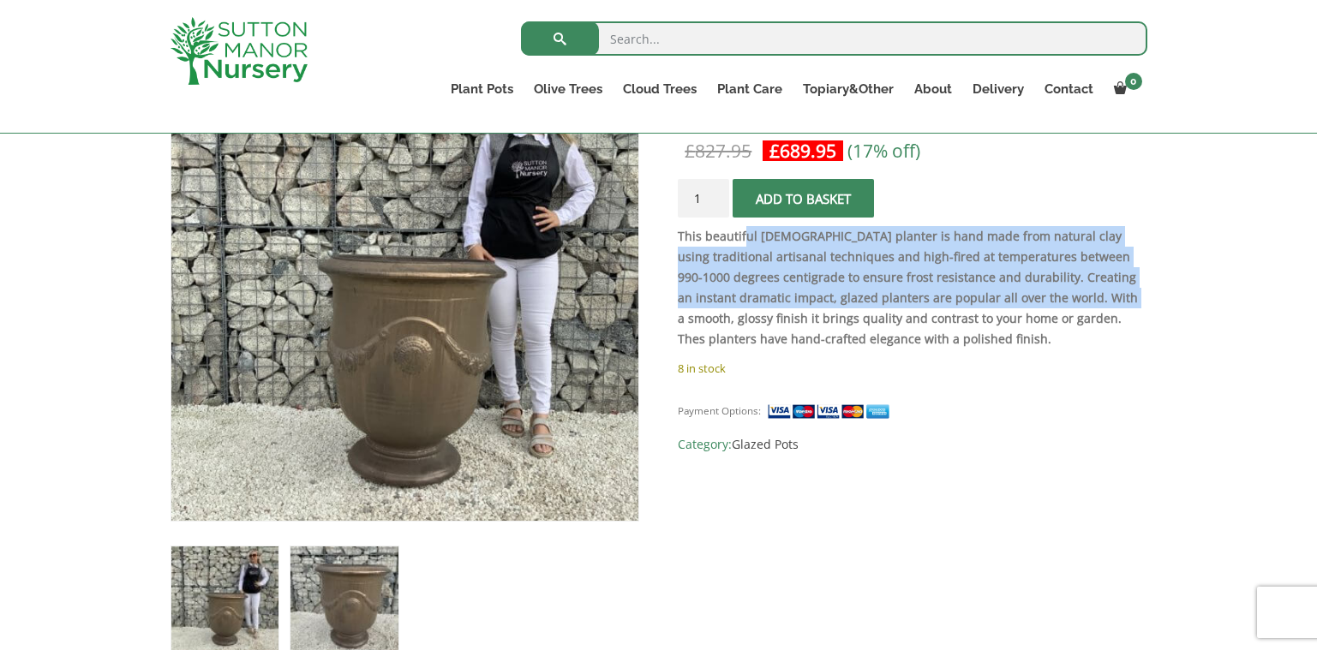
click at [369, 615] on img at bounding box center [343, 600] width 107 height 107
